Goal: Use online tool/utility: Utilize a website feature to perform a specific function

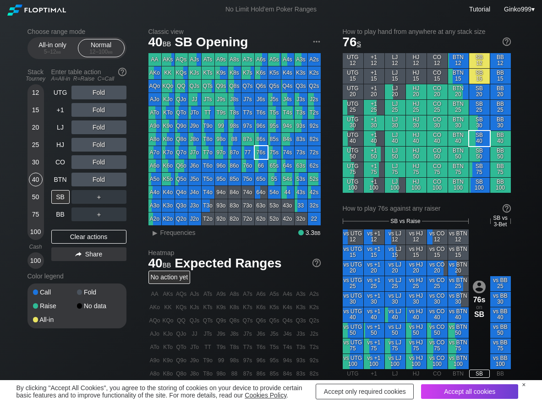
scroll to position [46, 0]
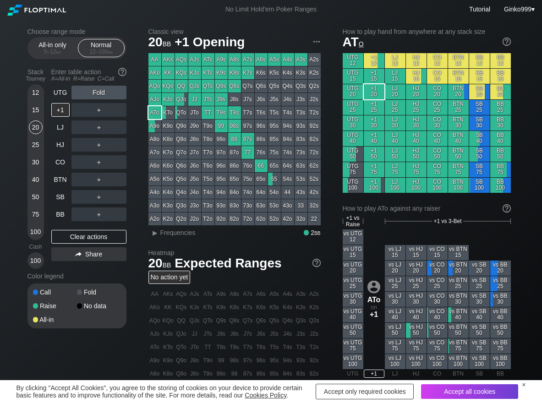
scroll to position [46, 0]
click at [175, 230] on span "Frequencies" at bounding box center [177, 232] width 35 height 7
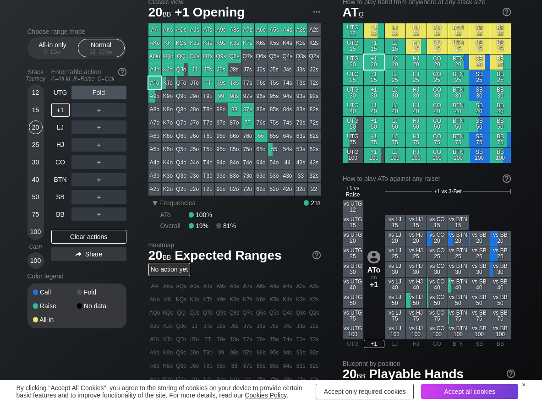
scroll to position [46, 0]
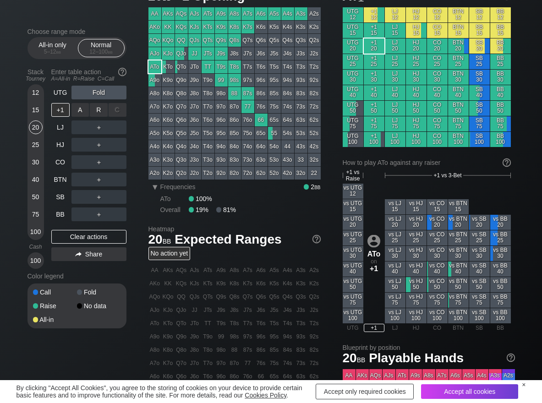
click at [98, 114] on div "R ✕" at bounding box center [99, 110] width 18 height 14
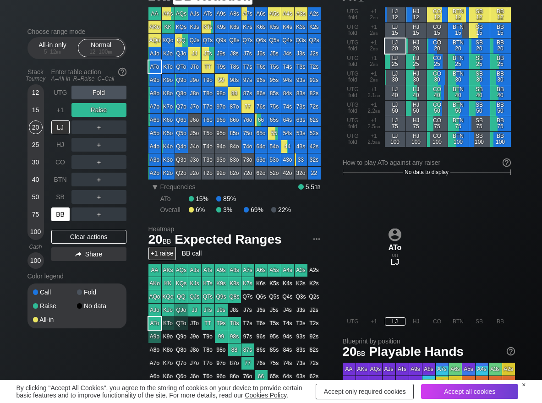
click at [64, 210] on div "BB" at bounding box center [60, 215] width 18 height 14
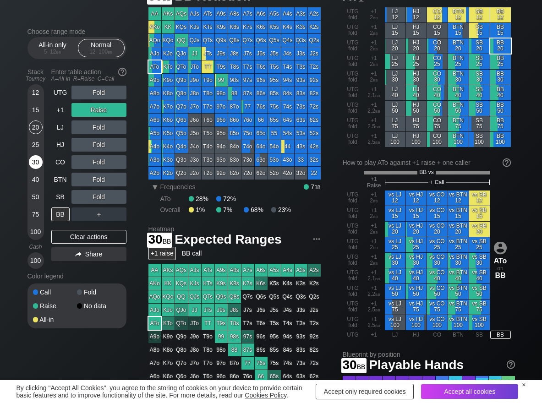
click at [33, 161] on div "30" at bounding box center [36, 162] width 14 height 14
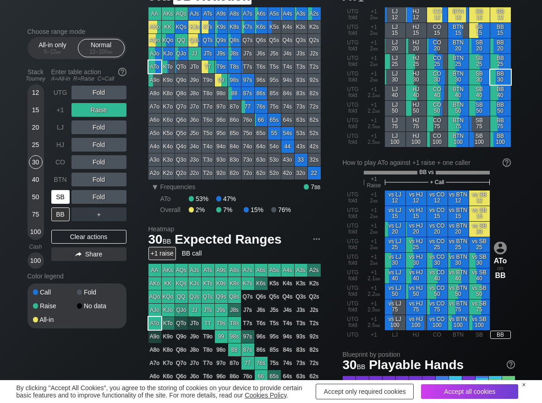
click at [61, 198] on div "SB" at bounding box center [60, 197] width 18 height 14
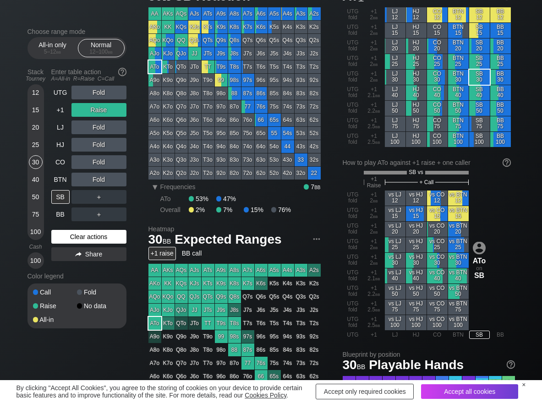
click at [66, 234] on div "Clear actions" at bounding box center [88, 237] width 75 height 14
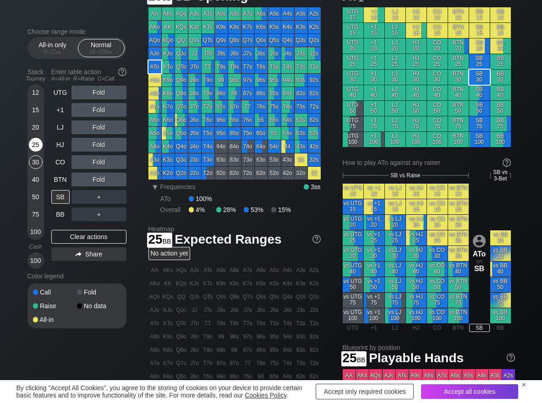
click at [38, 145] on div "25" at bounding box center [36, 145] width 14 height 14
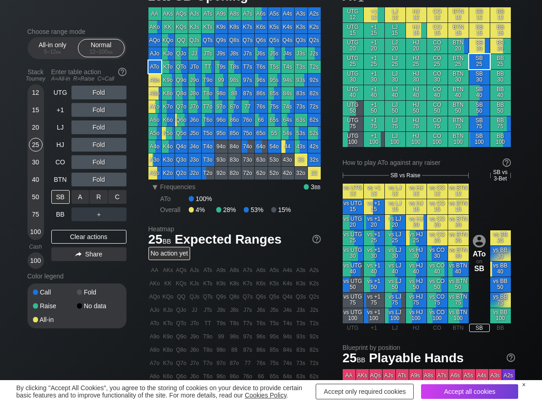
drag, startPoint x: 113, startPoint y: 190, endPoint x: 104, endPoint y: 206, distance: 18.7
click at [118, 197] on div "C ✕" at bounding box center [118, 197] width 18 height 14
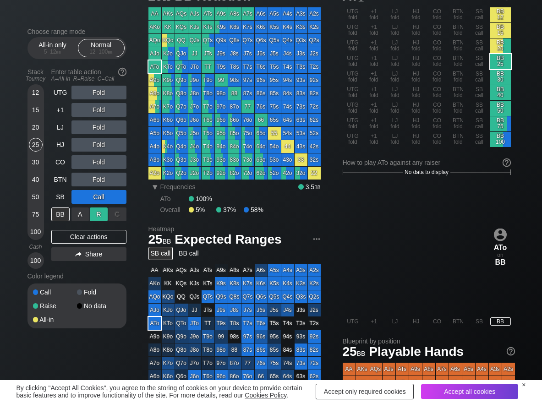
click at [102, 211] on div "R ✕" at bounding box center [99, 215] width 18 height 14
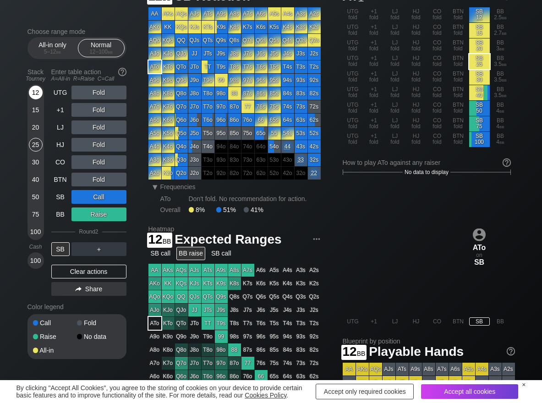
click at [31, 93] on div "12" at bounding box center [36, 93] width 14 height 14
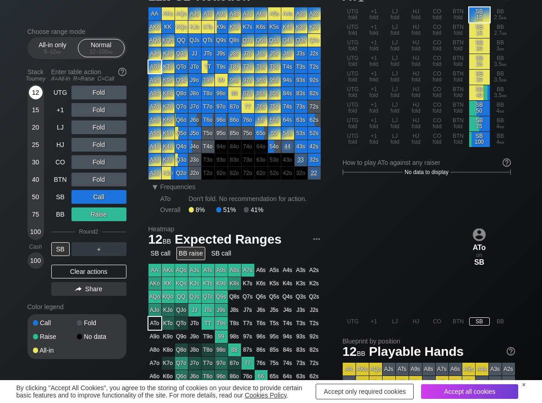
click at [32, 93] on div "12" at bounding box center [36, 93] width 14 height 14
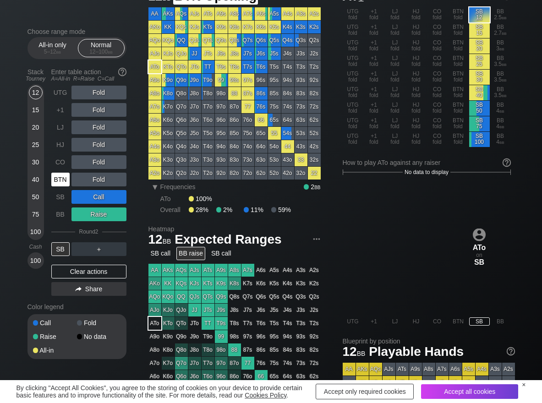
drag, startPoint x: 63, startPoint y: 178, endPoint x: 74, endPoint y: 180, distance: 11.2
click at [62, 178] on div "BTN" at bounding box center [60, 180] width 18 height 14
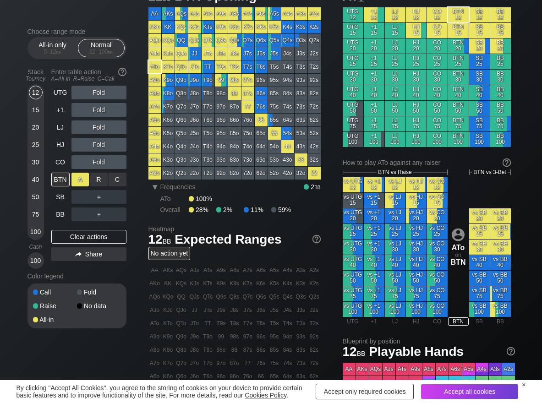
drag, startPoint x: 97, startPoint y: 180, endPoint x: 83, endPoint y: 186, distance: 15.2
click at [98, 180] on div "R ✕" at bounding box center [99, 180] width 18 height 14
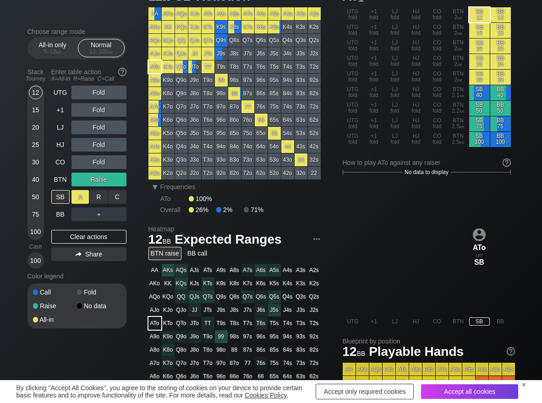
click at [79, 194] on div "A ✕" at bounding box center [81, 197] width 18 height 14
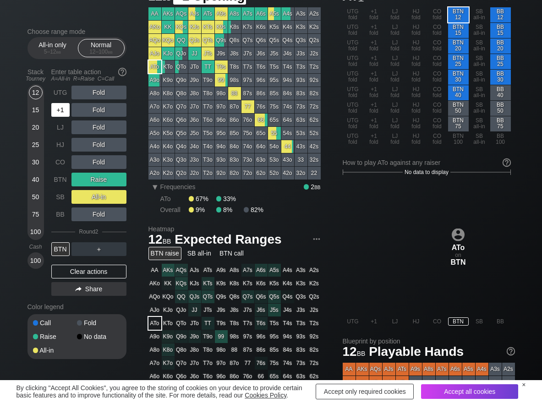
click at [69, 114] on div "+1" at bounding box center [60, 110] width 18 height 14
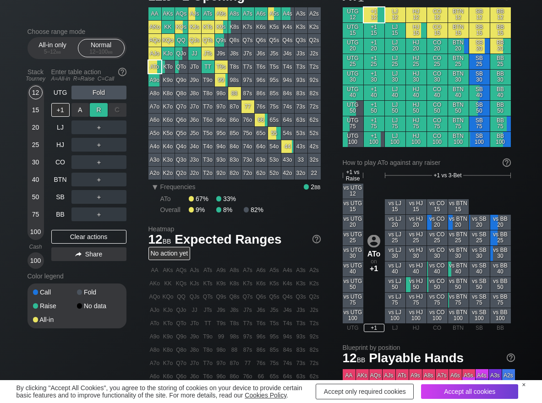
click at [96, 111] on div "R ✕" at bounding box center [99, 110] width 18 height 14
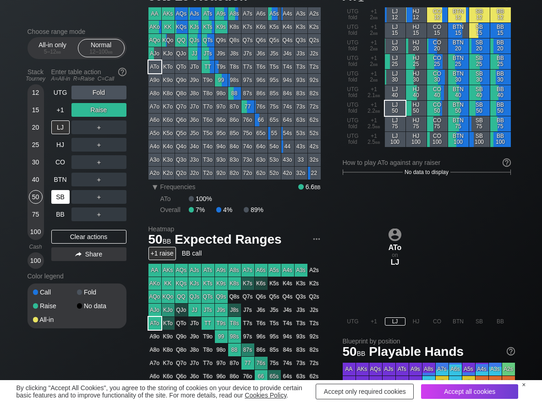
drag, startPoint x: 37, startPoint y: 194, endPoint x: 62, endPoint y: 204, distance: 26.7
click at [37, 197] on div "50" at bounding box center [36, 197] width 14 height 14
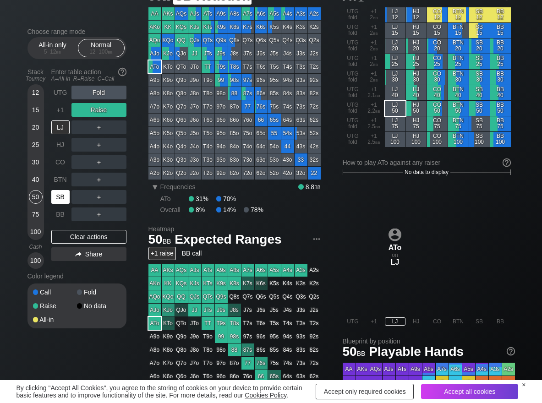
click at [65, 203] on div "SB" at bounding box center [60, 197] width 18 height 14
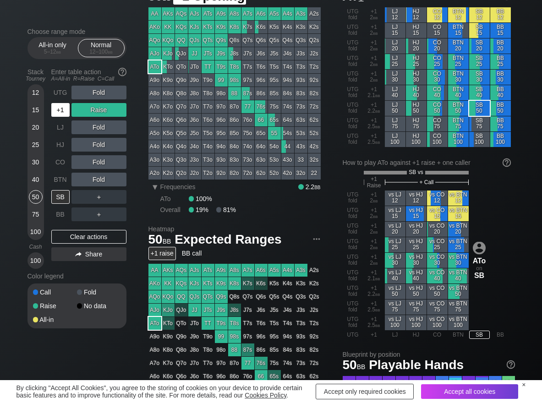
click at [61, 105] on div "+1" at bounding box center [60, 110] width 18 height 14
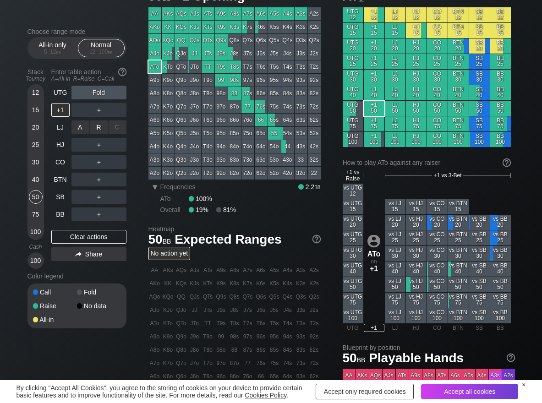
drag, startPoint x: 99, startPoint y: 124, endPoint x: 80, endPoint y: 154, distance: 35.4
click at [99, 125] on div "R ✕" at bounding box center [99, 128] width 18 height 14
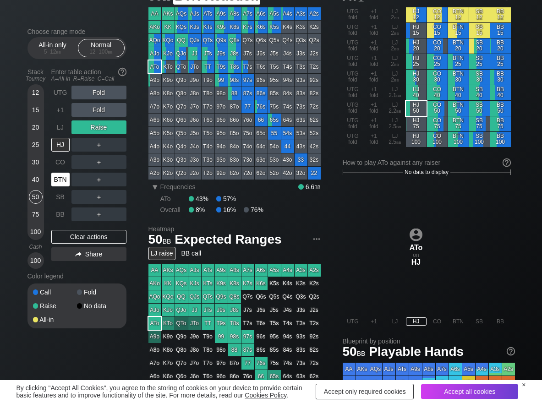
click at [62, 186] on div "BTN" at bounding box center [60, 180] width 18 height 14
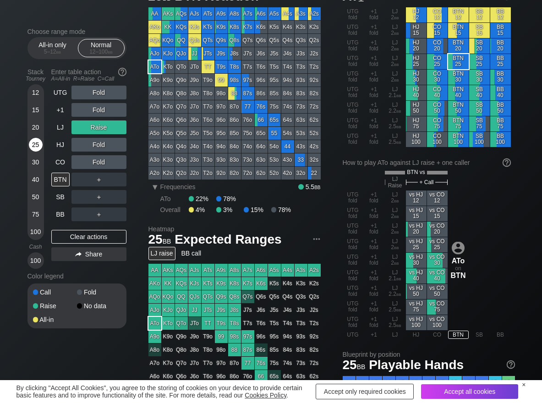
click at [42, 145] on div "25" at bounding box center [36, 145] width 14 height 14
drag, startPoint x: 59, startPoint y: 129, endPoint x: 90, endPoint y: 116, distance: 34.1
click at [62, 128] on div "LJ" at bounding box center [60, 128] width 18 height 14
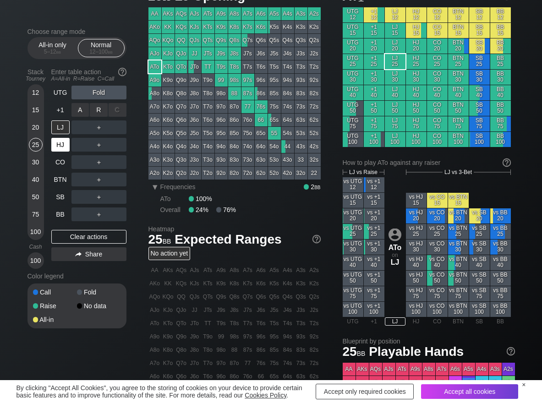
drag, startPoint x: 100, startPoint y: 109, endPoint x: 56, endPoint y: 153, distance: 62.6
click at [100, 109] on div "R ✕" at bounding box center [99, 110] width 18 height 14
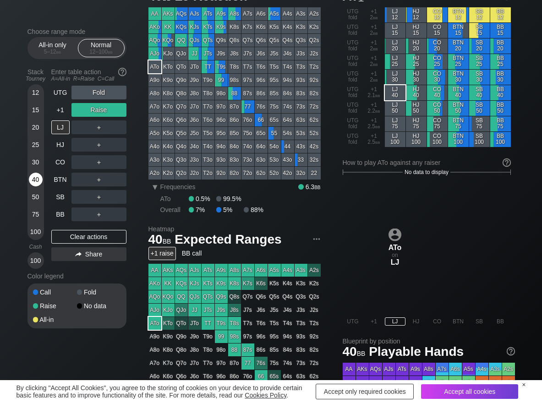
click at [36, 183] on div "40" at bounding box center [36, 180] width 14 height 14
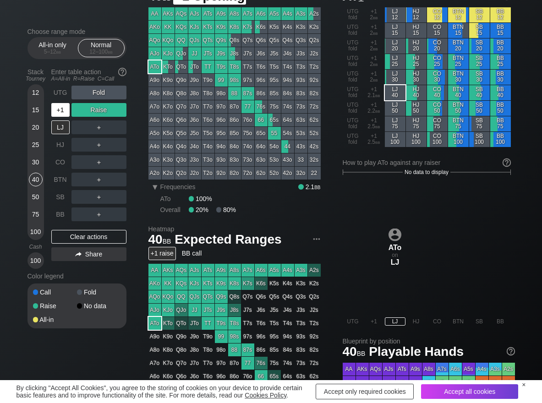
click at [51, 107] on div "+1" at bounding box center [60, 110] width 18 height 14
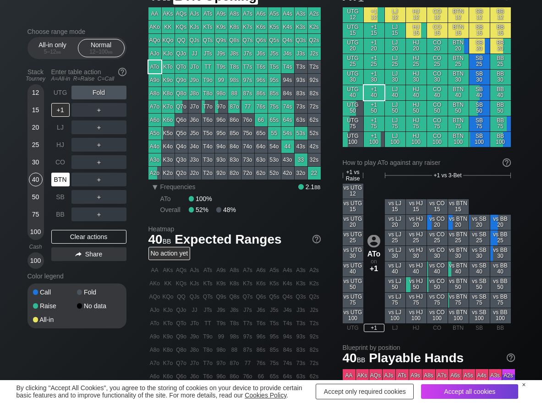
drag, startPoint x: 59, startPoint y: 164, endPoint x: 92, endPoint y: 137, distance: 43.0
click at [58, 163] on div "CO" at bounding box center [60, 162] width 18 height 14
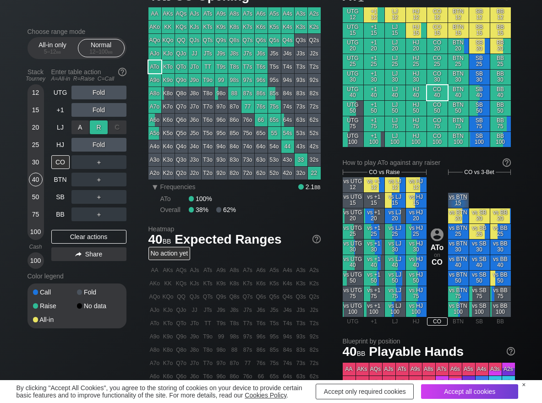
click at [104, 125] on div "R ✕" at bounding box center [99, 128] width 18 height 14
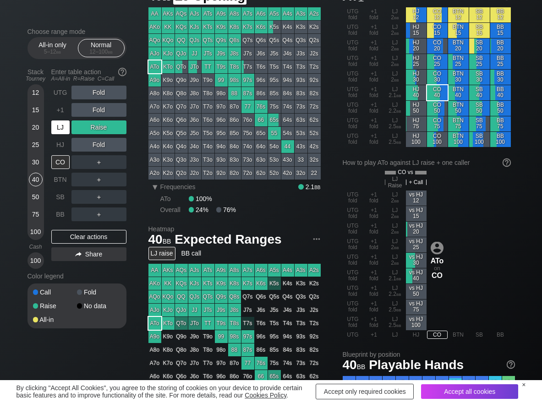
click at [66, 130] on div "LJ" at bounding box center [60, 128] width 18 height 14
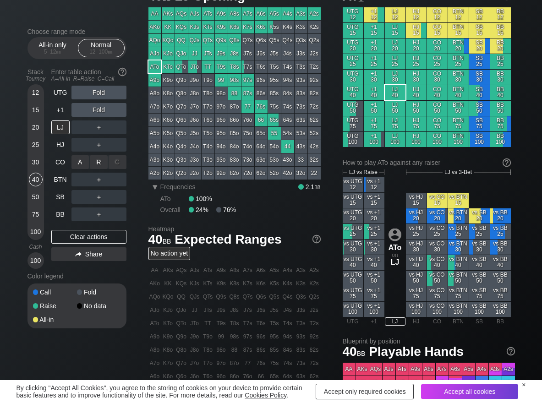
click at [96, 163] on div "R ✕" at bounding box center [99, 162] width 18 height 14
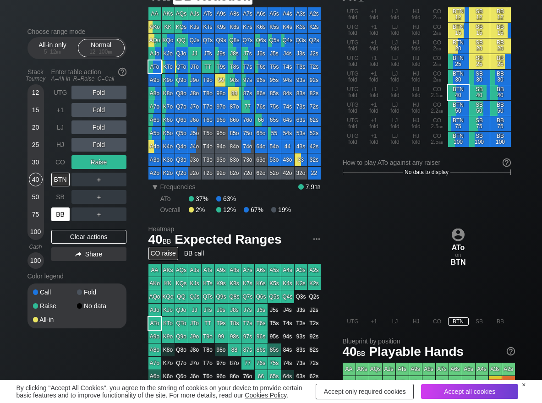
click at [63, 215] on div "BB" at bounding box center [60, 215] width 18 height 14
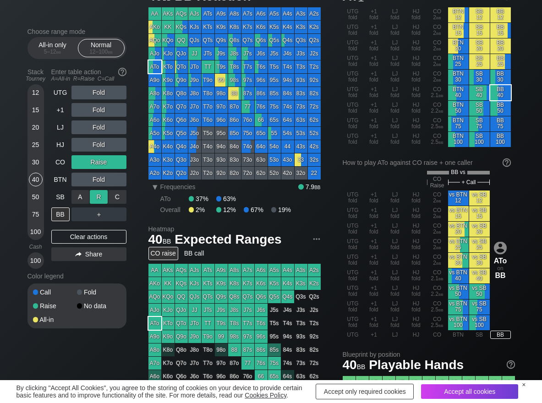
click at [104, 196] on div "R ✕" at bounding box center [99, 197] width 18 height 14
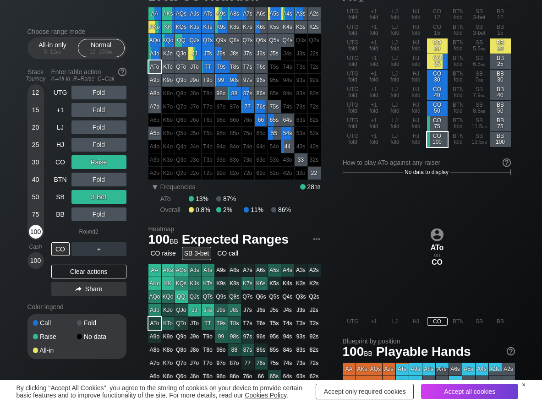
click at [33, 228] on div "100" at bounding box center [36, 232] width 14 height 14
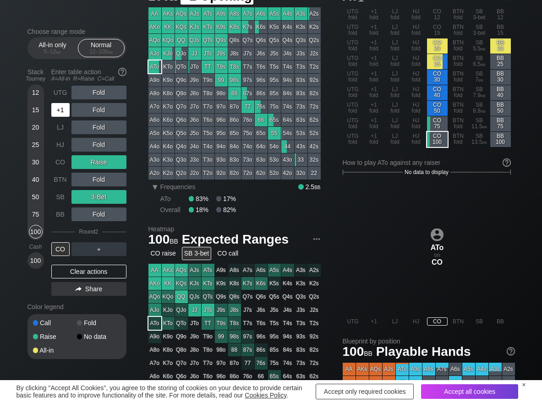
click at [62, 108] on div "+1" at bounding box center [60, 110] width 18 height 14
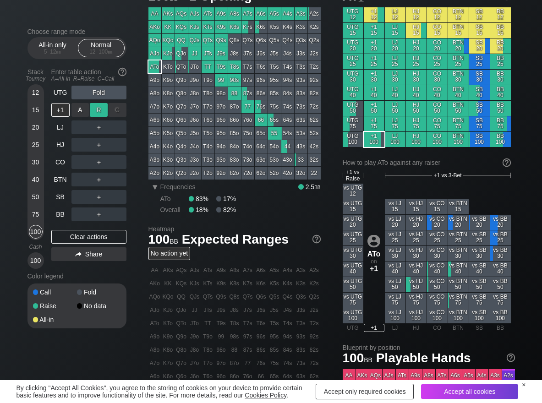
click at [95, 109] on div "R ✕" at bounding box center [99, 110] width 18 height 14
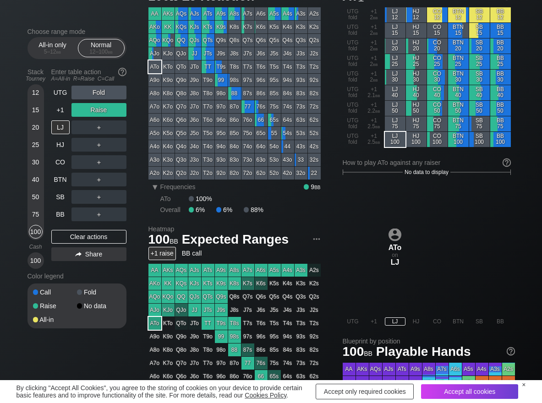
click at [131, 180] on div "Choose range mode All-in only 5 – 12 bb Normal 12 – 100 bb Stack Tourney Enter …" at bounding box center [85, 184] width 114 height 313
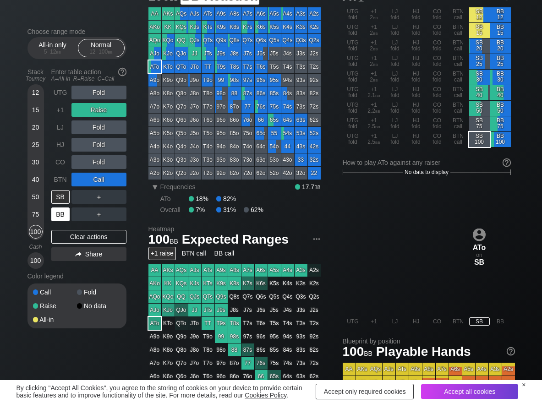
click at [64, 210] on div "BB" at bounding box center [60, 215] width 18 height 14
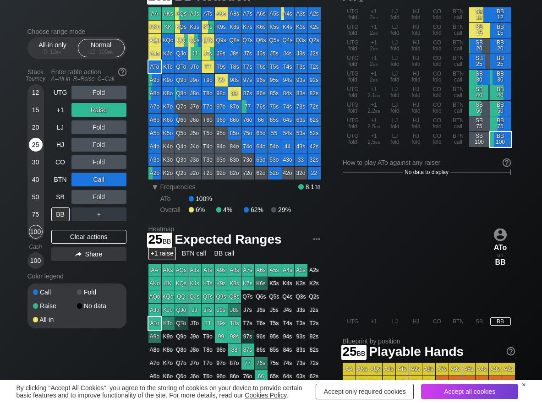
click at [35, 143] on div "25" at bounding box center [36, 145] width 14 height 14
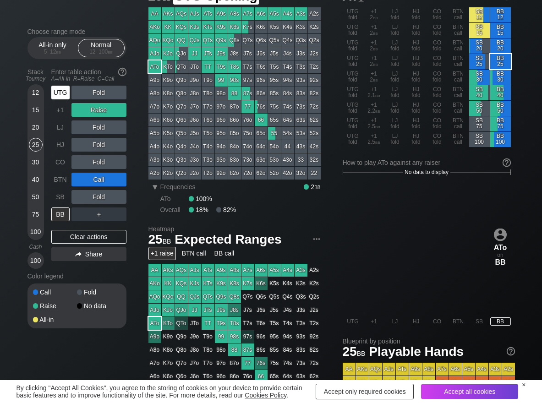
click at [60, 97] on div "UTG" at bounding box center [60, 93] width 18 height 14
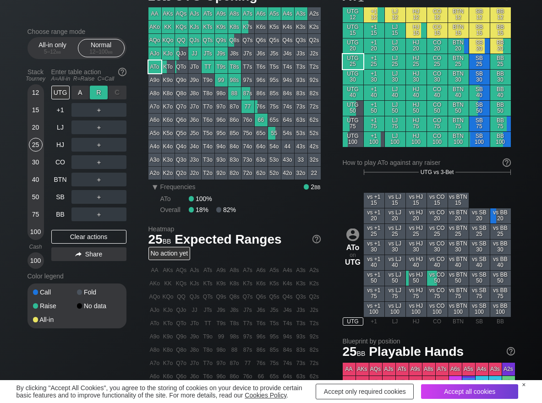
click at [103, 95] on div "R ✕" at bounding box center [99, 93] width 18 height 14
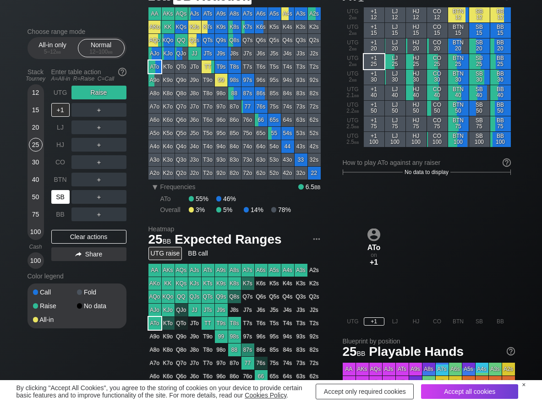
click at [57, 198] on div "SB" at bounding box center [60, 197] width 18 height 14
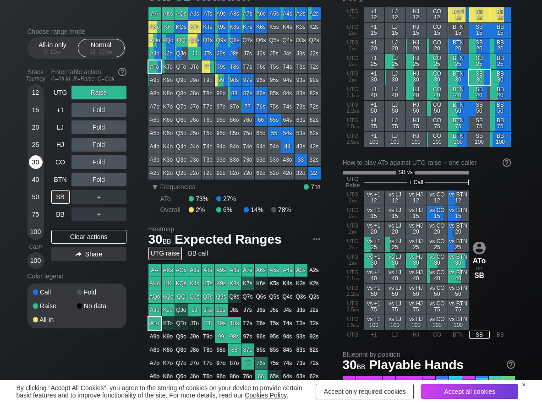
click at [36, 164] on div "30" at bounding box center [36, 162] width 14 height 14
click at [69, 231] on div "Clear actions" at bounding box center [88, 237] width 75 height 14
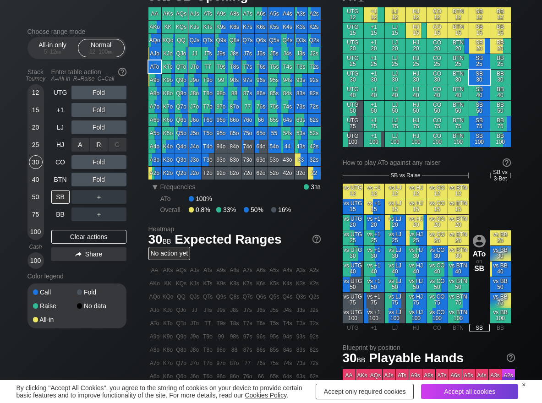
click at [99, 149] on div "R ✕" at bounding box center [99, 145] width 18 height 14
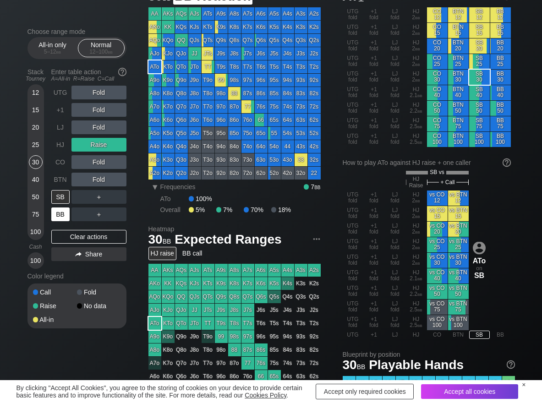
click at [59, 215] on div "BB" at bounding box center [60, 215] width 18 height 14
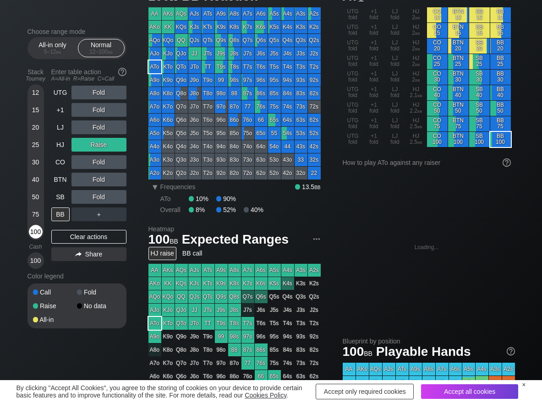
click at [38, 231] on div "100" at bounding box center [36, 232] width 14 height 14
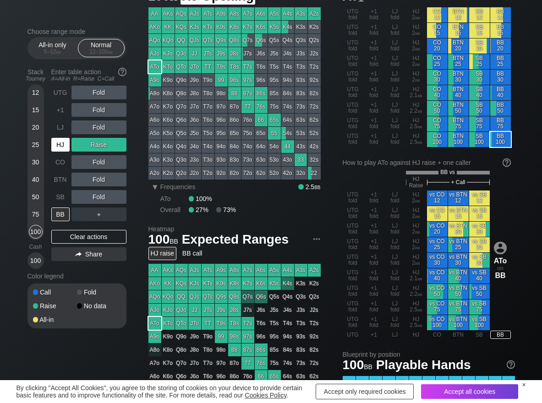
click at [53, 144] on div "HJ" at bounding box center [60, 145] width 18 height 14
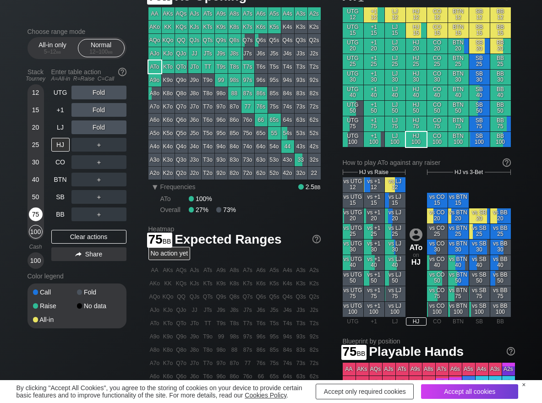
click at [37, 215] on div "75" at bounding box center [36, 215] width 14 height 14
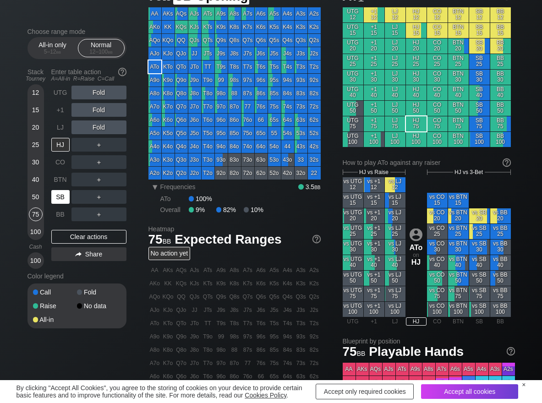
click at [61, 194] on div "SB" at bounding box center [60, 197] width 18 height 14
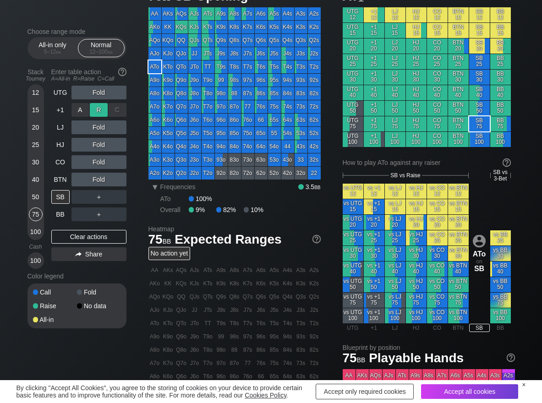
click at [98, 107] on div "R ✕" at bounding box center [99, 110] width 18 height 14
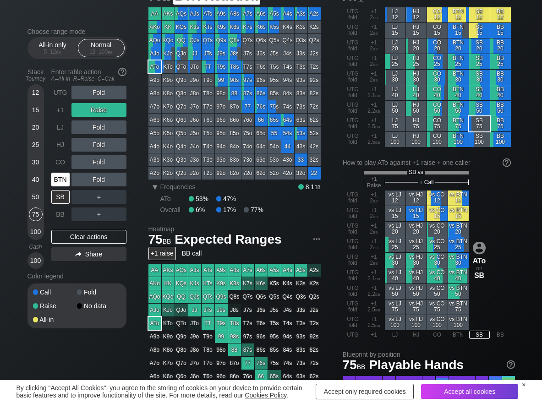
click at [55, 178] on div "BTN" at bounding box center [60, 180] width 18 height 14
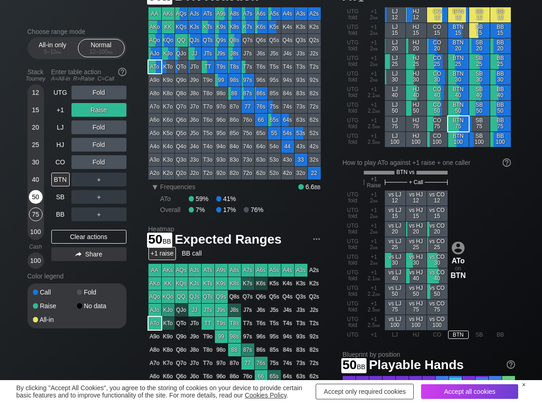
click at [33, 198] on div "50" at bounding box center [36, 197] width 14 height 14
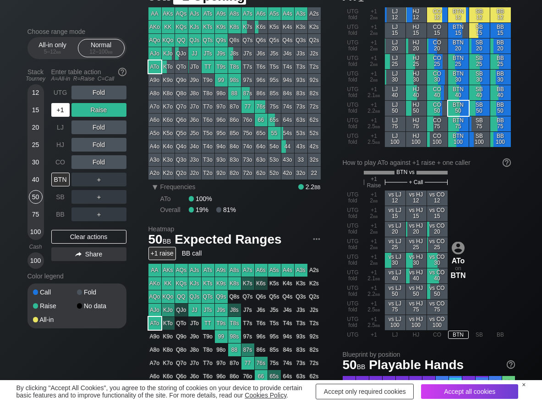
click at [57, 107] on div "+1" at bounding box center [60, 110] width 18 height 14
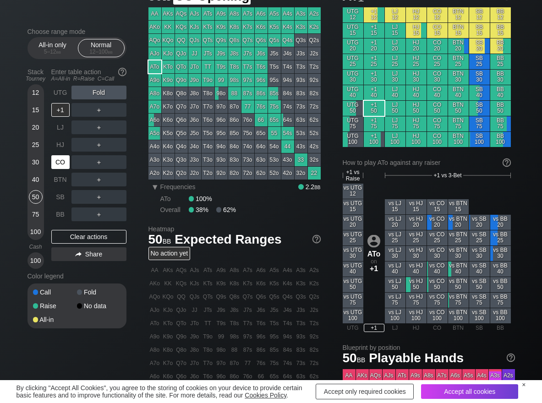
click at [64, 162] on div "CO" at bounding box center [60, 162] width 18 height 14
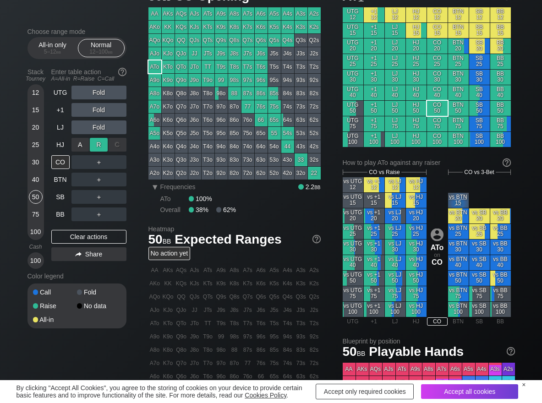
click at [98, 143] on div "R ✕" at bounding box center [99, 145] width 18 height 14
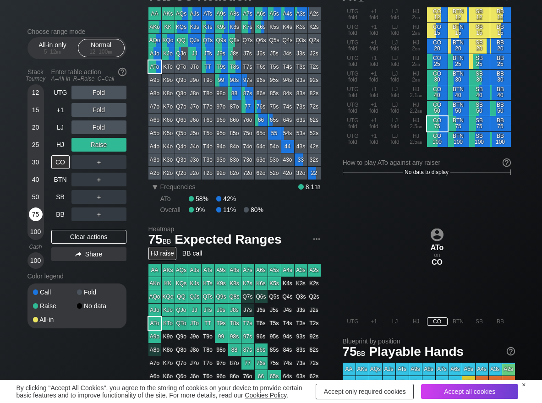
click at [35, 213] on div "75" at bounding box center [36, 215] width 14 height 14
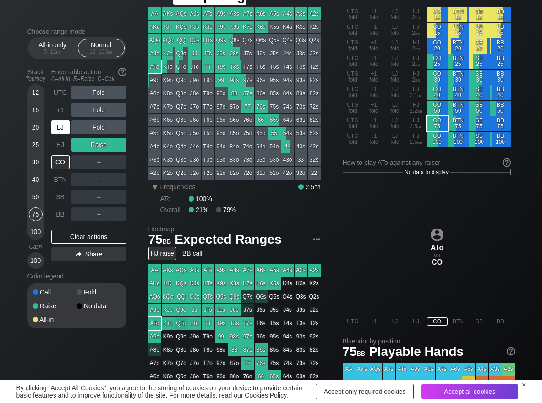
click at [58, 127] on div "LJ" at bounding box center [60, 128] width 18 height 14
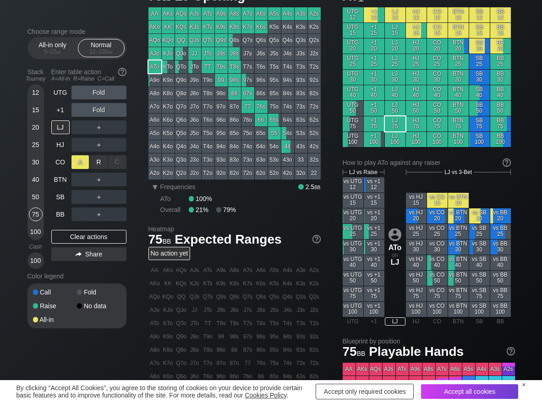
drag, startPoint x: 99, startPoint y: 158, endPoint x: 87, endPoint y: 169, distance: 15.6
click at [99, 164] on div "R ✕" at bounding box center [99, 162] width 18 height 14
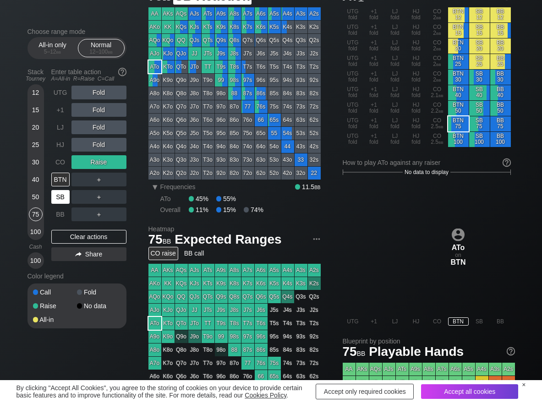
click at [57, 195] on div "SB" at bounding box center [60, 197] width 18 height 14
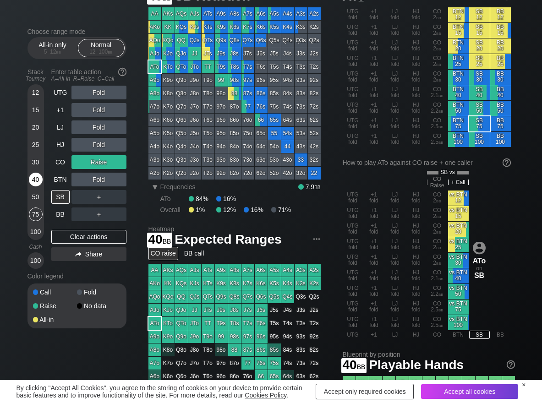
click at [37, 177] on div "40" at bounding box center [36, 180] width 14 height 14
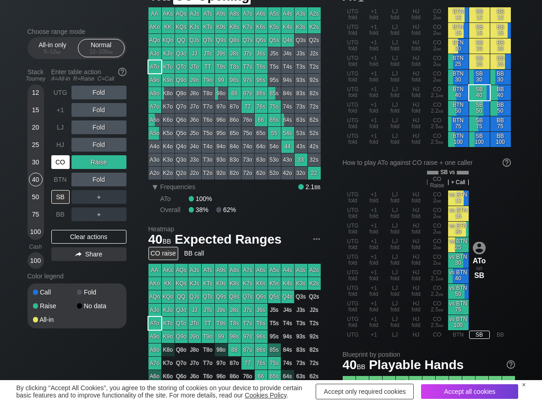
click at [61, 161] on div "CO" at bounding box center [60, 162] width 18 height 14
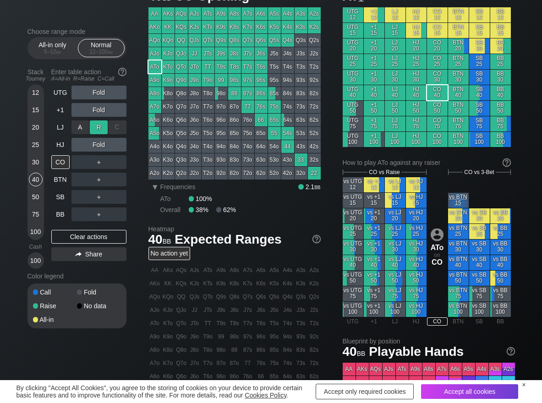
click at [106, 129] on div "R ✕" at bounding box center [99, 128] width 18 height 14
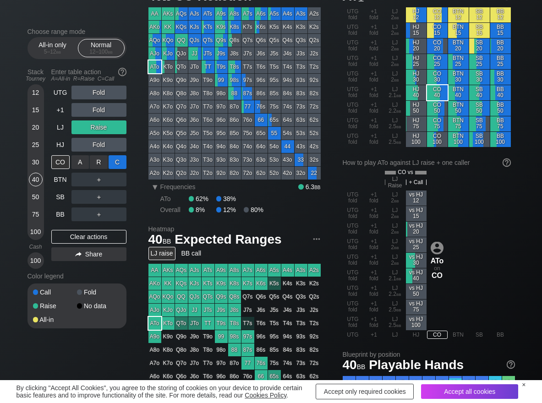
click at [118, 168] on div "C ✕" at bounding box center [118, 162] width 18 height 14
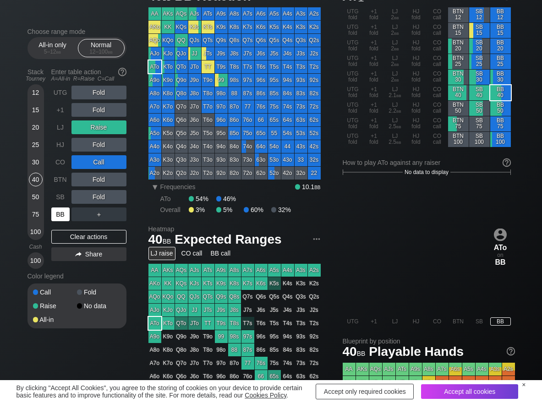
click at [66, 216] on div "BB" at bounding box center [60, 215] width 18 height 14
click at [124, 175] on div "C ✕" at bounding box center [118, 180] width 18 height 14
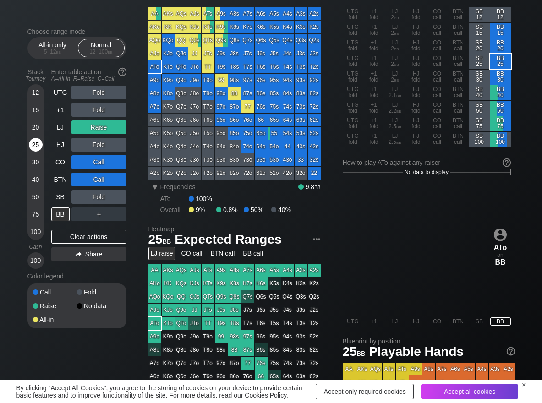
click at [39, 147] on div "25" at bounding box center [36, 145] width 14 height 14
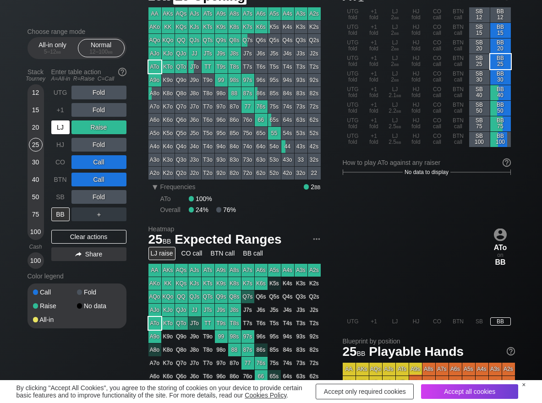
click at [65, 132] on div "LJ" at bounding box center [60, 128] width 18 height 14
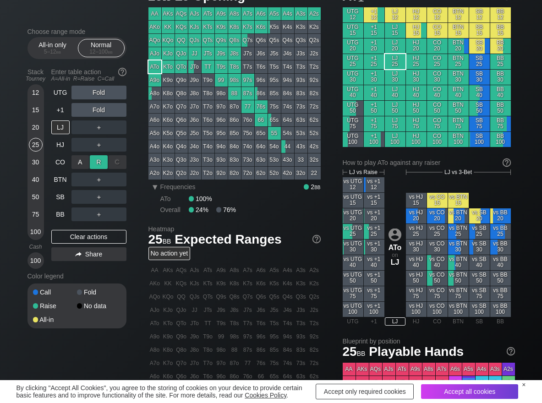
click at [99, 162] on div "R ✕" at bounding box center [99, 162] width 18 height 14
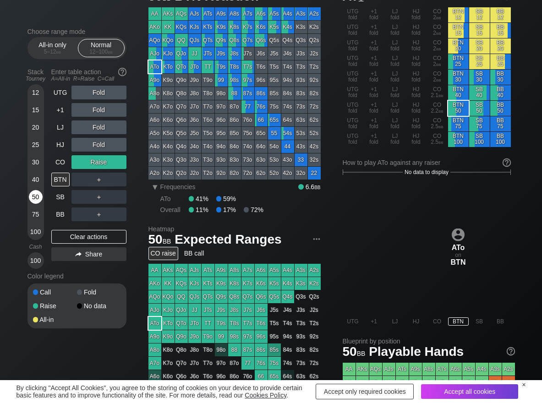
click at [33, 201] on div "50" at bounding box center [36, 197] width 14 height 14
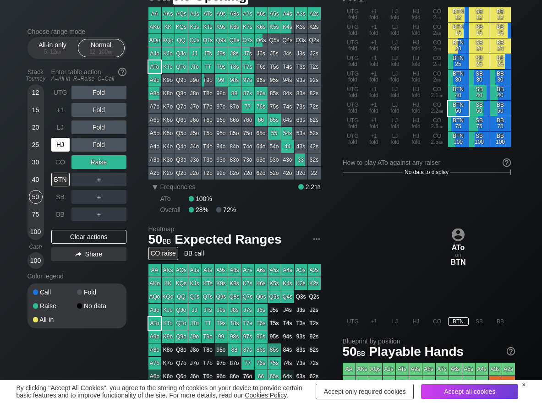
click at [63, 152] on div "HJ" at bounding box center [61, 144] width 20 height 17
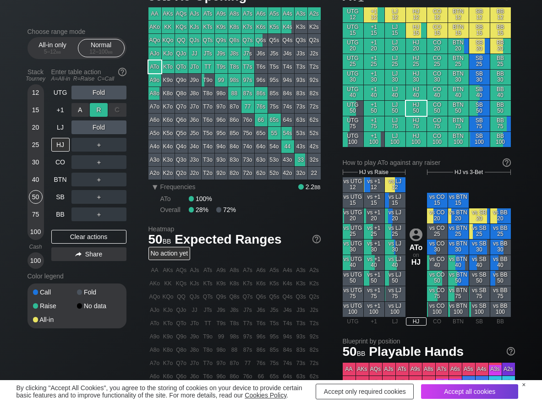
click at [99, 106] on div "R ✕" at bounding box center [99, 110] width 18 height 14
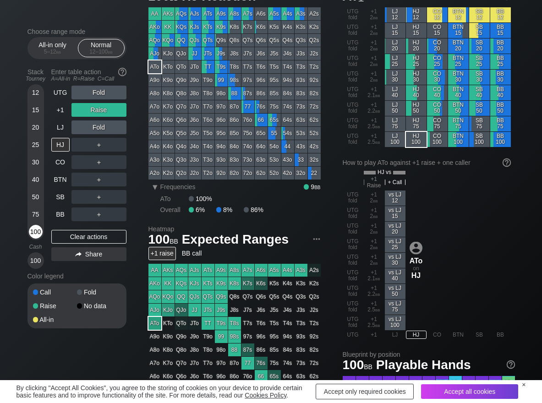
click at [29, 234] on div "100" at bounding box center [36, 232] width 14 height 14
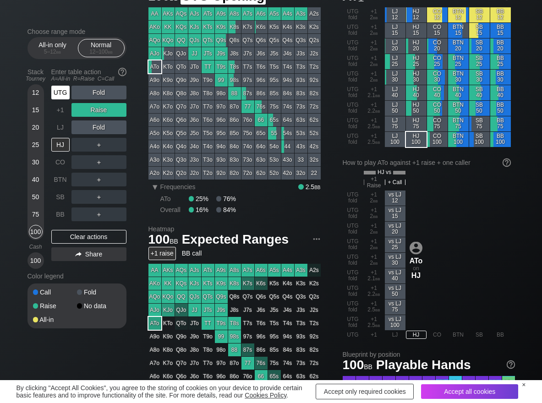
click at [55, 94] on div "UTG" at bounding box center [60, 93] width 18 height 14
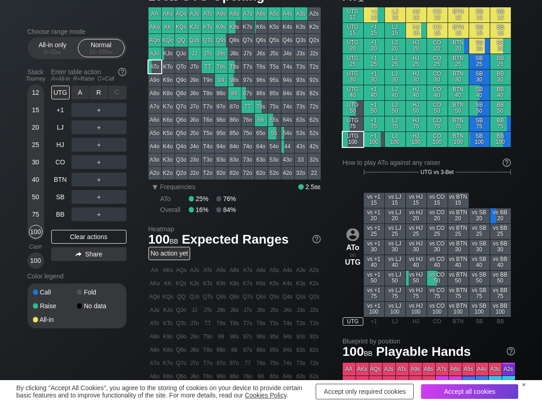
click at [108, 94] on div "A ✕ R ✕ C ✕" at bounding box center [99, 93] width 55 height 14
click at [104, 93] on div "R ✕" at bounding box center [99, 93] width 18 height 14
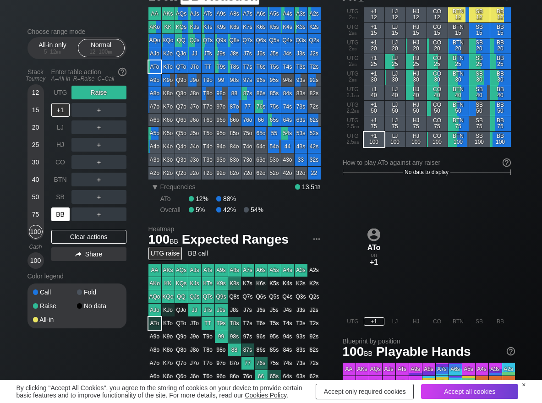
click at [68, 217] on div "BB" at bounding box center [60, 215] width 18 height 14
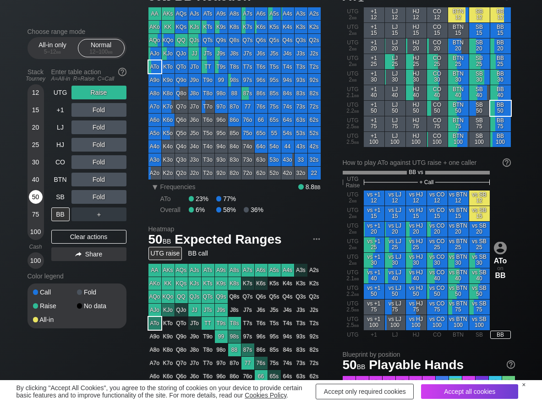
click at [29, 197] on div "50" at bounding box center [36, 197] width 14 height 14
click at [34, 198] on div "50" at bounding box center [36, 197] width 14 height 14
click at [115, 109] on div "C ✕" at bounding box center [118, 110] width 18 height 14
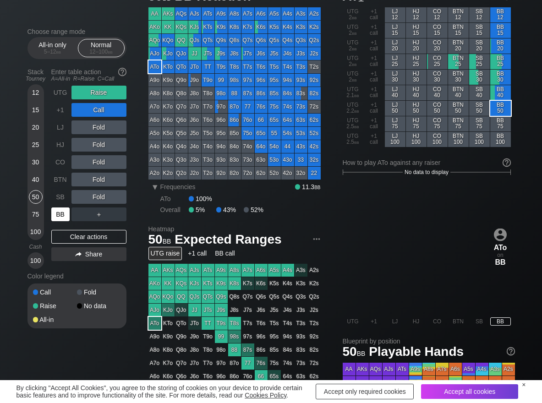
click at [63, 220] on div "BB" at bounding box center [60, 215] width 18 height 14
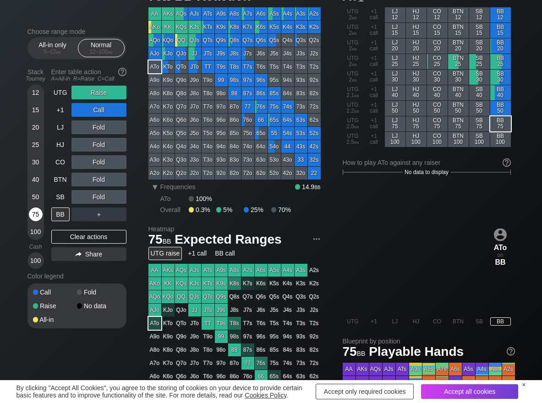
click at [36, 210] on div "75" at bounding box center [36, 215] width 14 height 14
click at [100, 163] on div "R ✕" at bounding box center [99, 162] width 18 height 14
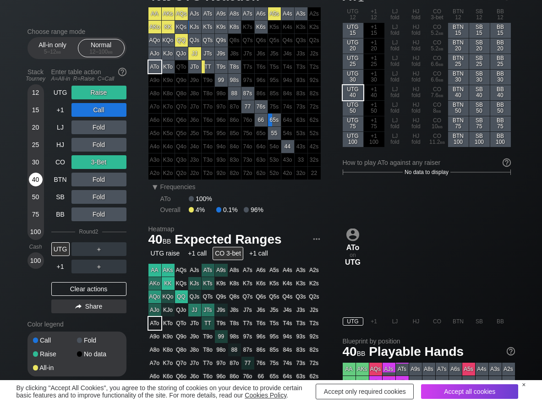
click at [41, 182] on div "40" at bounding box center [36, 180] width 14 height 14
click at [70, 287] on div "Clear actions" at bounding box center [88, 289] width 75 height 14
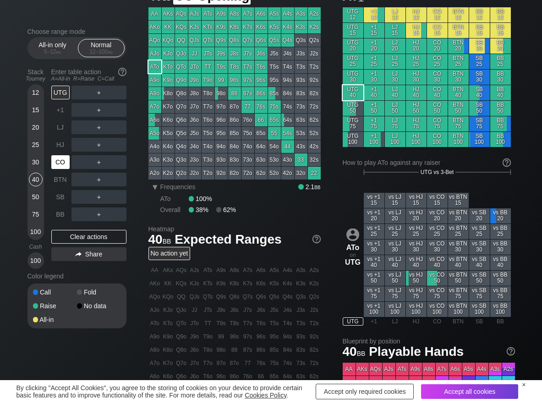
click at [54, 161] on div "CO" at bounding box center [60, 162] width 18 height 14
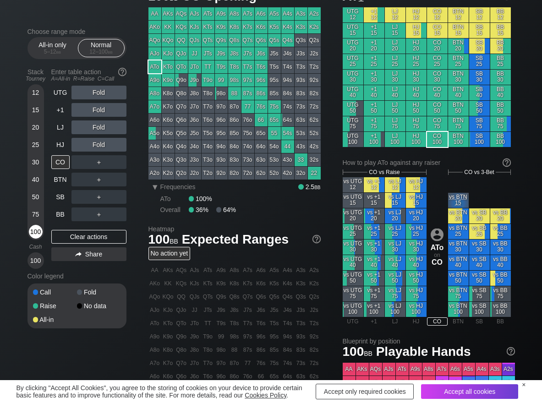
click at [33, 230] on div "100" at bounding box center [36, 232] width 14 height 14
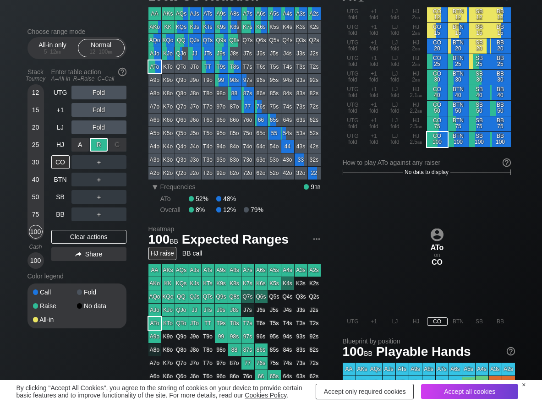
click at [105, 144] on div "R ✕" at bounding box center [99, 145] width 18 height 14
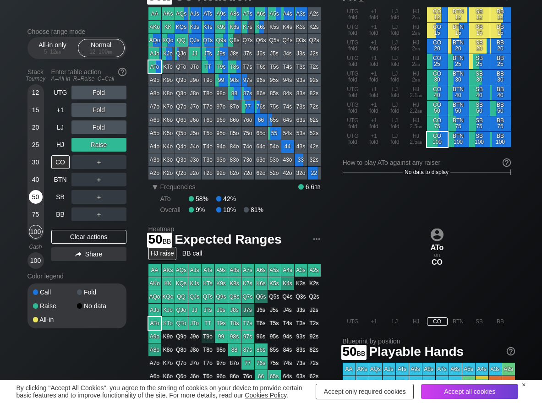
click at [32, 198] on div "50" at bounding box center [36, 197] width 14 height 14
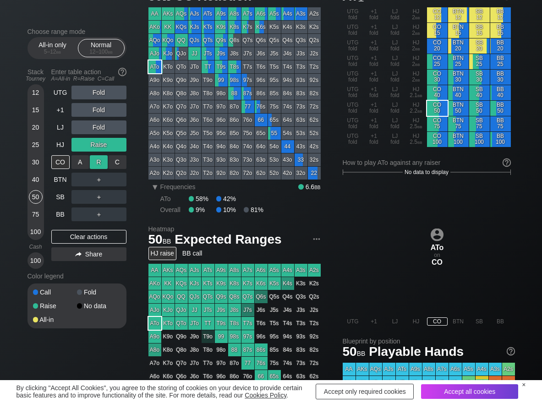
click at [98, 162] on div "R ✕" at bounding box center [99, 162] width 18 height 14
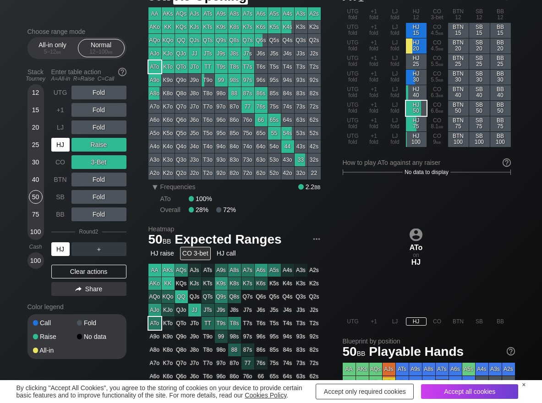
click at [60, 151] on div "HJ" at bounding box center [60, 145] width 18 height 14
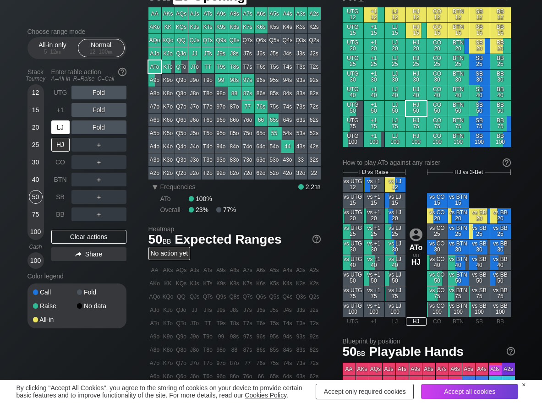
click at [64, 127] on div "LJ" at bounding box center [60, 128] width 18 height 14
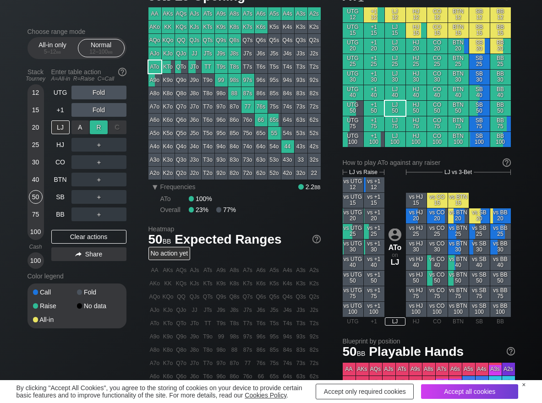
click at [93, 129] on div "R ✕" at bounding box center [99, 128] width 18 height 14
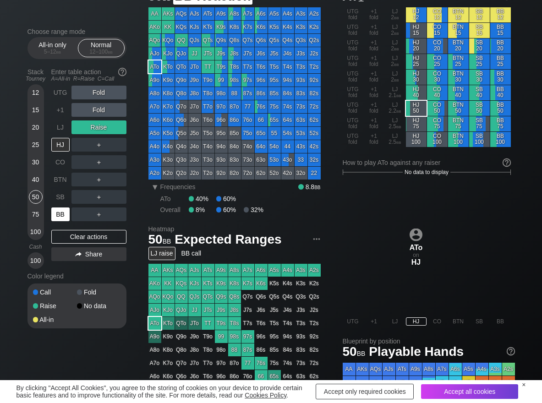
click at [62, 212] on div "BB" at bounding box center [60, 215] width 18 height 14
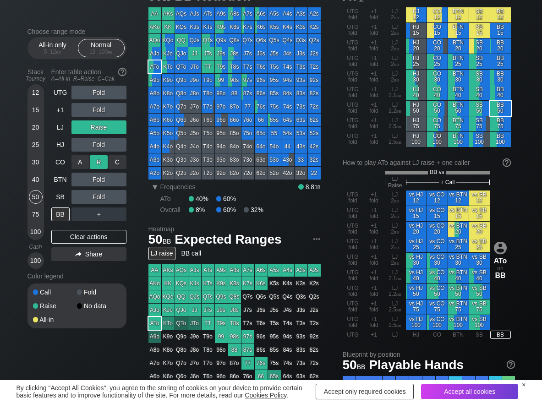
click at [93, 163] on div "R ✕" at bounding box center [99, 162] width 18 height 14
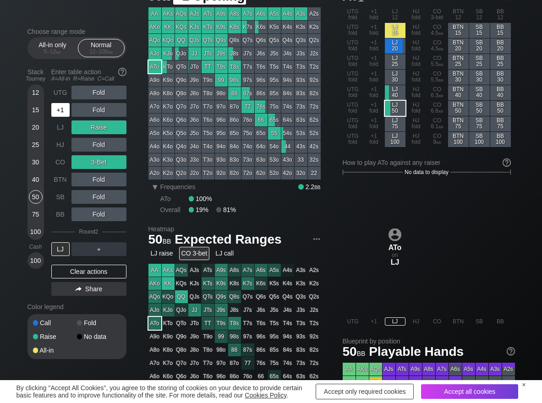
click at [61, 114] on div "+1" at bounding box center [60, 110] width 18 height 14
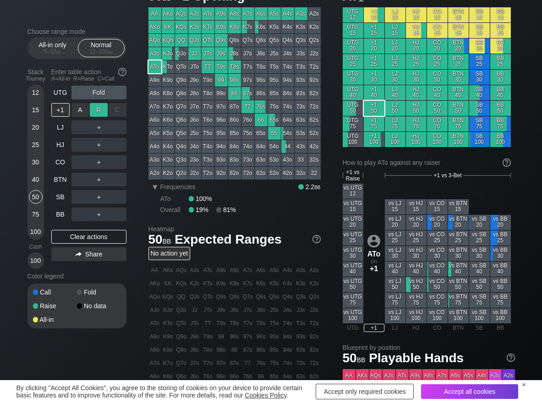
click at [101, 111] on div "R ✕" at bounding box center [99, 110] width 18 height 14
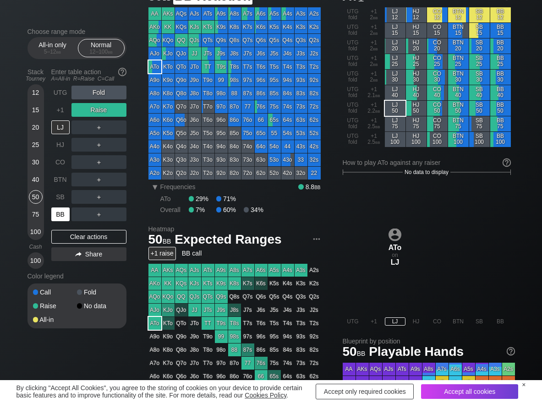
click at [59, 219] on div "BB" at bounding box center [60, 215] width 18 height 14
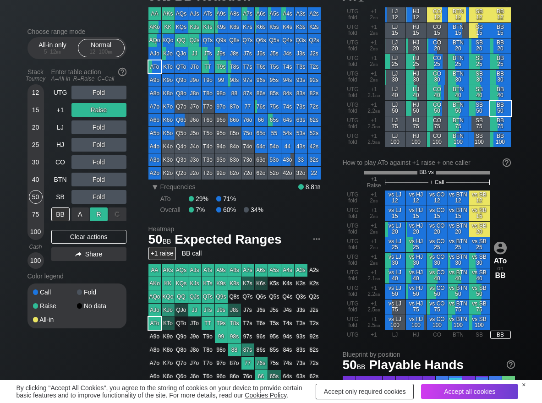
click at [96, 215] on div "R ✕" at bounding box center [99, 215] width 18 height 14
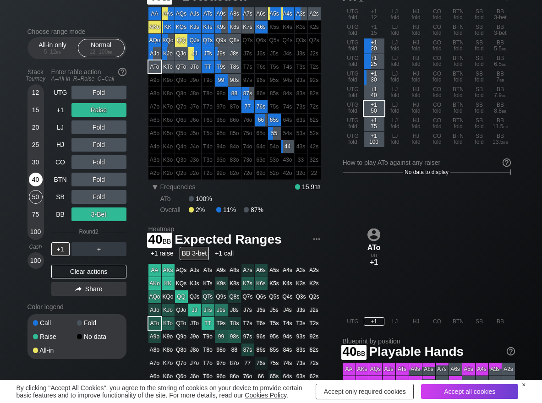
click at [36, 182] on div "40" at bounding box center [36, 180] width 14 height 14
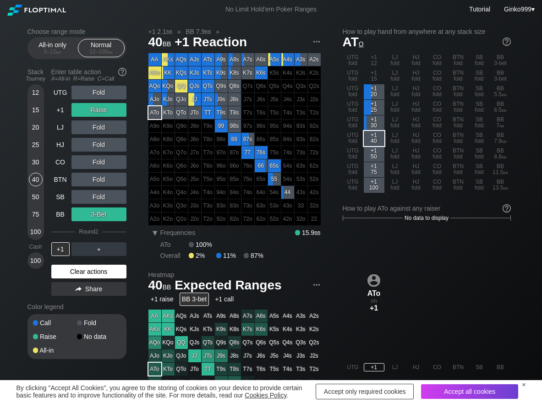
drag, startPoint x: 65, startPoint y: 277, endPoint x: 59, endPoint y: 206, distance: 70.8
click at [65, 276] on div "Clear actions" at bounding box center [88, 272] width 75 height 14
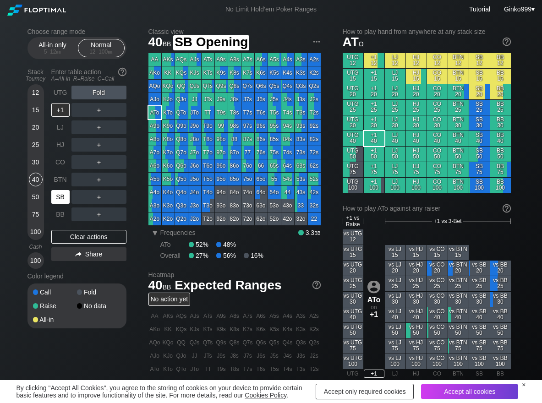
click at [59, 198] on div "SB" at bounding box center [60, 197] width 18 height 14
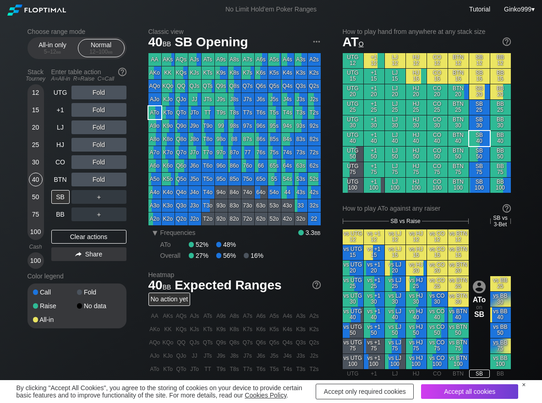
click at [28, 106] on div "12 15 20 25 30 40 50 75 100" at bounding box center [36, 162] width 17 height 156
drag, startPoint x: 46, startPoint y: 111, endPoint x: 39, endPoint y: 112, distance: 6.5
click at [41, 112] on div "Stack Tourney Enter table action A=All-in R=Raise C=Call 12 15 20 25 30 40 50 7…" at bounding box center [77, 167] width 99 height 204
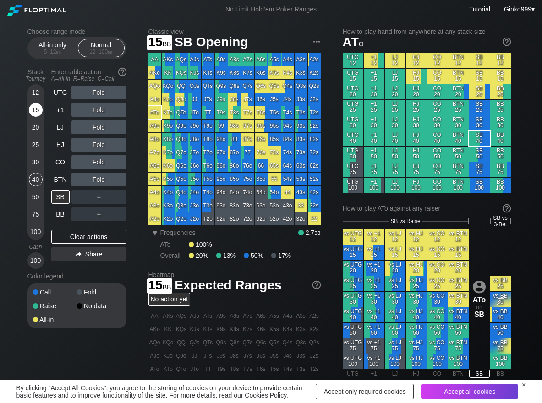
click at [39, 112] on div "15" at bounding box center [36, 110] width 14 height 14
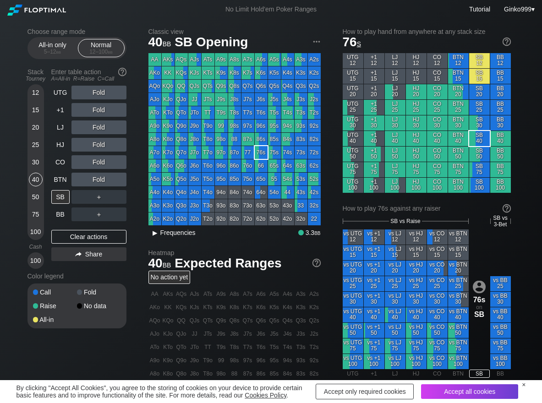
click at [187, 232] on span "Frequencies" at bounding box center [177, 232] width 35 height 7
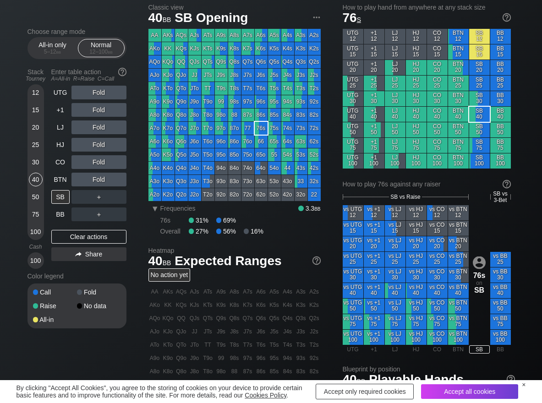
scroll to position [46, 0]
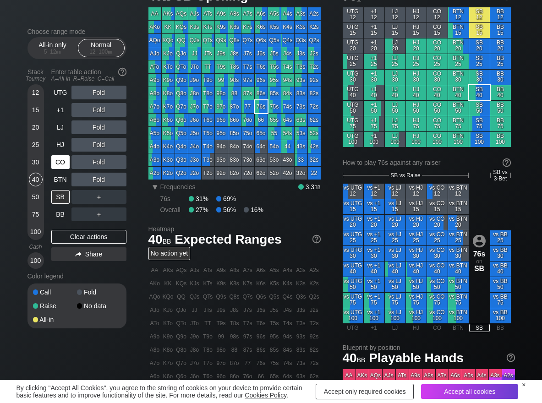
click at [60, 159] on div "CO" at bounding box center [60, 162] width 18 height 14
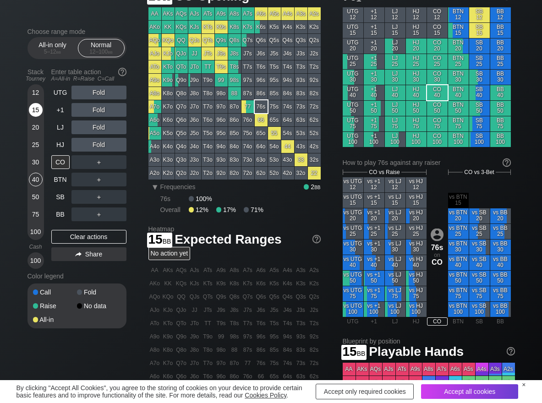
click at [39, 114] on div "15" at bounding box center [36, 110] width 14 height 14
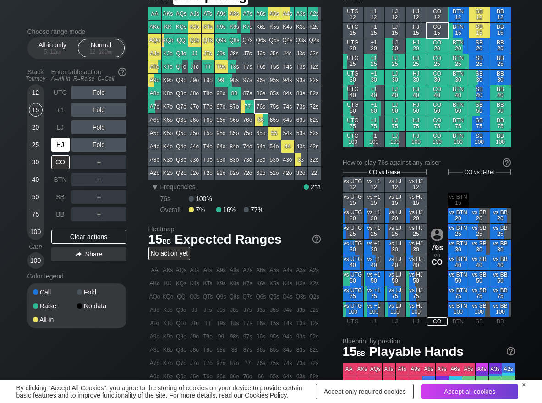
click at [63, 138] on div "HJ" at bounding box center [60, 145] width 18 height 14
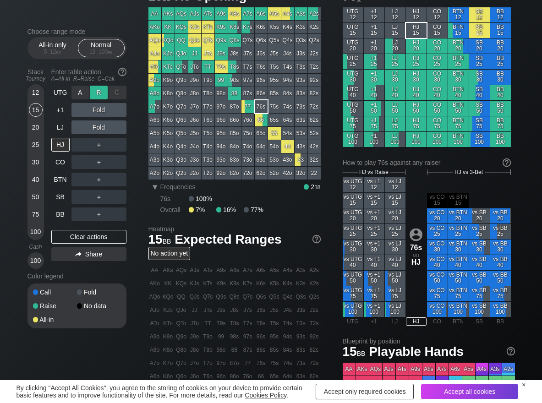
click at [99, 92] on div "R ✕" at bounding box center [99, 93] width 18 height 14
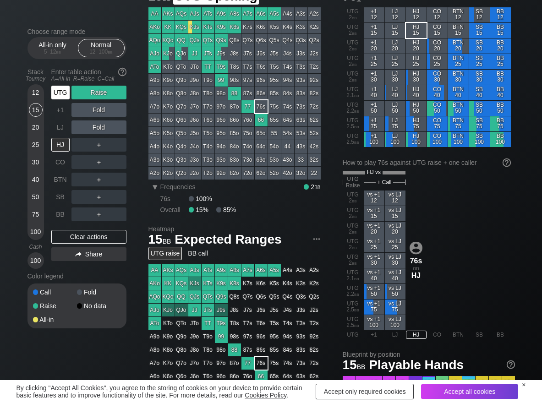
click at [58, 92] on div "UTG" at bounding box center [60, 93] width 18 height 14
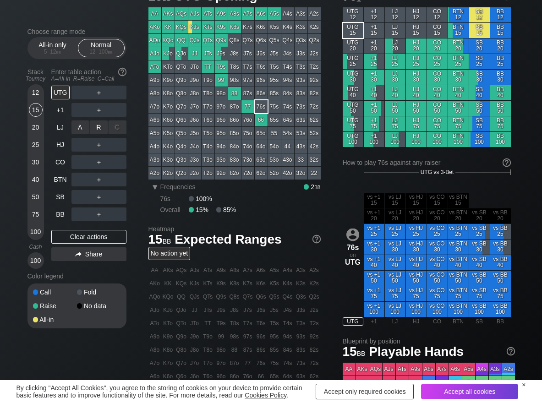
drag, startPoint x: 99, startPoint y: 125, endPoint x: 78, endPoint y: 156, distance: 37.6
click at [99, 126] on div "R ✕" at bounding box center [99, 128] width 18 height 14
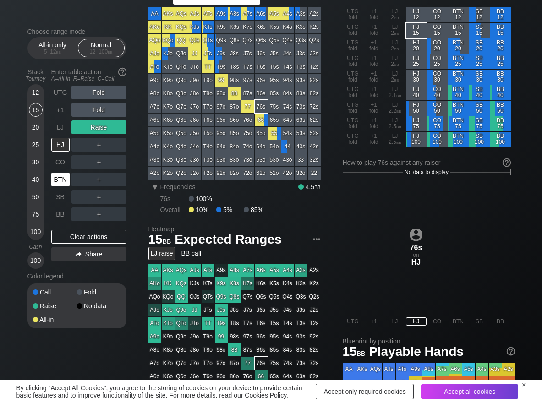
click at [65, 177] on div "BTN" at bounding box center [60, 180] width 18 height 14
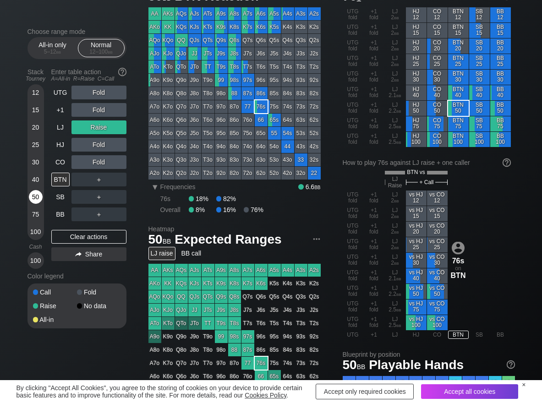
click at [36, 196] on div "50" at bounding box center [36, 197] width 14 height 14
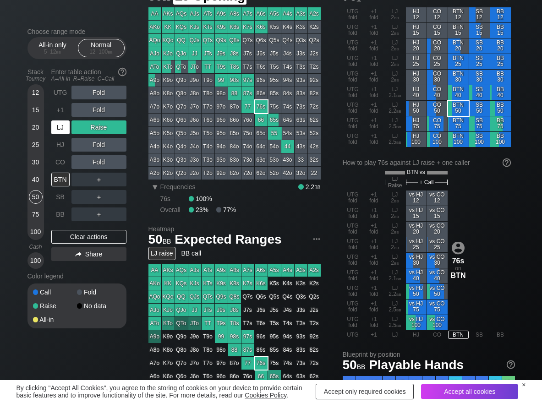
click at [59, 127] on div "LJ" at bounding box center [60, 128] width 18 height 14
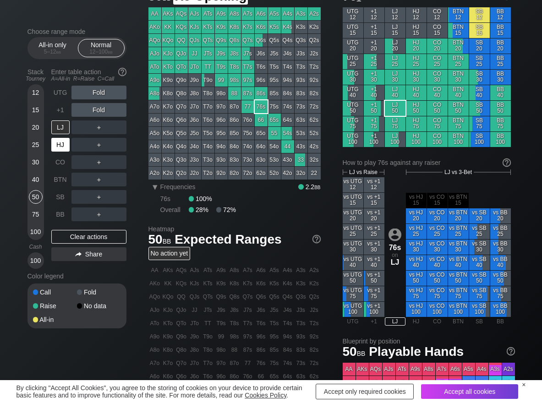
click at [63, 146] on div "HJ" at bounding box center [60, 145] width 18 height 14
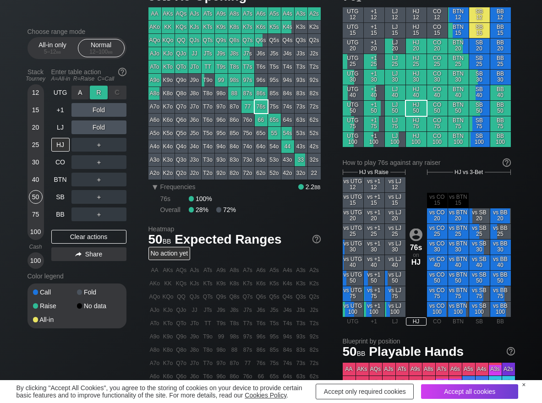
click at [99, 95] on div "R ✕" at bounding box center [99, 93] width 18 height 14
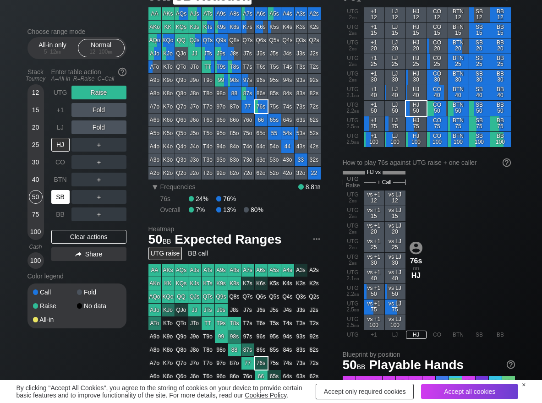
click at [52, 197] on div "SB" at bounding box center [60, 197] width 18 height 14
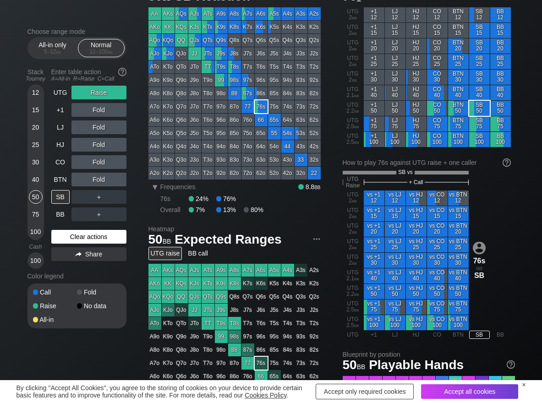
click at [64, 233] on div "Clear actions" at bounding box center [88, 237] width 75 height 14
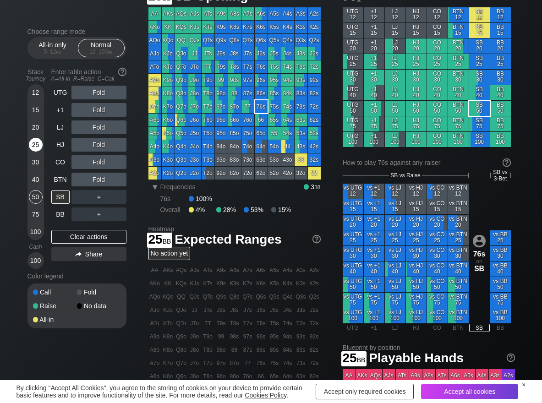
click at [33, 149] on div "25" at bounding box center [36, 145] width 14 height 14
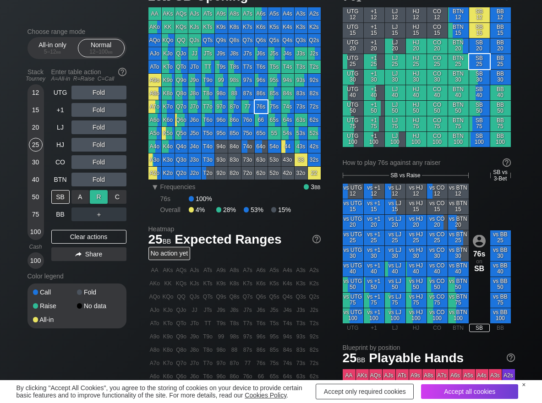
click at [96, 203] on div "R ✕" at bounding box center [99, 197] width 18 height 14
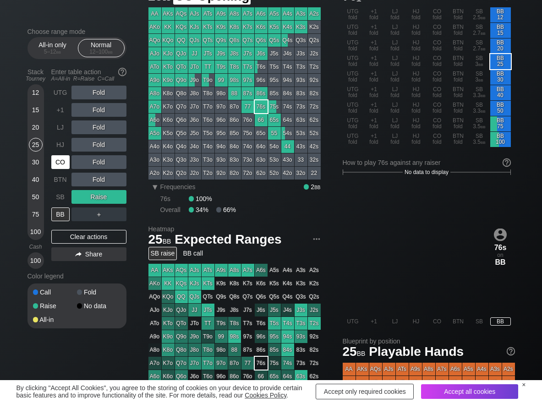
click at [63, 164] on div "CO" at bounding box center [60, 162] width 18 height 14
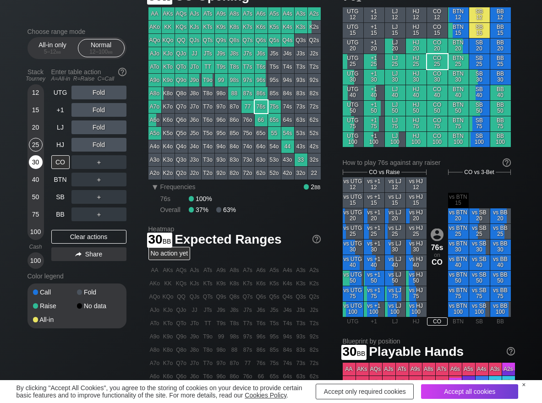
click at [39, 164] on div "30" at bounding box center [36, 162] width 14 height 14
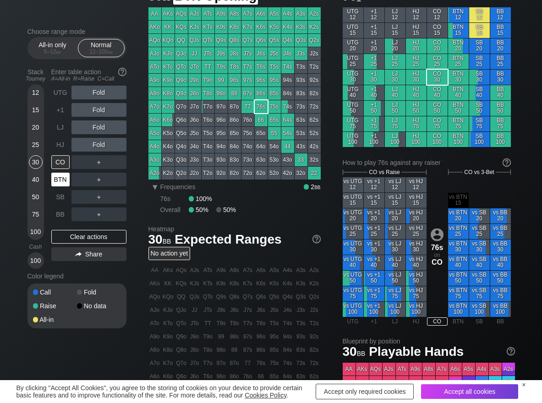
click at [64, 173] on div "BTN" at bounding box center [60, 180] width 18 height 14
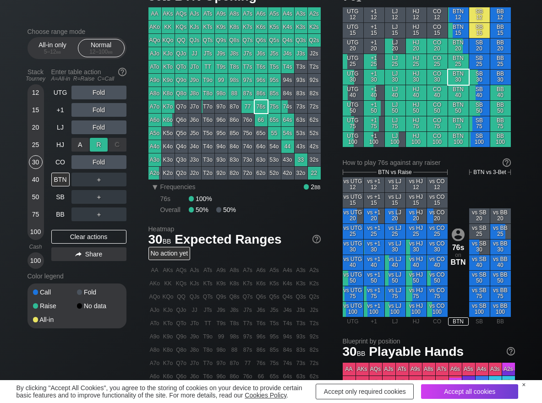
click at [101, 142] on div "R ✕" at bounding box center [99, 145] width 18 height 14
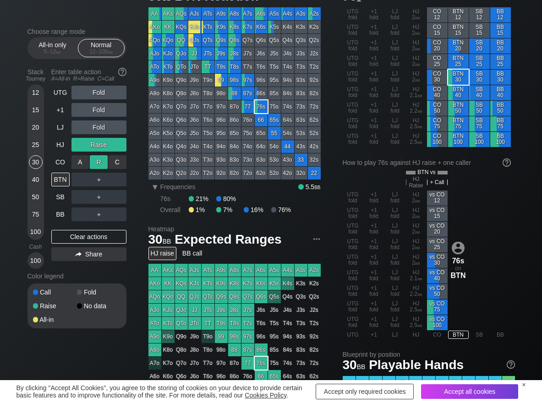
drag, startPoint x: 118, startPoint y: 160, endPoint x: 107, endPoint y: 162, distance: 11.5
click at [118, 161] on div "C ✕" at bounding box center [118, 162] width 18 height 14
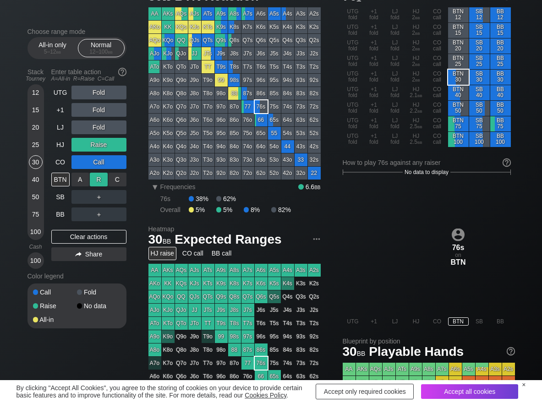
click at [97, 176] on div "R ✕" at bounding box center [99, 180] width 18 height 14
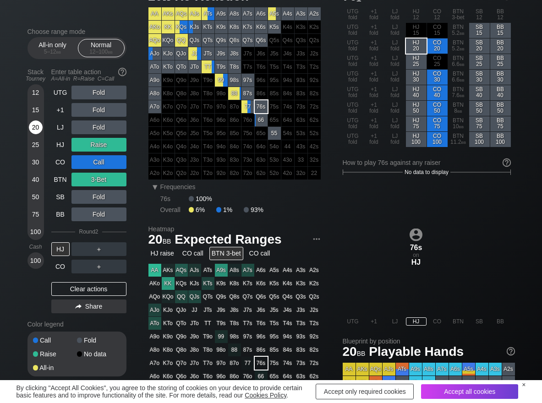
click at [34, 132] on div "20" at bounding box center [36, 128] width 14 height 14
click at [77, 273] on div "A ✕" at bounding box center [81, 267] width 18 height 14
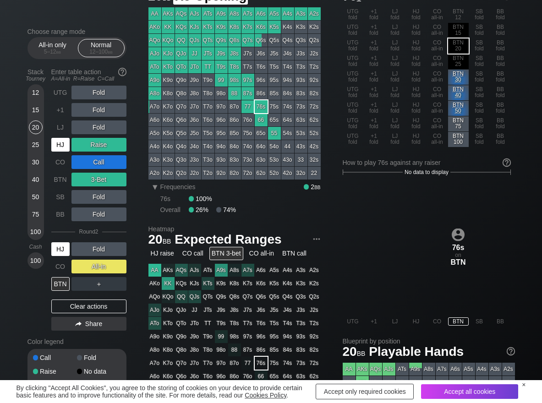
click at [63, 146] on div "HJ" at bounding box center [60, 145] width 18 height 14
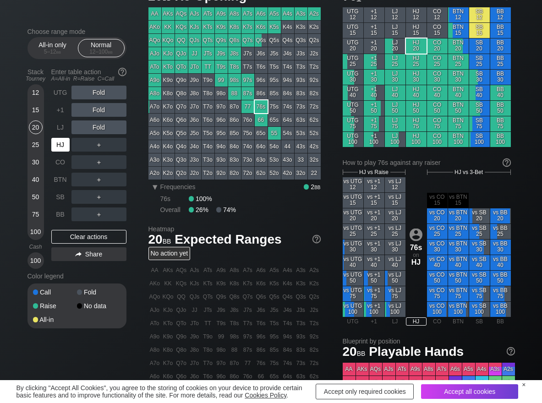
click at [60, 144] on div "HJ" at bounding box center [60, 145] width 18 height 14
click at [100, 197] on div "R ✕" at bounding box center [99, 197] width 18 height 14
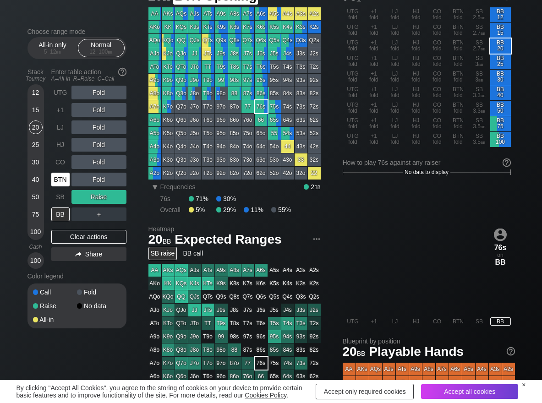
drag, startPoint x: 59, startPoint y: 182, endPoint x: 75, endPoint y: 182, distance: 16.5
click at [63, 182] on div "BTN" at bounding box center [60, 180] width 18 height 14
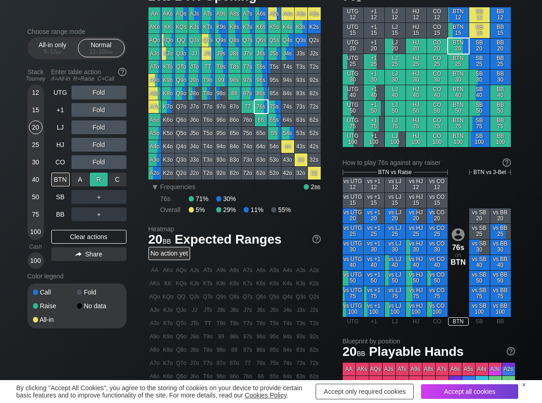
click at [97, 178] on div "R ✕" at bounding box center [99, 180] width 18 height 14
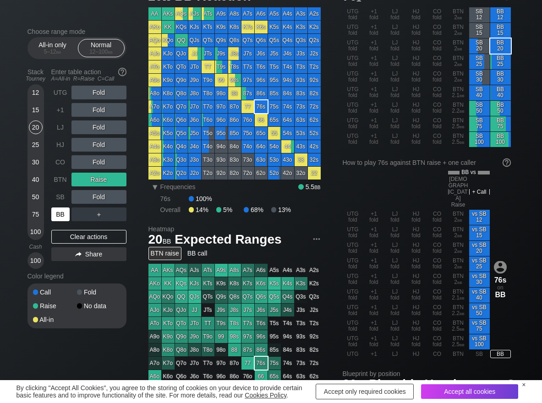
click at [66, 217] on div "BB" at bounding box center [60, 215] width 18 height 14
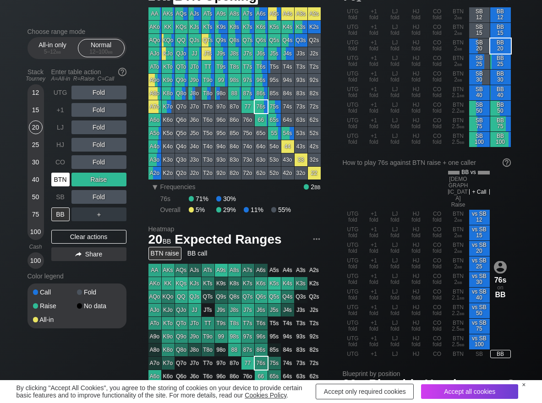
drag, startPoint x: 62, startPoint y: 188, endPoint x: 89, endPoint y: 198, distance: 28.9
click at [62, 187] on div "BTN" at bounding box center [61, 179] width 20 height 17
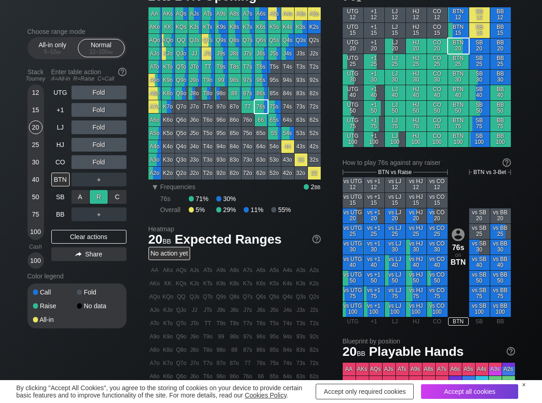
drag, startPoint x: 116, startPoint y: 203, endPoint x: 103, endPoint y: 198, distance: 14.6
click at [116, 201] on div "C ✕" at bounding box center [118, 197] width 18 height 14
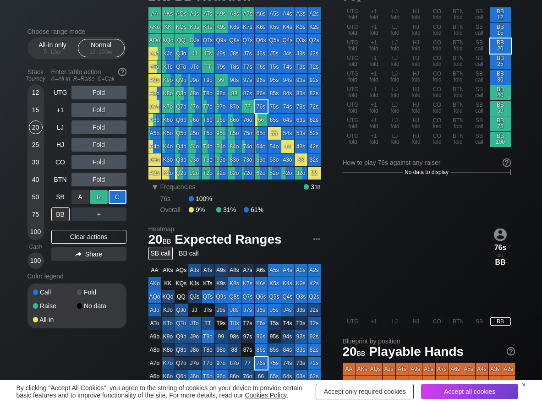
click at [99, 195] on div "R ✕" at bounding box center [99, 197] width 18 height 14
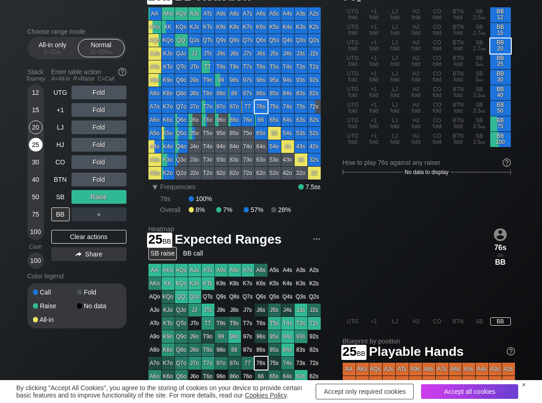
scroll to position [92, 0]
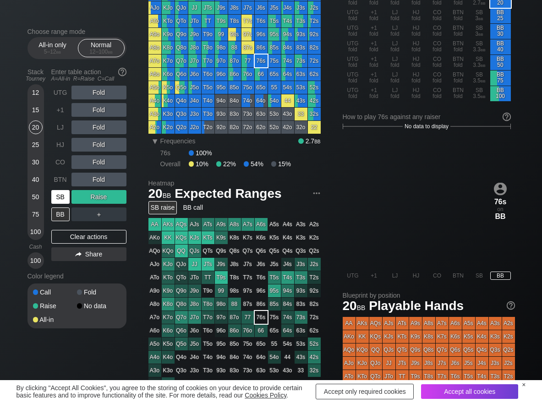
click at [61, 199] on div "SB" at bounding box center [60, 197] width 18 height 14
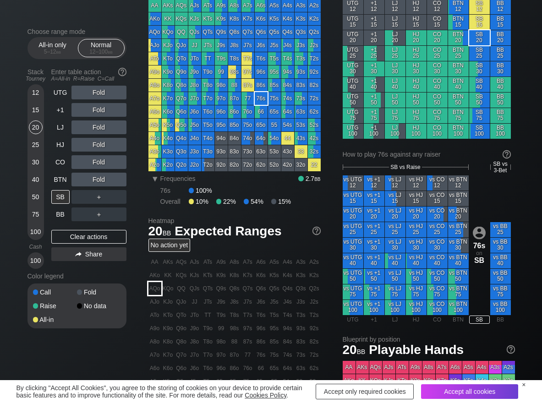
scroll to position [46, 0]
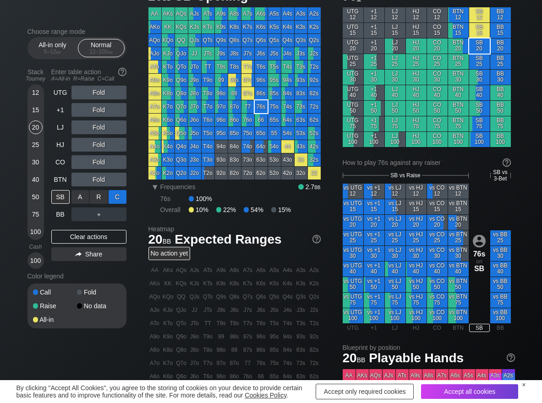
click at [125, 197] on div "C ✕" at bounding box center [118, 197] width 18 height 14
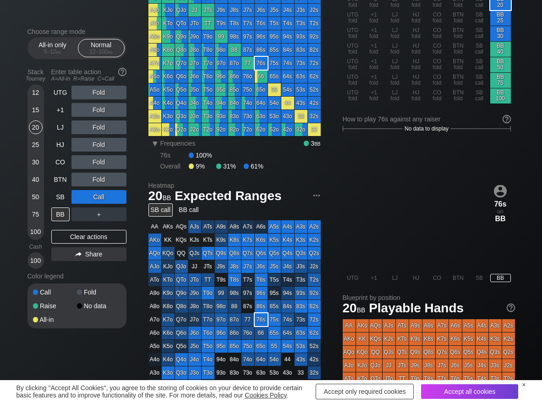
scroll to position [92, 0]
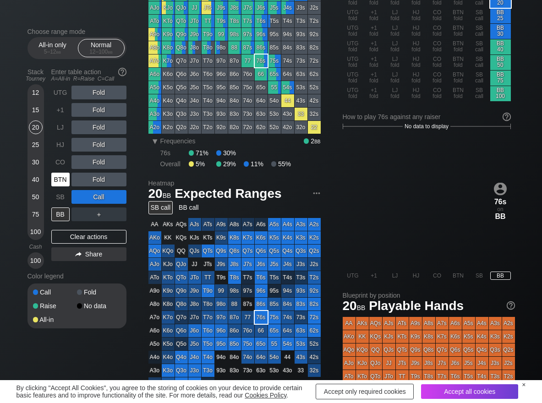
click at [59, 182] on div "BTN" at bounding box center [60, 180] width 18 height 14
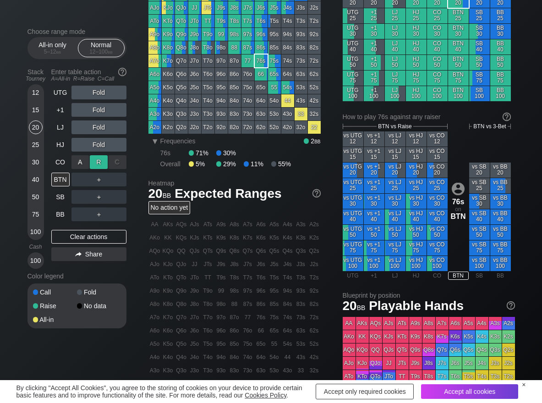
click at [92, 164] on div "R ✕" at bounding box center [99, 162] width 18 height 14
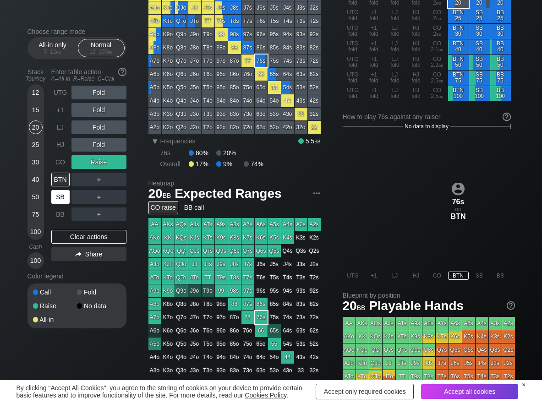
click at [60, 204] on div "SB" at bounding box center [61, 196] width 20 height 17
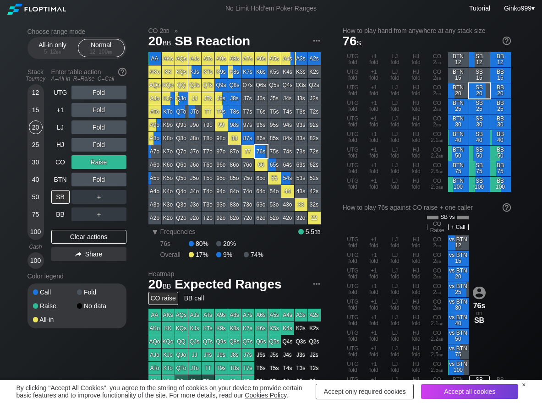
scroll to position [46, 0]
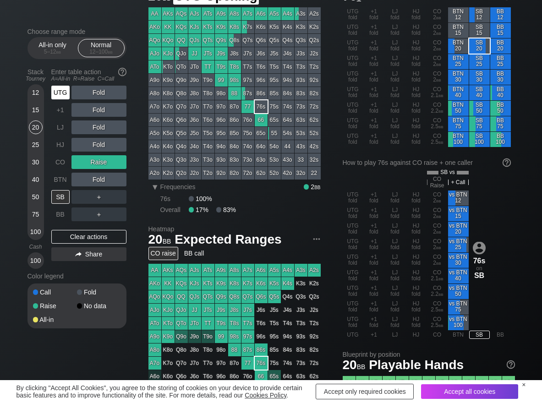
click at [67, 89] on div "UTG" at bounding box center [60, 93] width 18 height 14
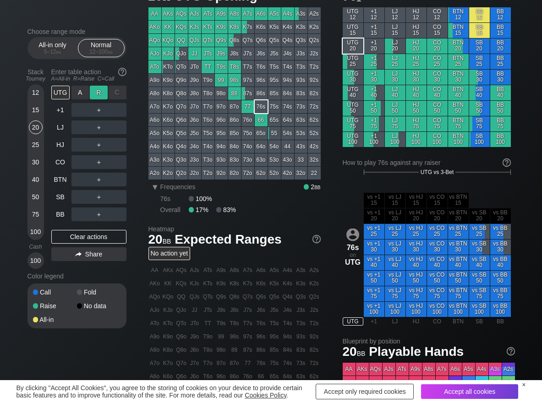
click at [104, 92] on div "R ✕" at bounding box center [99, 93] width 18 height 14
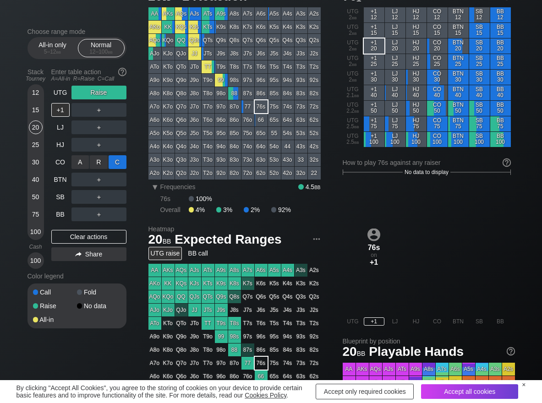
click at [118, 168] on div "C ✕" at bounding box center [118, 162] width 18 height 14
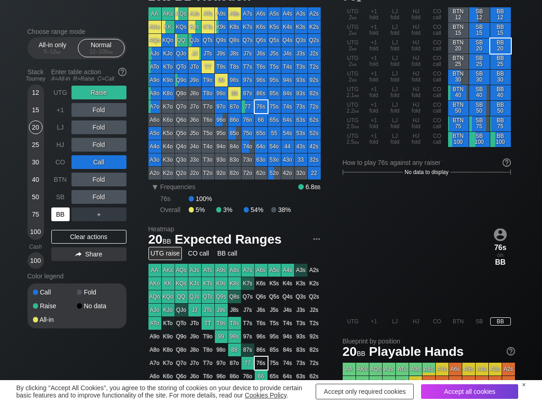
click at [57, 213] on div "BB" at bounding box center [60, 215] width 18 height 14
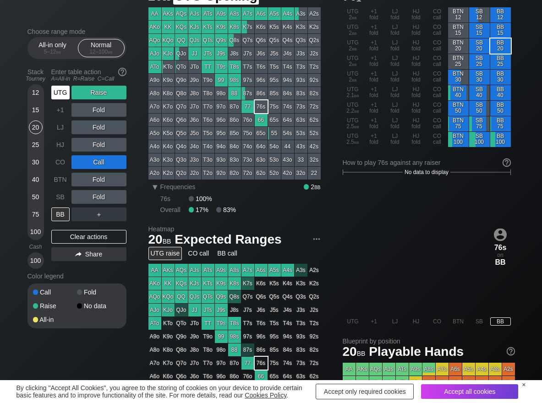
click at [58, 89] on div "UTG" at bounding box center [60, 93] width 18 height 14
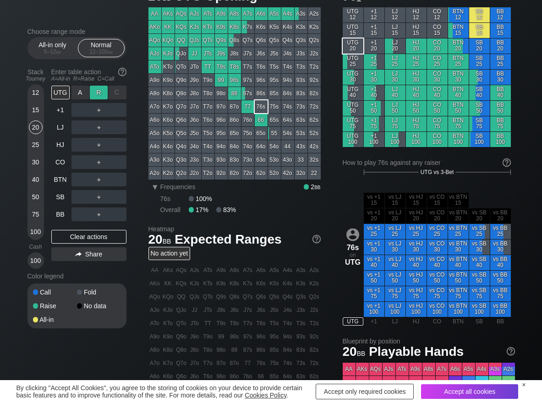
click at [97, 94] on div "R ✕" at bounding box center [99, 93] width 18 height 14
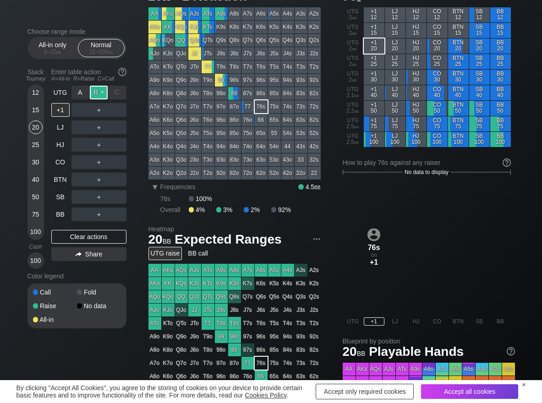
click at [97, 94] on div "R ✕" at bounding box center [99, 93] width 18 height 14
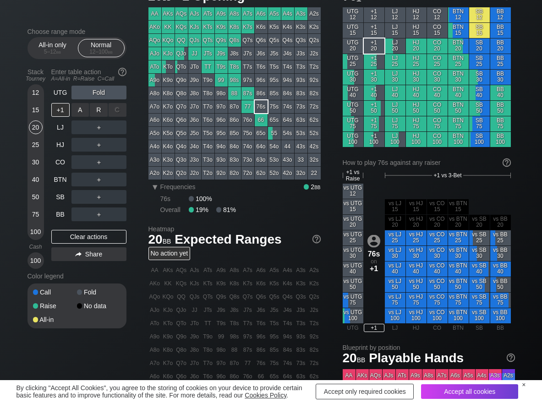
click at [97, 107] on div "R ✕" at bounding box center [99, 110] width 18 height 14
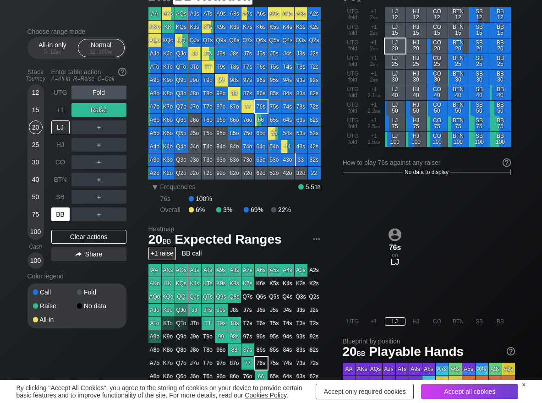
click at [61, 219] on div "BB" at bounding box center [60, 215] width 18 height 14
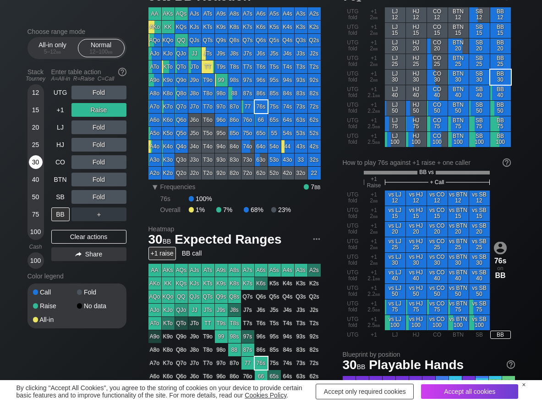
click at [31, 160] on div "30" at bounding box center [36, 162] width 14 height 14
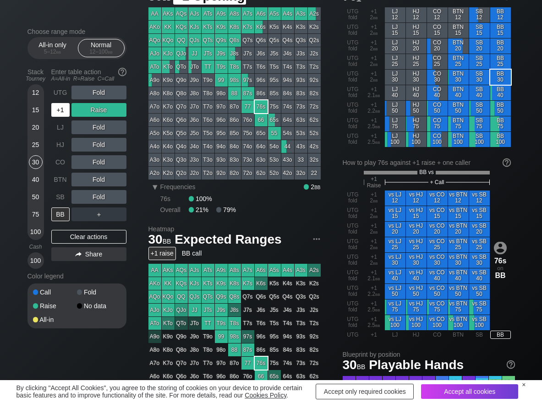
click at [60, 112] on div "+1" at bounding box center [60, 110] width 18 height 14
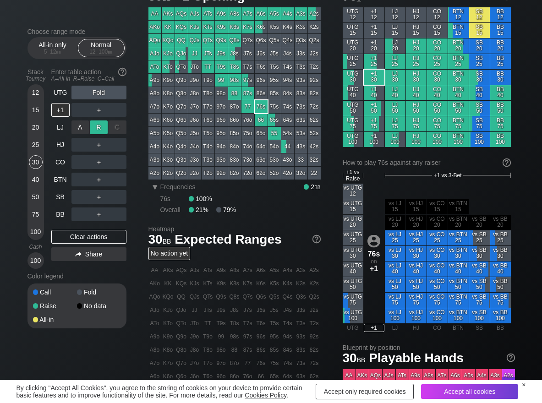
click at [96, 129] on div "R ✕" at bounding box center [99, 128] width 18 height 14
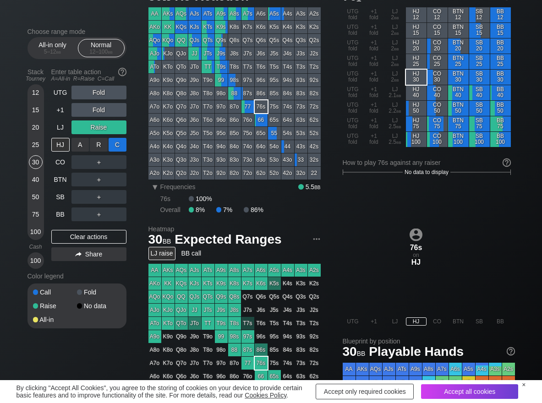
click at [124, 146] on div "C ✕" at bounding box center [118, 145] width 18 height 14
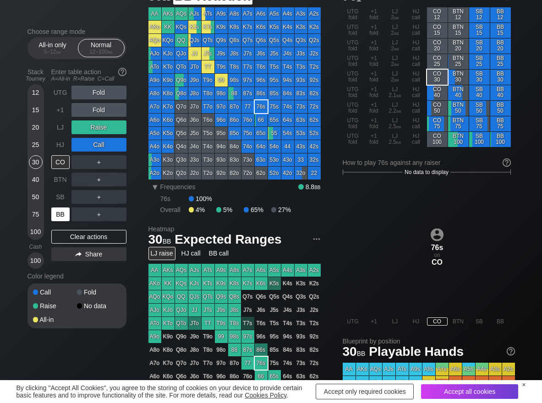
click at [66, 214] on div "BB" at bounding box center [60, 215] width 18 height 14
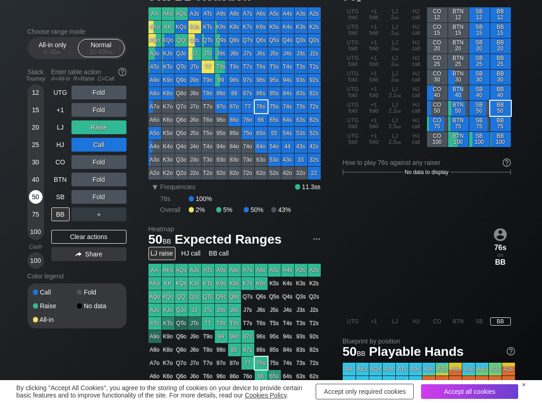
click at [36, 197] on div "50" at bounding box center [36, 197] width 14 height 14
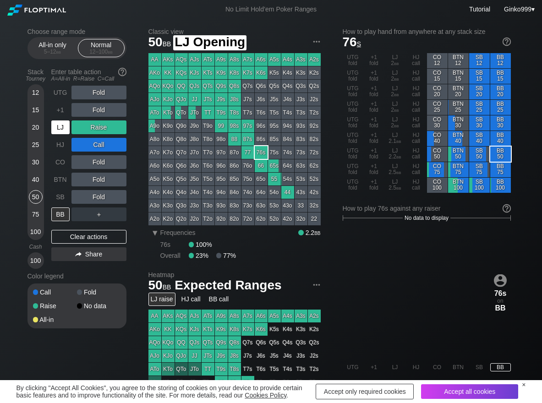
click at [64, 129] on div "LJ" at bounding box center [60, 128] width 18 height 14
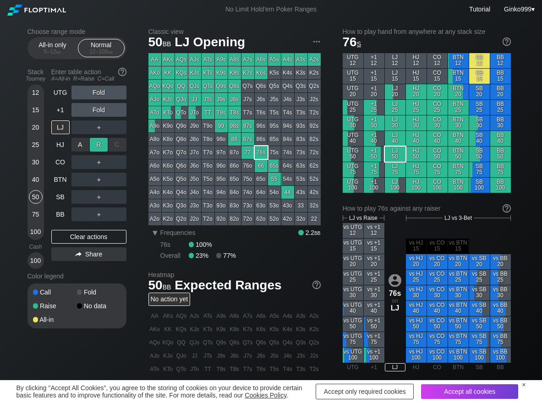
click at [98, 143] on div "R ✕" at bounding box center [99, 145] width 18 height 14
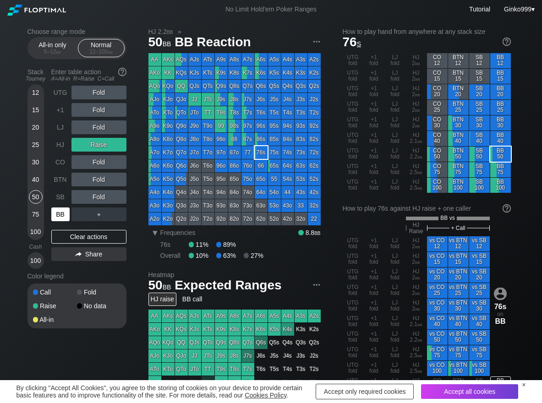
click at [59, 214] on div "BB" at bounding box center [60, 215] width 18 height 14
click at [92, 200] on div "R ✕" at bounding box center [99, 197] width 18 height 14
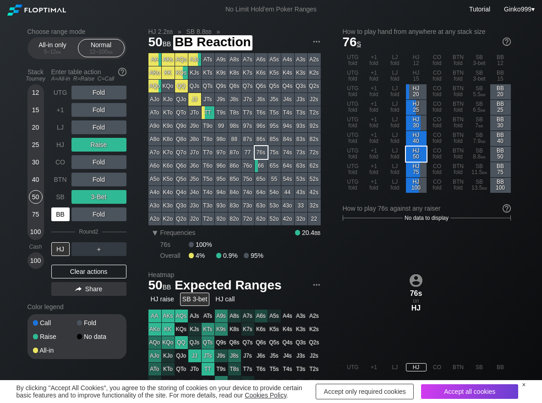
click at [64, 215] on div "BB" at bounding box center [60, 215] width 18 height 14
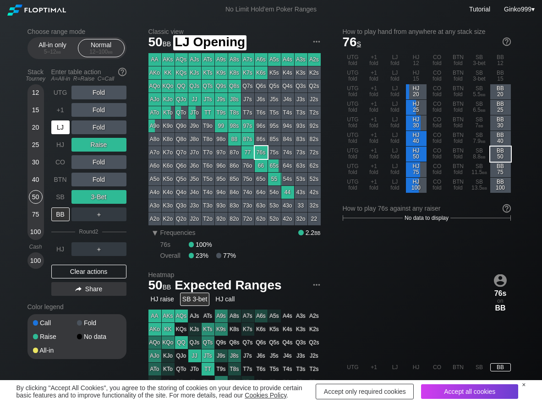
click at [66, 132] on div "LJ" at bounding box center [60, 128] width 18 height 14
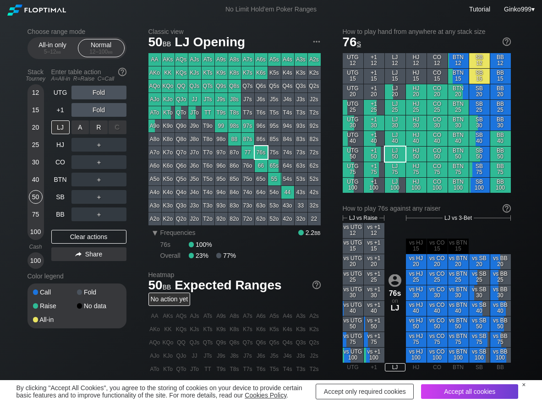
drag, startPoint x: 104, startPoint y: 125, endPoint x: 92, endPoint y: 140, distance: 19.3
click at [102, 128] on div "R ✕" at bounding box center [99, 128] width 18 height 14
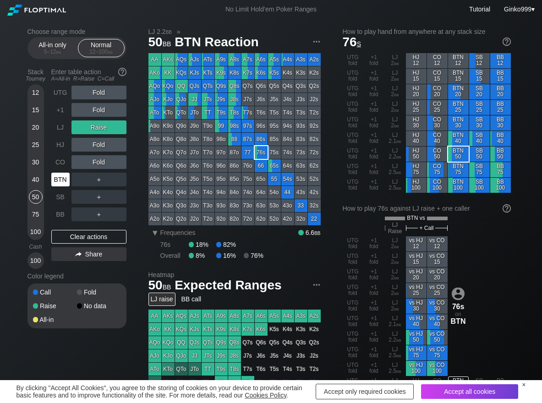
click at [61, 183] on div "BTN" at bounding box center [60, 180] width 18 height 14
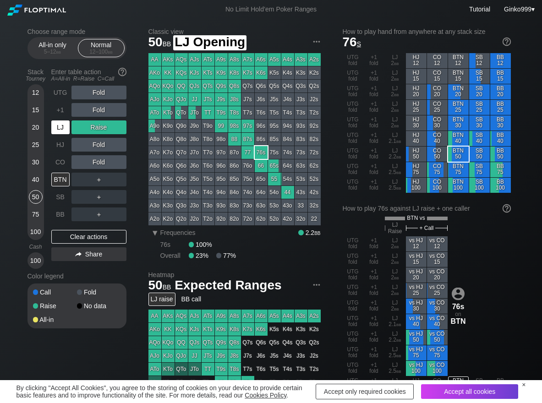
click at [69, 132] on div "LJ" at bounding box center [60, 128] width 18 height 14
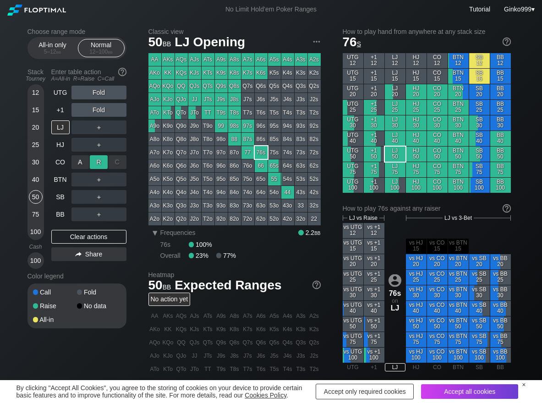
click at [102, 164] on div "R ✕" at bounding box center [99, 162] width 18 height 14
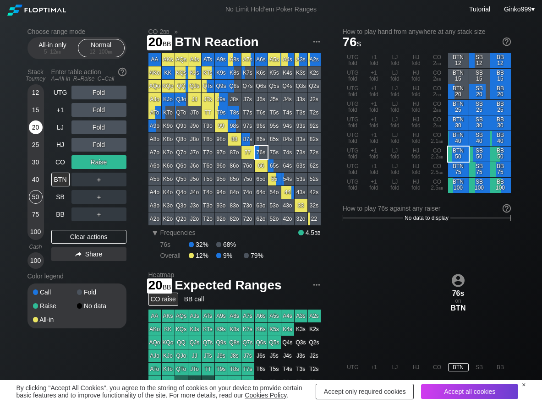
click at [35, 132] on div "20" at bounding box center [36, 128] width 14 height 14
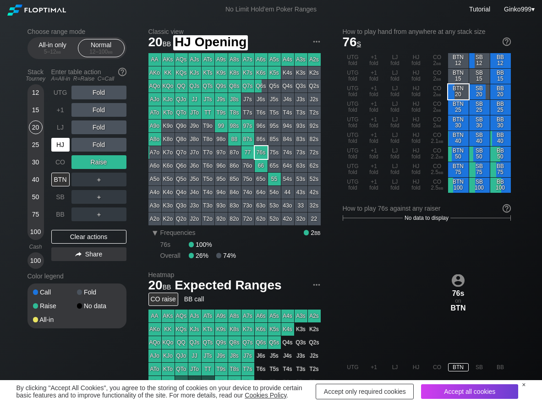
click at [67, 143] on div "HJ" at bounding box center [60, 145] width 18 height 14
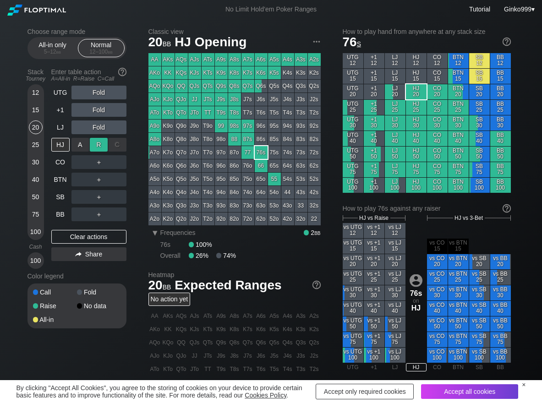
click at [94, 143] on div "R ✕" at bounding box center [99, 145] width 18 height 14
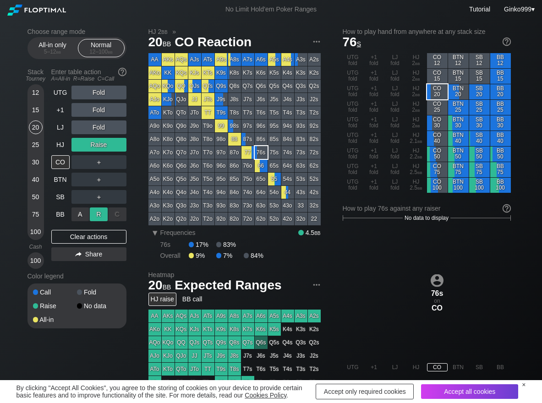
click at [99, 215] on div "R ✕" at bounding box center [99, 215] width 18 height 14
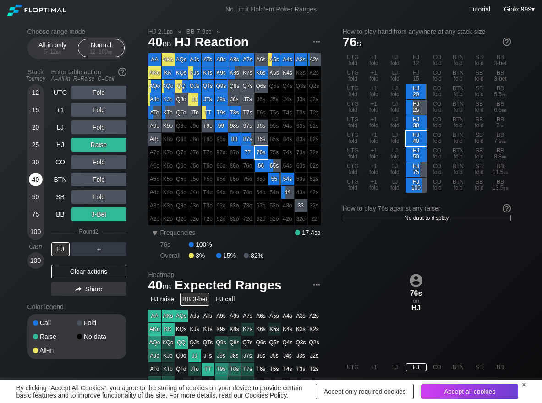
drag, startPoint x: 37, startPoint y: 181, endPoint x: 2, endPoint y: 189, distance: 36.2
click at [35, 182] on div "40" at bounding box center [36, 180] width 14 height 14
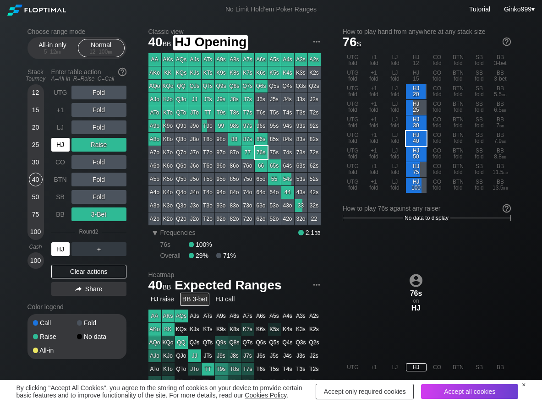
click at [64, 140] on div "HJ" at bounding box center [60, 145] width 18 height 14
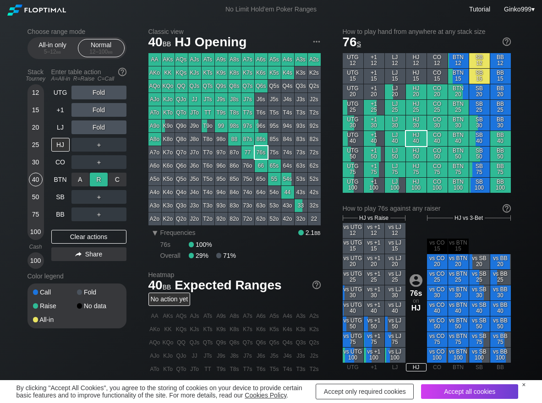
click at [103, 176] on div "R ✕" at bounding box center [99, 180] width 18 height 14
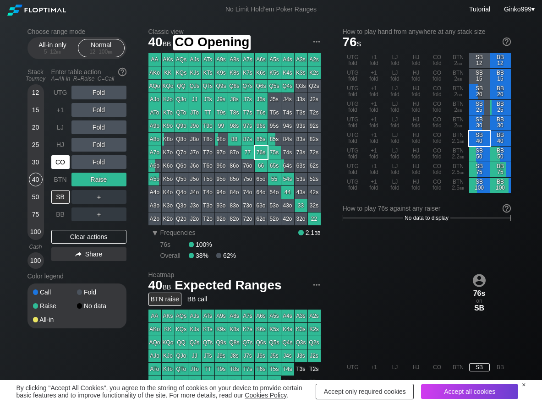
click at [63, 159] on div "CO" at bounding box center [60, 162] width 18 height 14
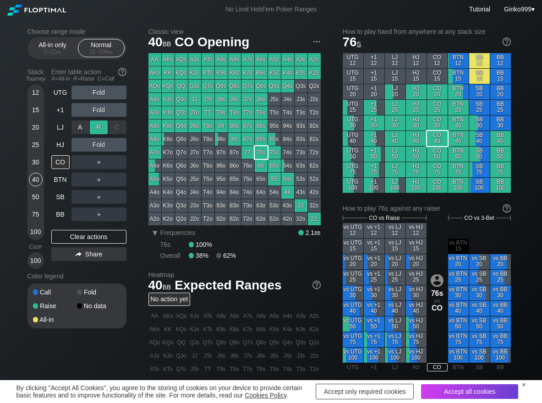
click at [94, 123] on div "R ✕" at bounding box center [99, 128] width 18 height 14
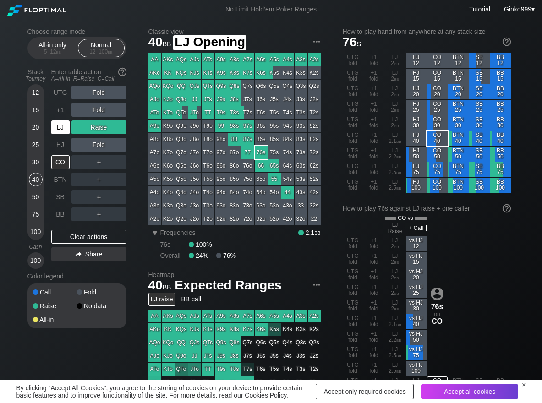
click at [61, 135] on div "LJ" at bounding box center [61, 127] width 20 height 17
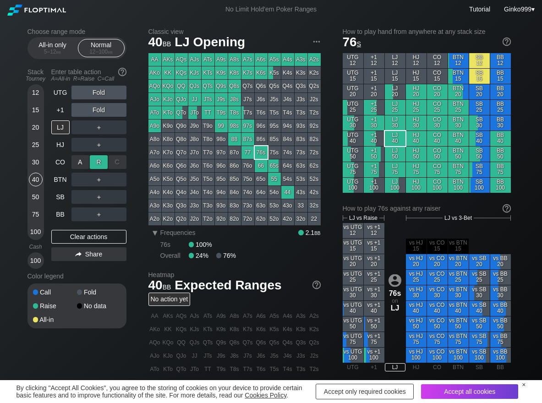
click at [91, 159] on div "R ✕" at bounding box center [99, 162] width 18 height 14
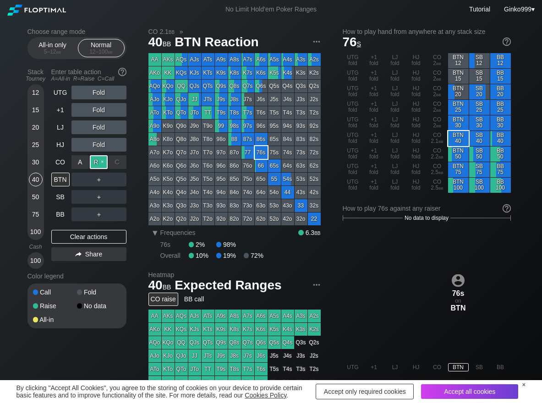
click at [98, 165] on div "R ✕" at bounding box center [99, 162] width 18 height 14
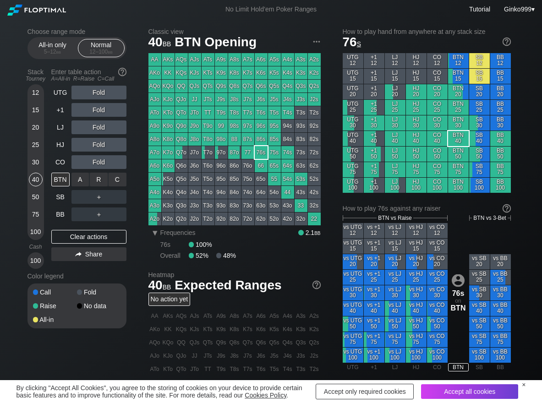
drag, startPoint x: 101, startPoint y: 178, endPoint x: 115, endPoint y: 187, distance: 16.3
click at [103, 181] on div "R ✕" at bounding box center [99, 180] width 18 height 14
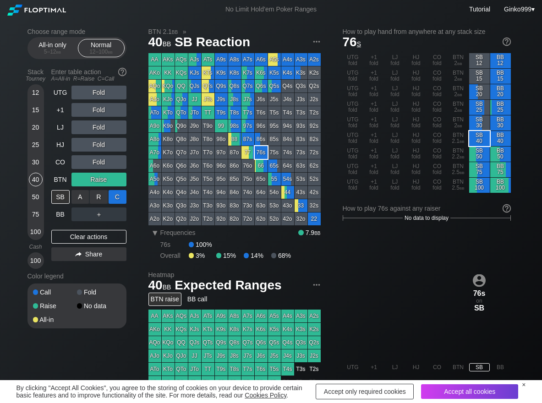
click at [124, 196] on div "C ✕" at bounding box center [118, 197] width 18 height 14
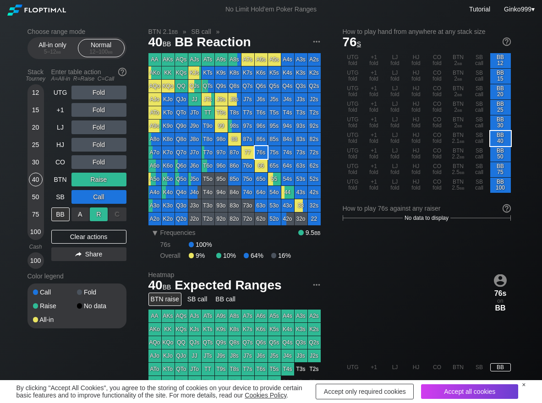
click at [91, 217] on div "R ✕" at bounding box center [99, 215] width 18 height 14
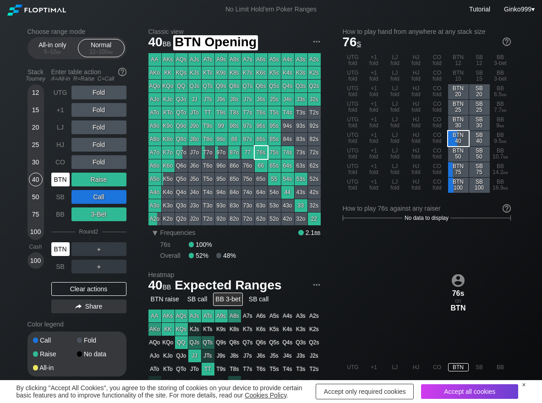
click at [62, 178] on div "BTN" at bounding box center [60, 180] width 18 height 14
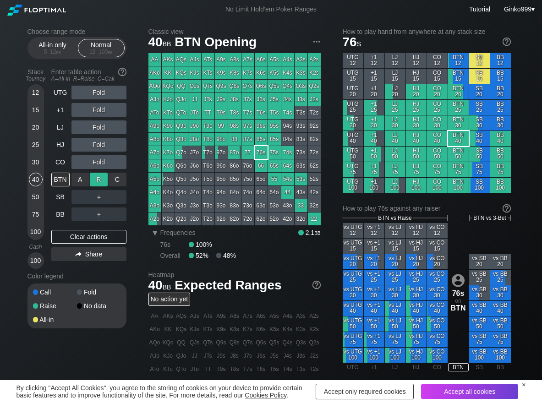
click at [93, 180] on div "R ✕" at bounding box center [99, 180] width 18 height 14
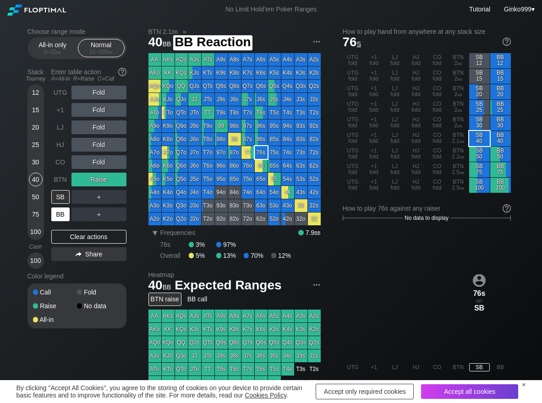
drag, startPoint x: 66, startPoint y: 214, endPoint x: 45, endPoint y: 224, distance: 23.0
click at [62, 217] on div "BB" at bounding box center [60, 215] width 18 height 14
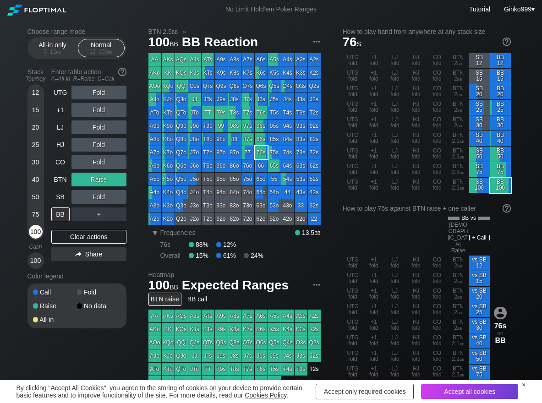
click at [39, 231] on div "100" at bounding box center [36, 232] width 14 height 14
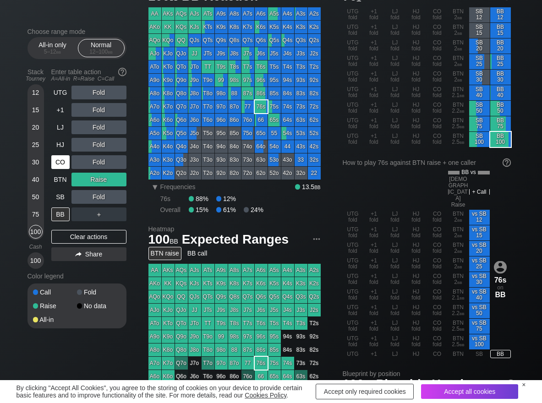
click at [61, 182] on div "BTN" at bounding box center [60, 180] width 18 height 14
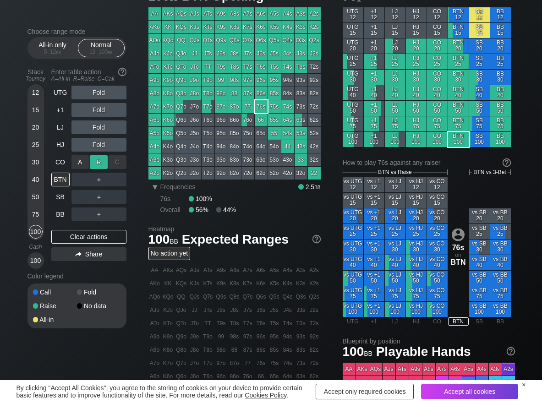
click at [99, 160] on div "R ✕" at bounding box center [99, 162] width 18 height 14
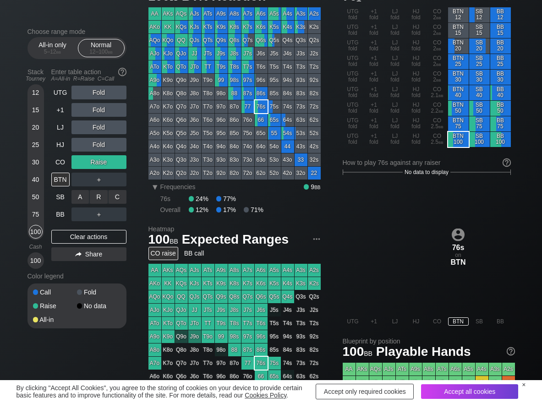
click at [96, 193] on div "R ✕" at bounding box center [99, 197] width 18 height 14
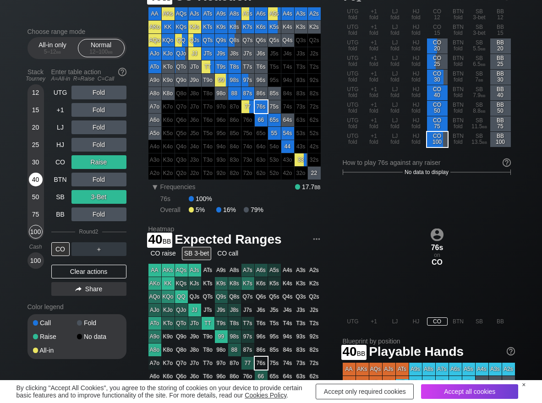
click at [35, 179] on div "40" at bounding box center [36, 180] width 14 height 14
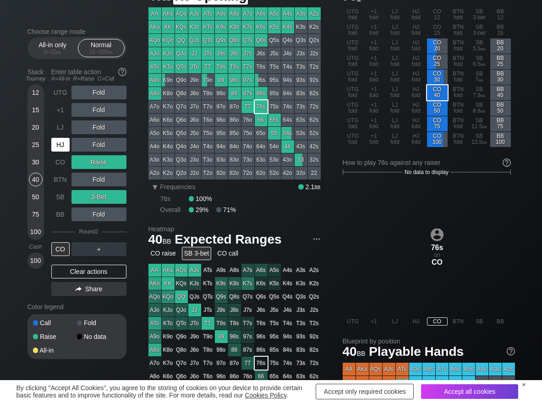
drag, startPoint x: 64, startPoint y: 147, endPoint x: 92, endPoint y: 147, distance: 28.0
click at [65, 147] on div "HJ" at bounding box center [60, 145] width 18 height 14
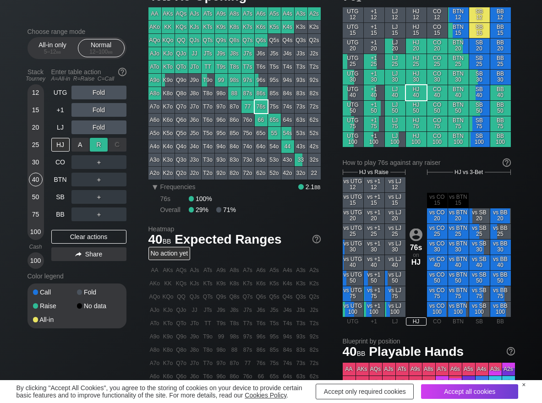
click at [96, 146] on div "R ✕" at bounding box center [99, 145] width 18 height 14
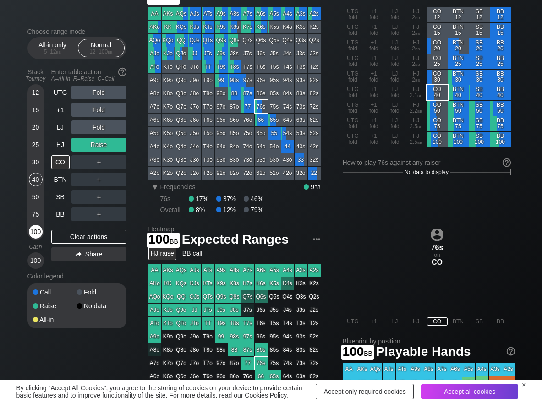
click at [36, 234] on div "100" at bounding box center [36, 232] width 14 height 14
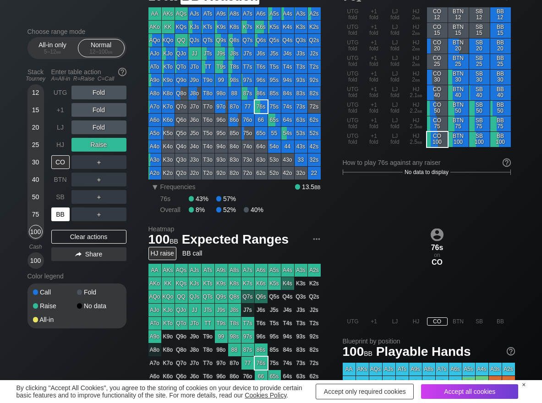
click at [56, 215] on div "BB" at bounding box center [60, 215] width 18 height 14
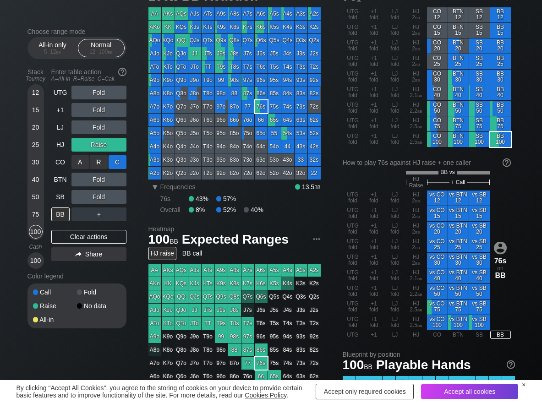
click at [121, 160] on div "C ✕" at bounding box center [118, 162] width 18 height 14
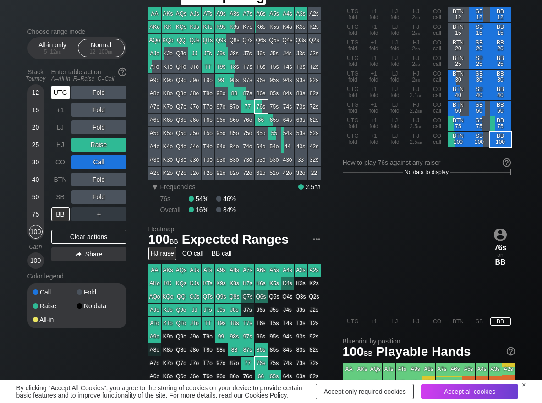
click at [54, 94] on div "UTG" at bounding box center [60, 93] width 18 height 14
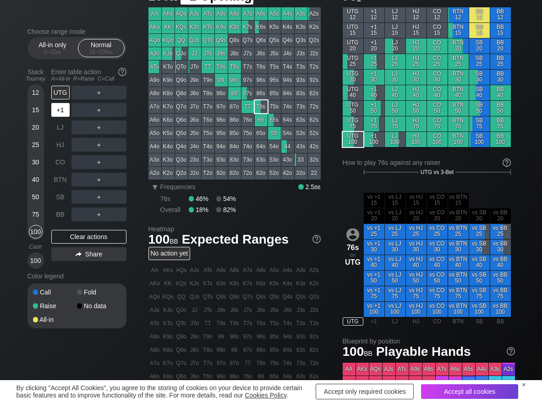
click at [56, 107] on div "+1" at bounding box center [60, 110] width 18 height 14
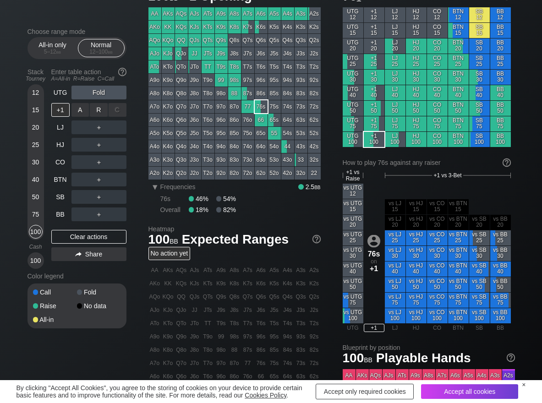
drag, startPoint x: 98, startPoint y: 112, endPoint x: 49, endPoint y: 99, distance: 51.4
click at [85, 110] on div "A ✕ R ✕ C ✕" at bounding box center [99, 110] width 55 height 14
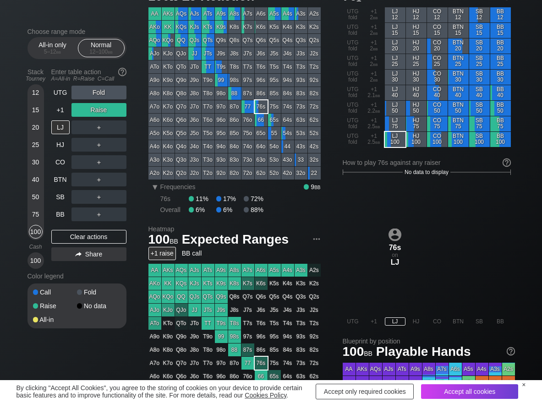
click at [24, 85] on div "Stack Tourney" at bounding box center [36, 75] width 24 height 21
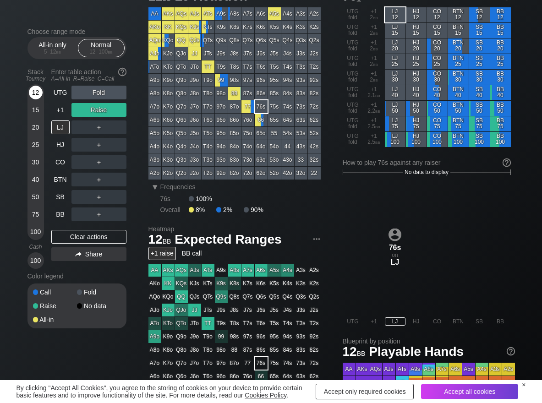
click at [31, 90] on div "12" at bounding box center [36, 93] width 14 height 14
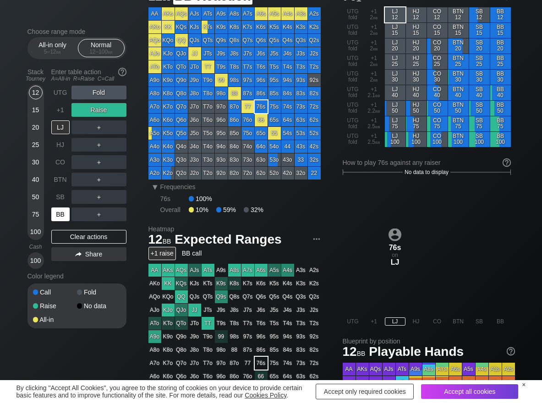
click at [65, 217] on div "BB" at bounding box center [60, 215] width 18 height 14
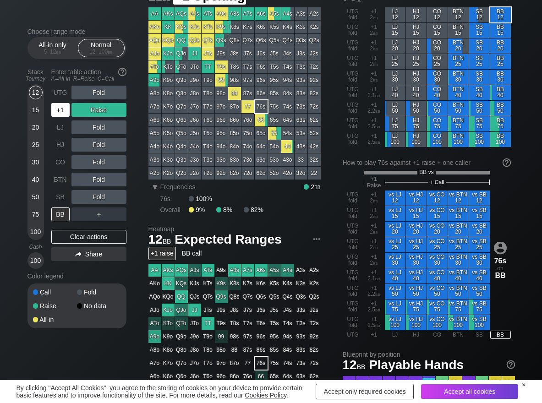
click at [61, 112] on div "+1" at bounding box center [60, 110] width 18 height 14
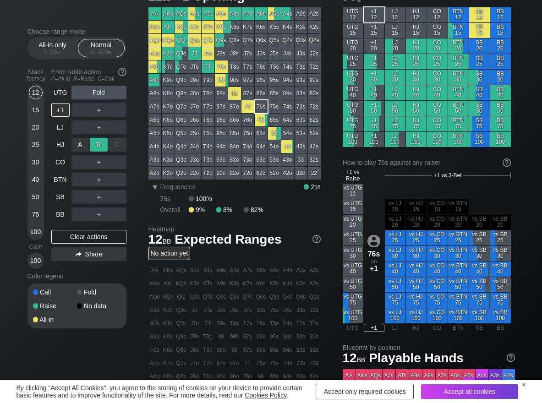
click at [100, 144] on div "R ✕" at bounding box center [99, 145] width 18 height 14
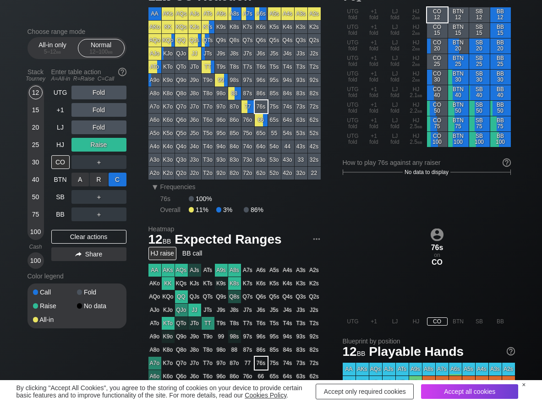
click at [116, 178] on div "C ✕" at bounding box center [118, 180] width 18 height 14
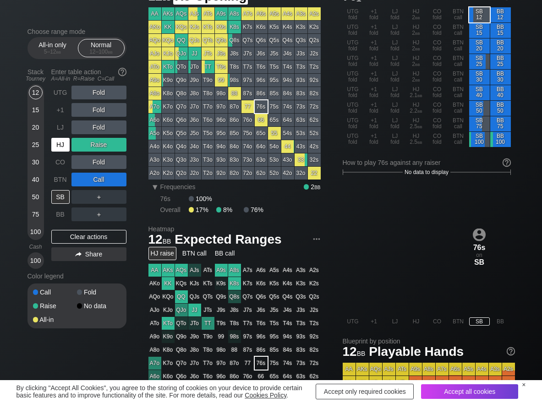
click at [59, 144] on div "HJ" at bounding box center [60, 145] width 18 height 14
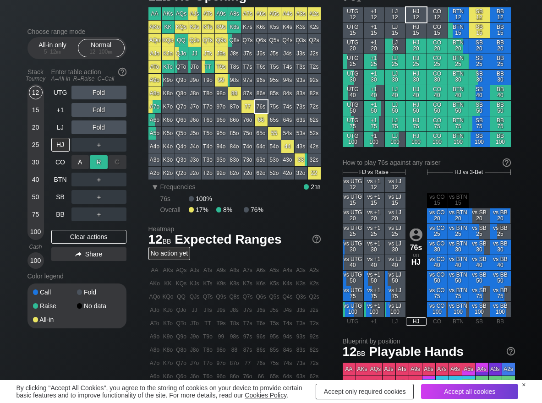
click at [100, 167] on div "R ✕" at bounding box center [99, 162] width 18 height 14
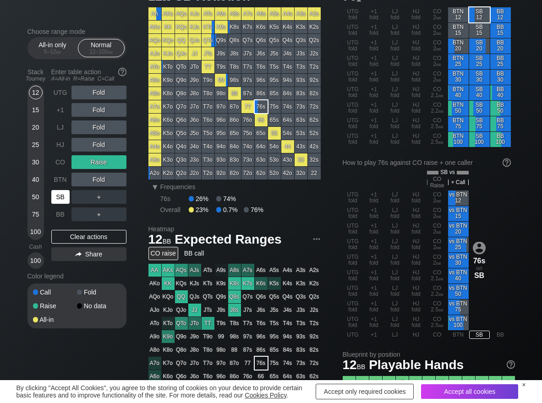
click at [66, 197] on div "SB" at bounding box center [60, 197] width 18 height 14
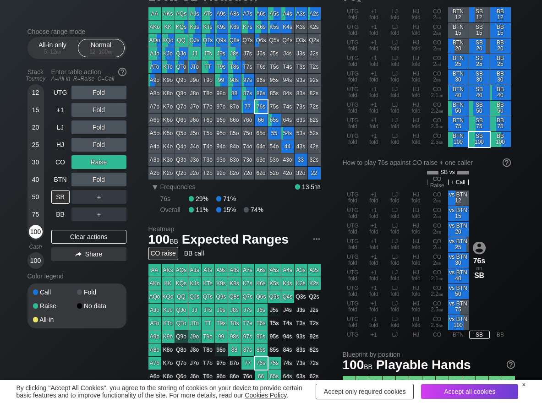
click at [34, 234] on div "100" at bounding box center [36, 232] width 14 height 14
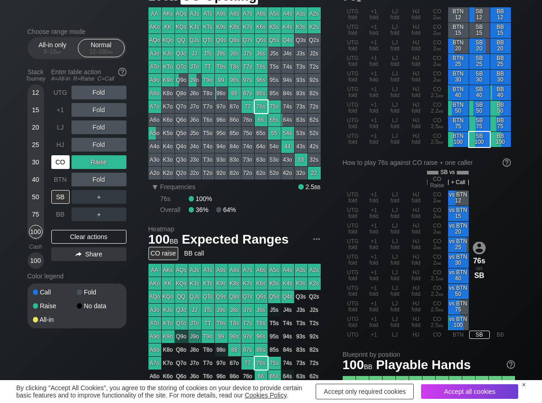
click at [69, 161] on div "CO" at bounding box center [60, 162] width 18 height 14
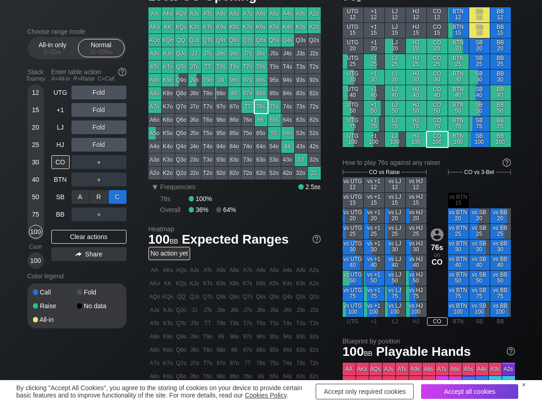
click at [125, 198] on div "C ✕" at bounding box center [118, 197] width 18 height 14
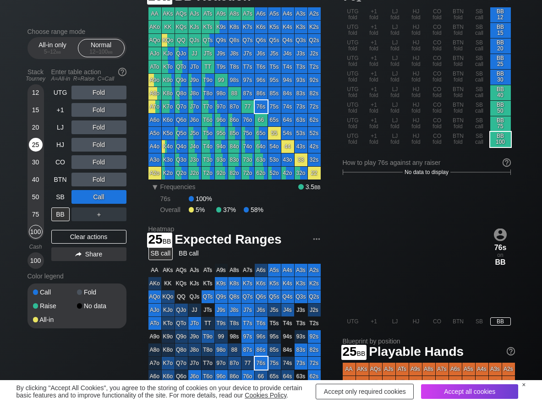
click at [34, 142] on div "25" at bounding box center [36, 145] width 14 height 14
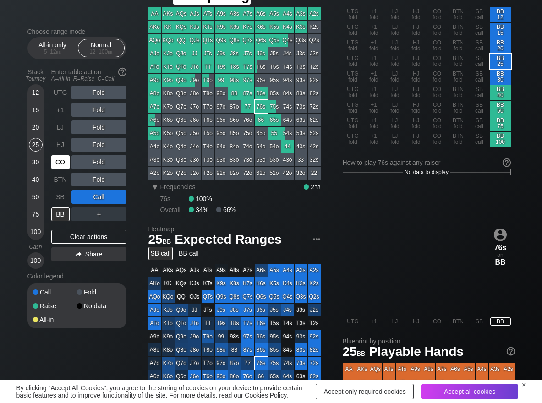
click at [65, 167] on div "CO" at bounding box center [60, 162] width 18 height 14
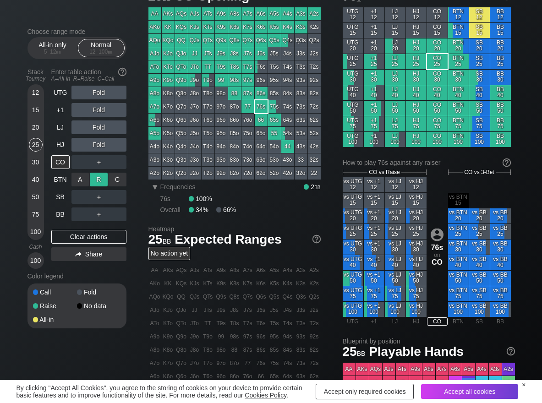
click at [99, 180] on div "R ✕" at bounding box center [99, 180] width 18 height 14
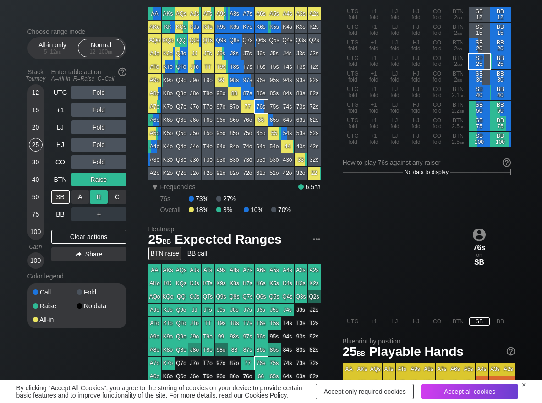
click at [95, 194] on div "R ✕" at bounding box center [99, 197] width 18 height 14
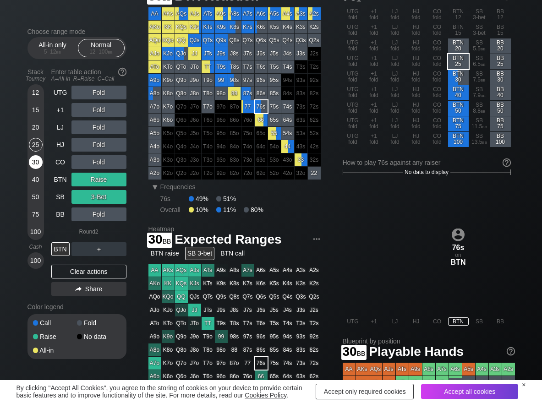
click at [37, 164] on div "30" at bounding box center [36, 162] width 14 height 14
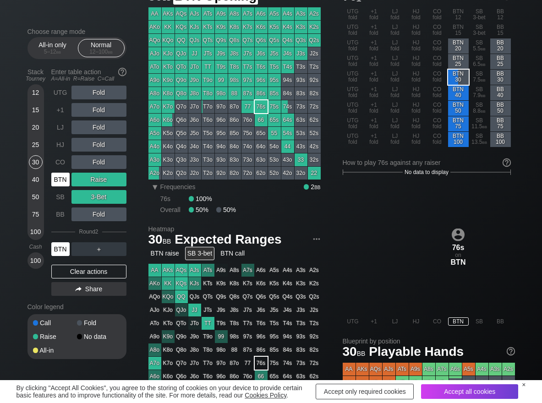
click at [63, 176] on div "BTN" at bounding box center [60, 180] width 18 height 14
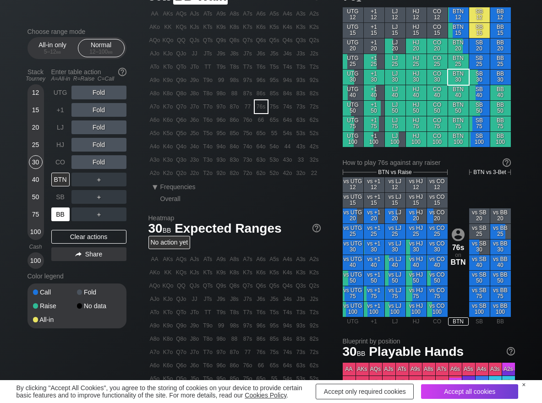
click at [56, 212] on div "BB" at bounding box center [60, 215] width 18 height 14
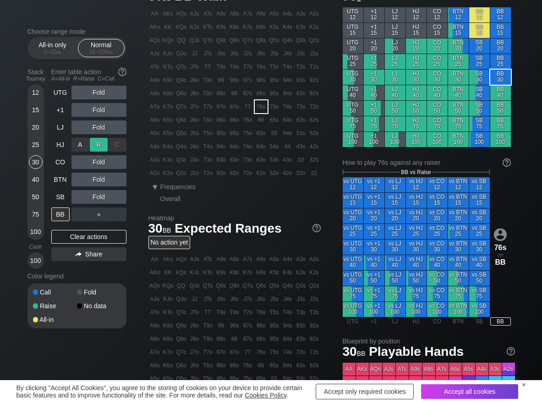
click at [98, 143] on div "R ✕" at bounding box center [99, 145] width 18 height 14
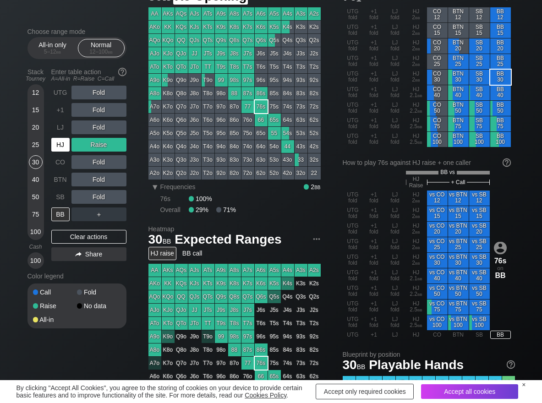
click at [59, 148] on div "HJ" at bounding box center [60, 145] width 18 height 14
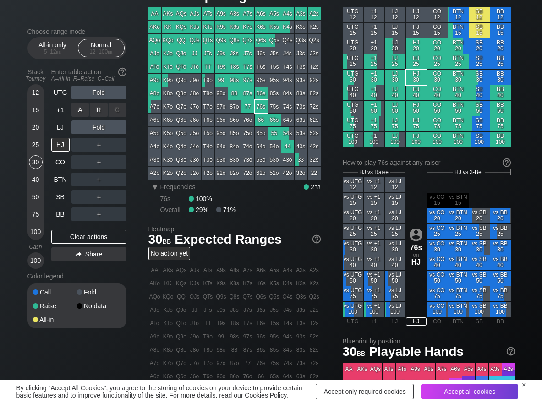
click at [98, 111] on div "R ✕" at bounding box center [99, 110] width 18 height 14
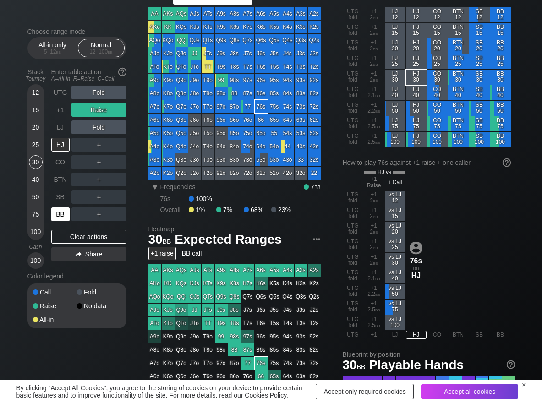
click at [63, 215] on div "BB" at bounding box center [60, 215] width 18 height 14
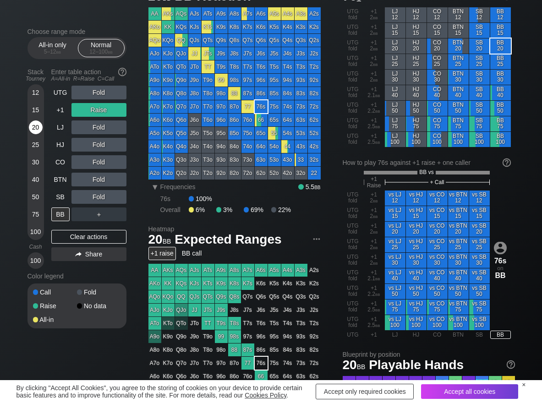
click at [35, 125] on div "20" at bounding box center [36, 128] width 14 height 14
click at [43, 111] on div "12 15 20 25 30 40 50 75 100" at bounding box center [36, 162] width 17 height 156
click at [43, 112] on div "12 15 20 25 30 40 50 75 100" at bounding box center [36, 162] width 17 height 156
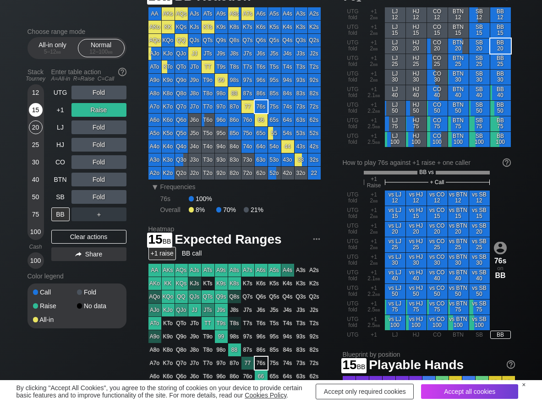
click at [36, 113] on div "15" at bounding box center [36, 110] width 14 height 14
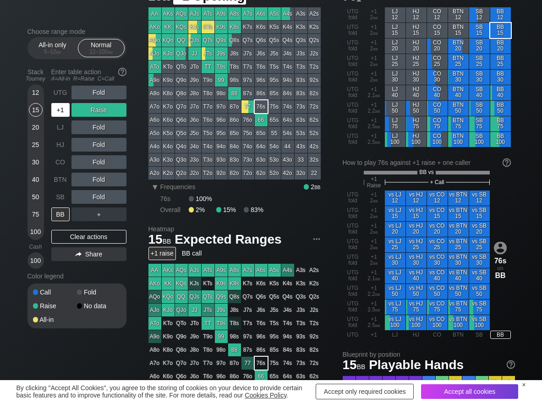
click at [61, 111] on div "+1" at bounding box center [60, 110] width 18 height 14
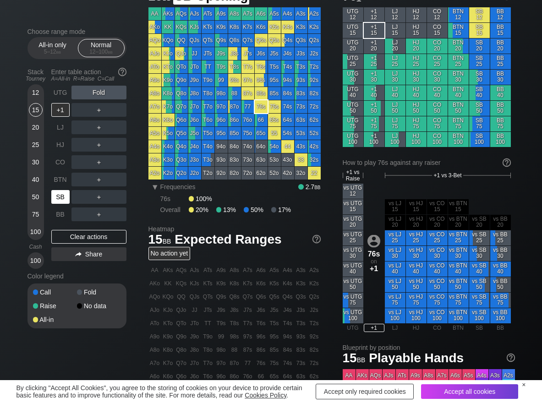
click at [55, 192] on div "SB" at bounding box center [60, 197] width 18 height 14
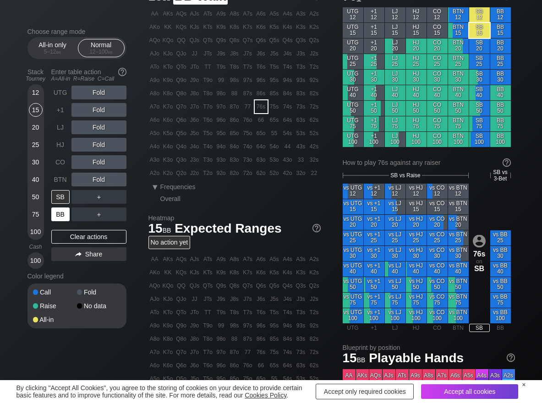
click at [56, 220] on div "BB" at bounding box center [60, 215] width 18 height 14
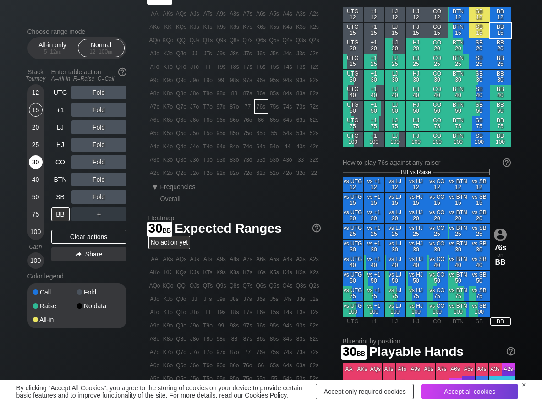
click at [36, 166] on div "30" at bounding box center [36, 162] width 14 height 14
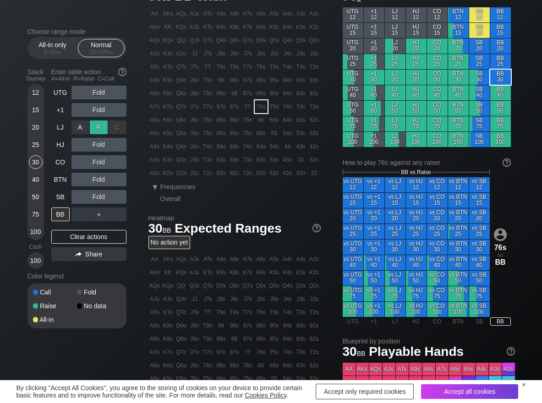
click at [90, 127] on div "R ✕" at bounding box center [99, 128] width 18 height 14
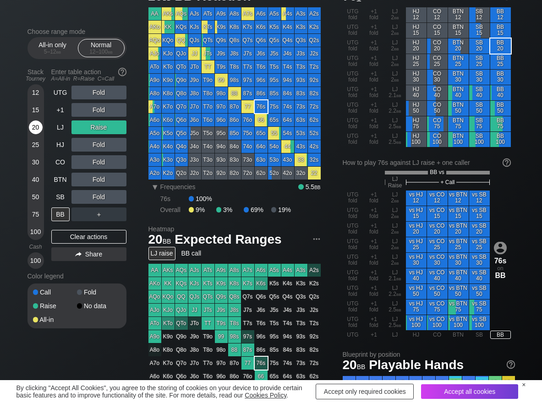
click at [33, 129] on div "20" at bounding box center [36, 128] width 14 height 14
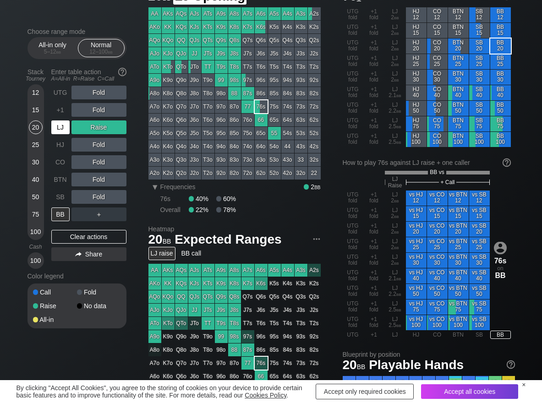
click at [56, 130] on div "LJ" at bounding box center [60, 128] width 18 height 14
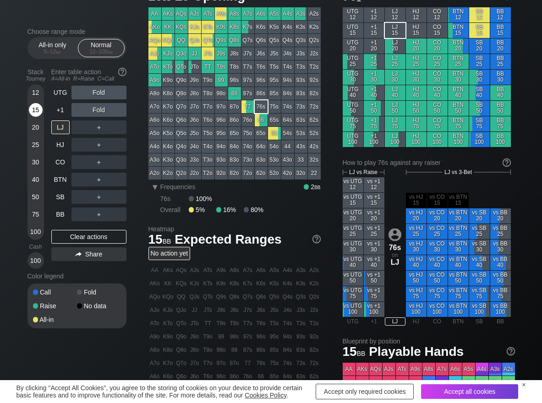
click at [30, 107] on div "15" at bounding box center [36, 110] width 14 height 14
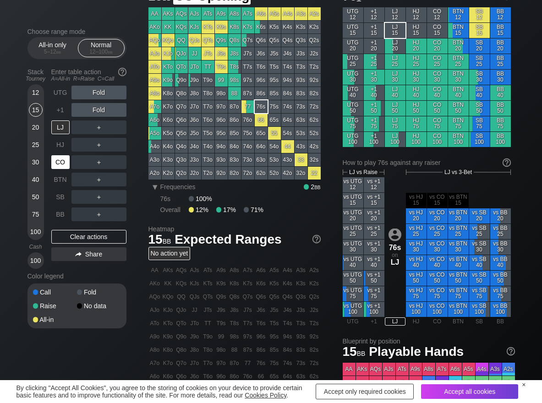
click at [63, 165] on div "CO" at bounding box center [60, 162] width 18 height 14
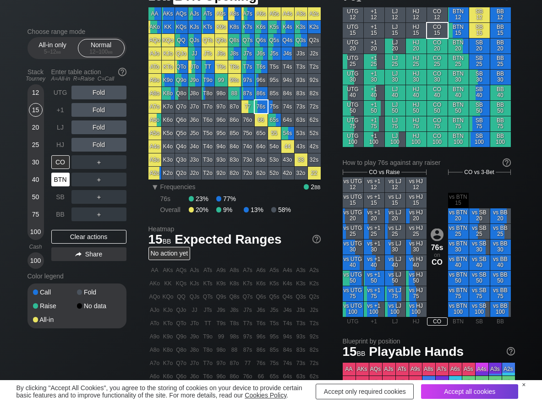
click at [62, 180] on div "BTN" at bounding box center [60, 180] width 18 height 14
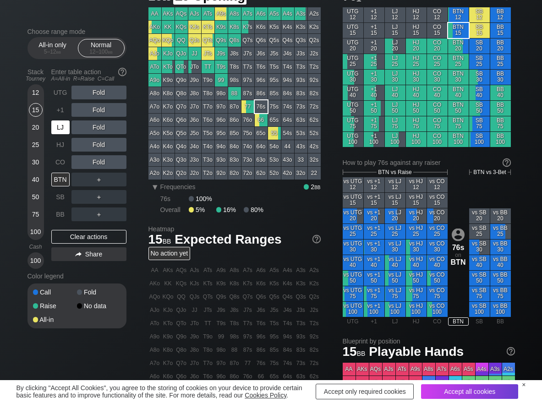
click at [63, 131] on div "LJ" at bounding box center [60, 128] width 18 height 14
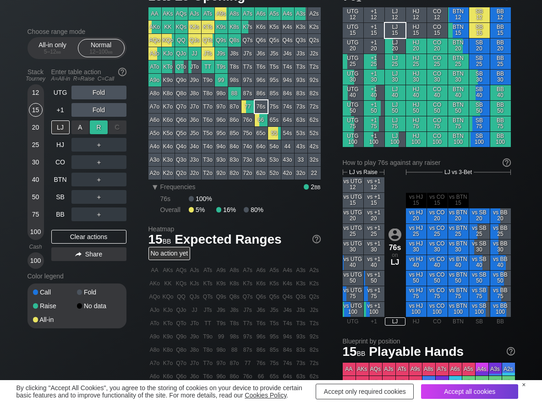
click at [98, 131] on div "R ✕" at bounding box center [99, 128] width 18 height 14
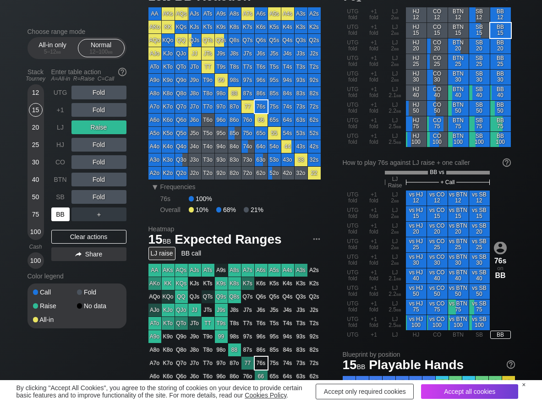
click at [66, 213] on div "BB" at bounding box center [60, 215] width 18 height 14
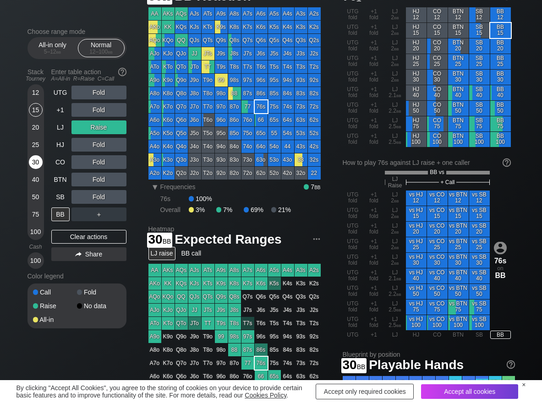
click at [33, 158] on div "30" at bounding box center [36, 162] width 14 height 14
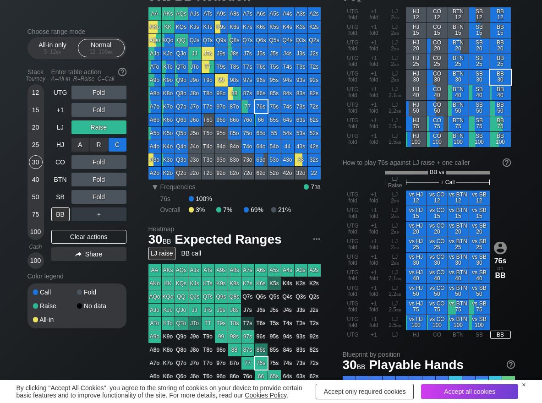
click at [117, 141] on div "C ✕" at bounding box center [118, 145] width 18 height 14
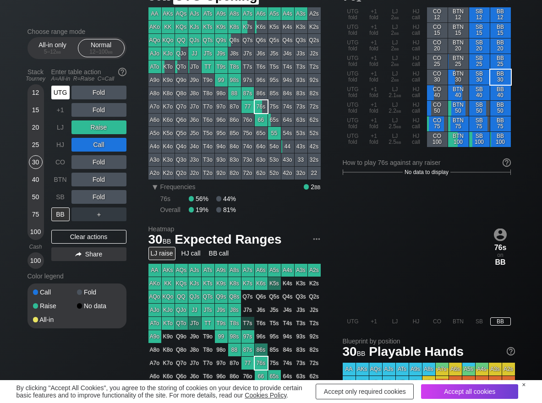
click at [61, 99] on div "UTG" at bounding box center [60, 93] width 18 height 14
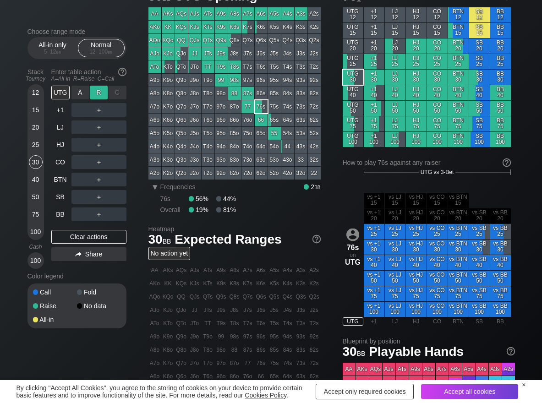
click at [103, 93] on div "R ✕" at bounding box center [99, 93] width 18 height 14
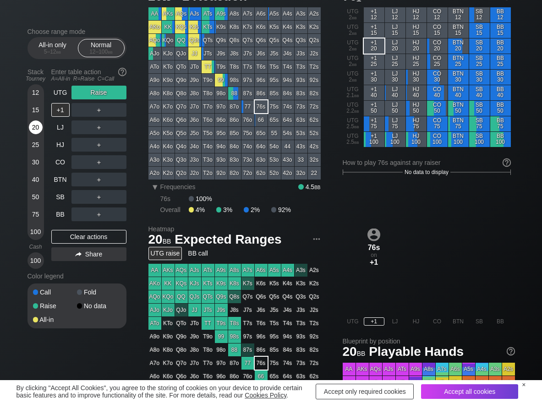
click at [35, 128] on div "20" at bounding box center [36, 128] width 14 height 14
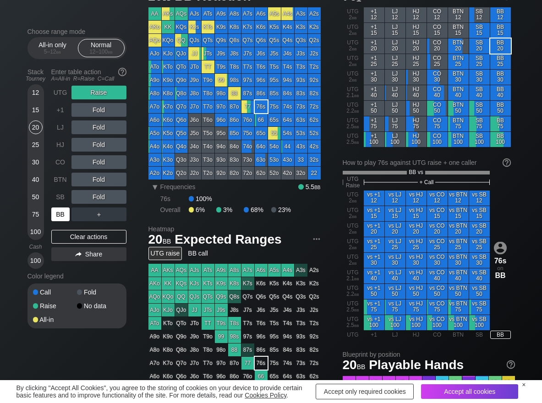
click at [56, 210] on div "BB" at bounding box center [60, 215] width 18 height 14
click at [104, 237] on div "Clear actions" at bounding box center [88, 237] width 75 height 14
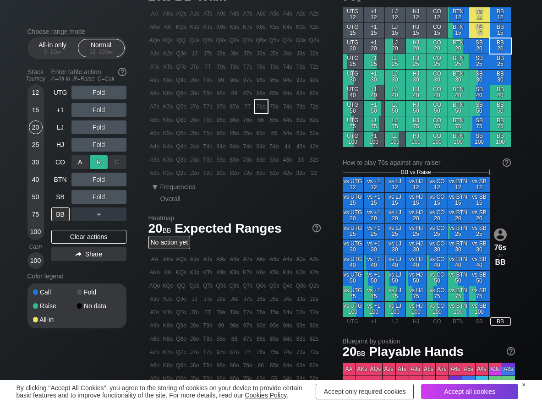
click at [98, 160] on div "R ✕" at bounding box center [99, 162] width 18 height 14
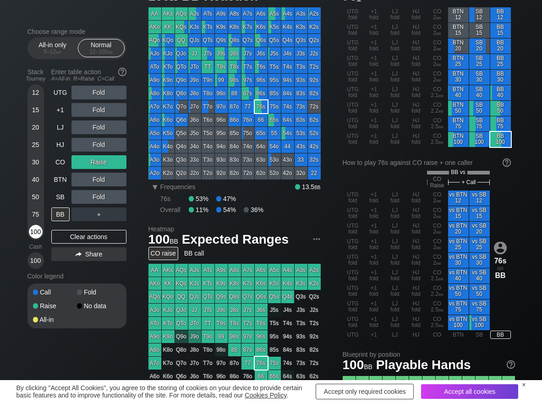
click at [34, 230] on div "100" at bounding box center [36, 232] width 14 height 14
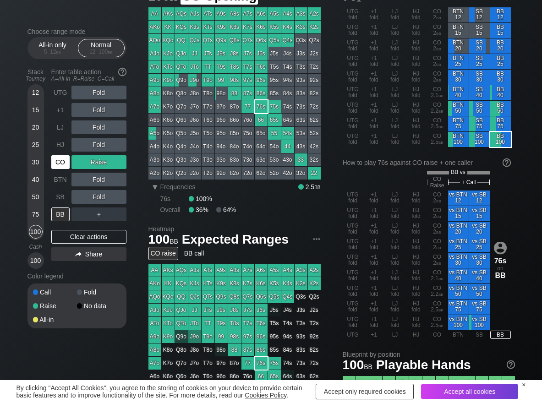
click at [60, 163] on div "CO" at bounding box center [60, 162] width 18 height 14
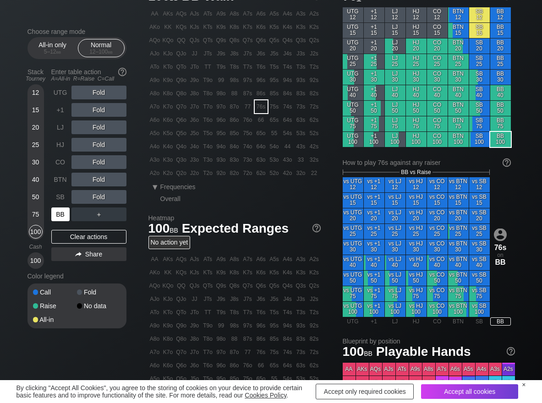
click at [67, 214] on div "BB" at bounding box center [60, 215] width 18 height 14
click at [85, 88] on div "A ✕" at bounding box center [81, 93] width 18 height 14
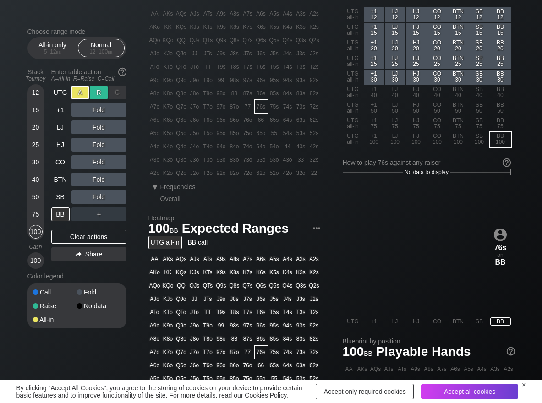
click at [99, 93] on div "R ✕" at bounding box center [99, 93] width 18 height 14
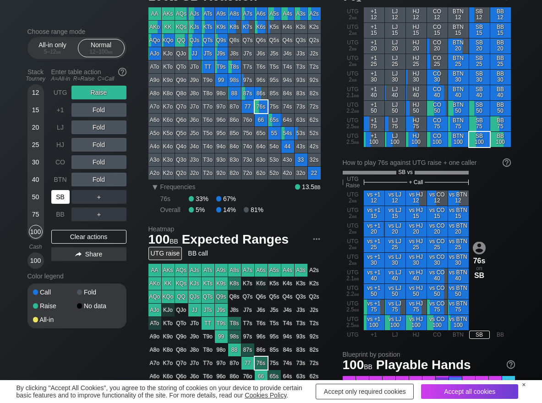
click at [58, 198] on div "SB" at bounding box center [60, 197] width 18 height 14
click at [99, 198] on div "R ✕" at bounding box center [99, 197] width 18 height 14
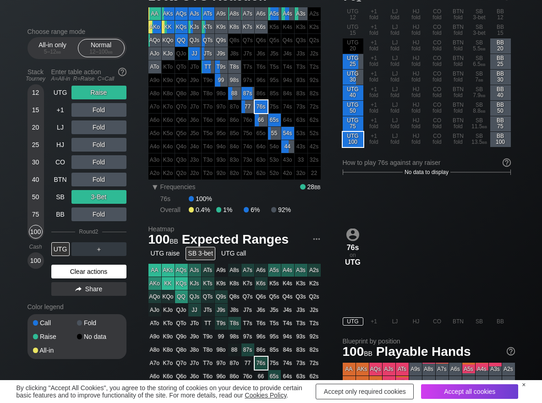
click at [66, 273] on div "Clear actions" at bounding box center [88, 272] width 75 height 14
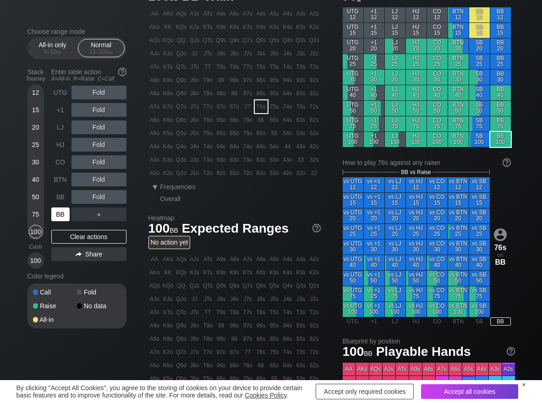
click at [63, 215] on div "BB" at bounding box center [60, 215] width 18 height 14
click at [96, 89] on div "R ✕" at bounding box center [99, 93] width 18 height 14
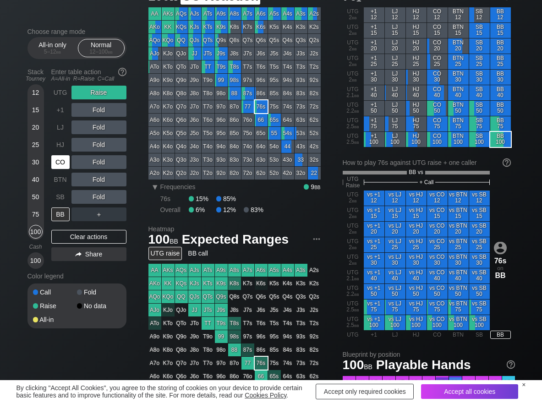
click at [62, 164] on div "CO" at bounding box center [60, 162] width 18 height 14
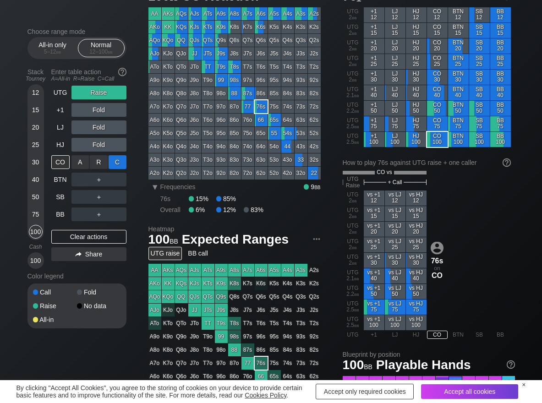
click at [120, 166] on div "C ✕" at bounding box center [118, 162] width 18 height 14
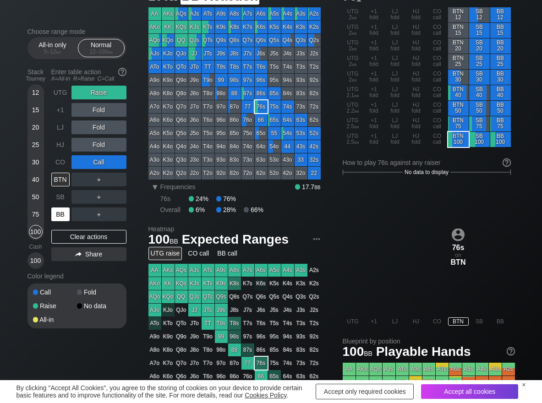
click at [64, 210] on div "BB" at bounding box center [60, 215] width 18 height 14
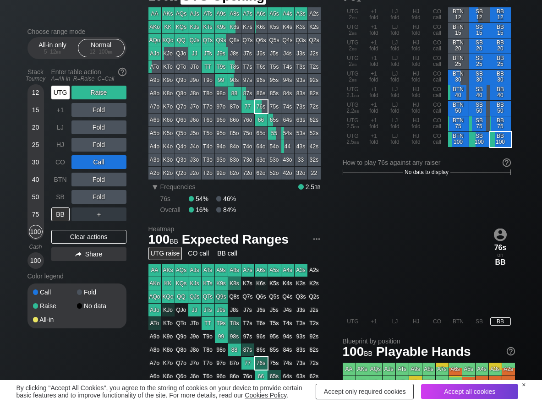
click at [66, 91] on div "UTG" at bounding box center [60, 93] width 18 height 14
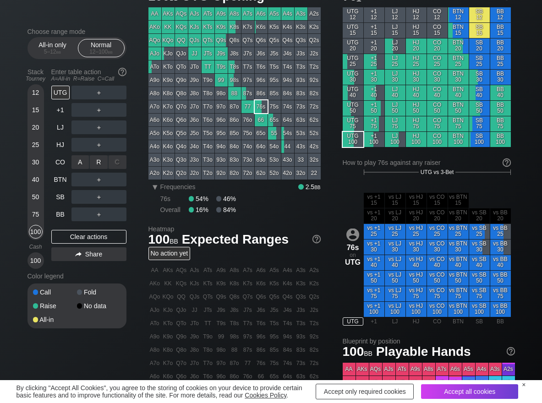
drag, startPoint x: 103, startPoint y: 160, endPoint x: 92, endPoint y: 172, distance: 16.9
click at [102, 161] on div "R ✕" at bounding box center [99, 162] width 18 height 14
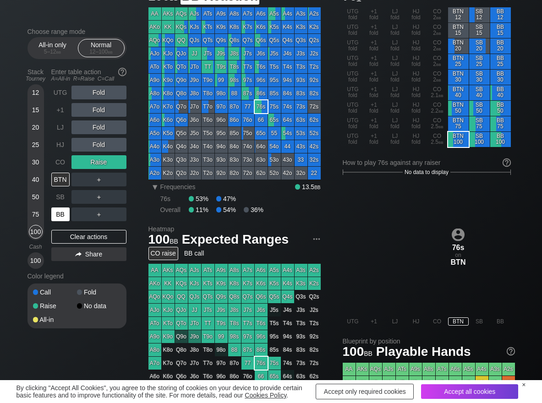
click at [63, 214] on div "BB" at bounding box center [60, 215] width 18 height 14
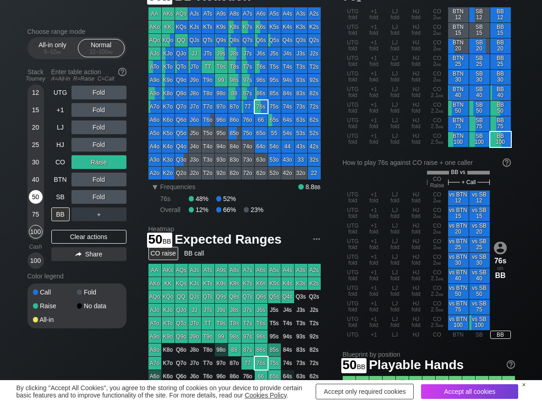
click at [37, 196] on div "50" at bounding box center [36, 197] width 14 height 14
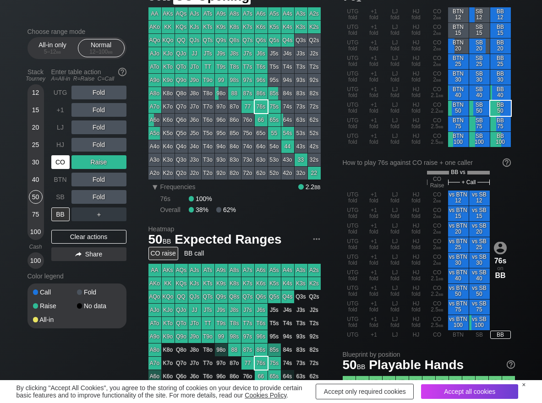
click at [60, 156] on div "CO" at bounding box center [60, 162] width 18 height 14
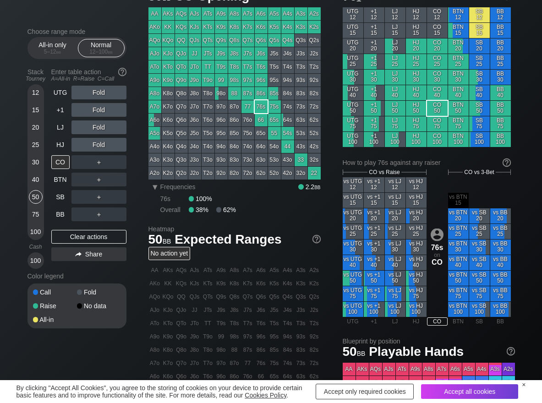
click at [102, 113] on div "Fold" at bounding box center [99, 110] width 55 height 14
click at [97, 110] on div "R ✕" at bounding box center [99, 110] width 18 height 14
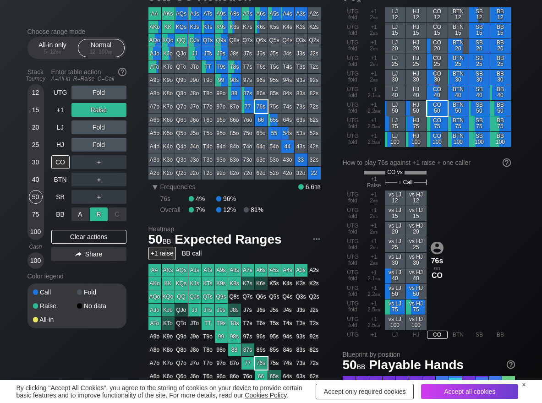
click at [95, 219] on div "R ✕" at bounding box center [99, 215] width 18 height 14
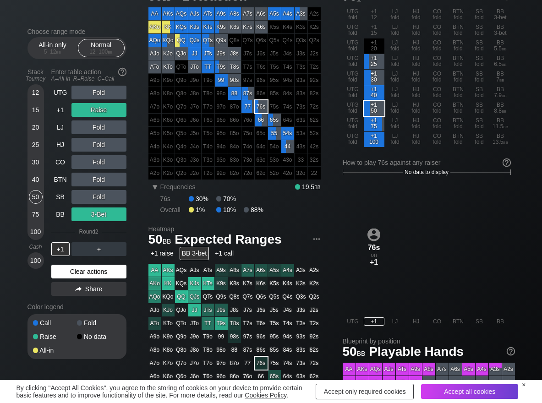
click at [65, 271] on div "Clear actions" at bounding box center [88, 272] width 75 height 14
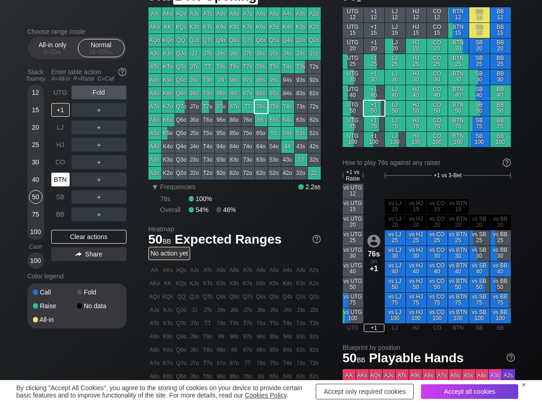
click at [55, 175] on div "BTN" at bounding box center [60, 180] width 18 height 14
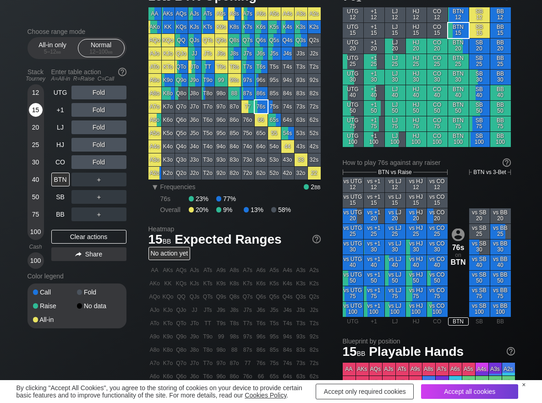
click at [32, 108] on div "15" at bounding box center [36, 110] width 14 height 14
click at [99, 166] on div "R ✕" at bounding box center [99, 162] width 18 height 14
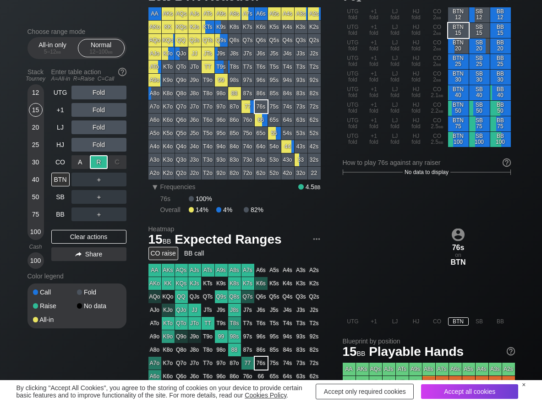
click at [99, 166] on div "R ✕" at bounding box center [99, 162] width 18 height 14
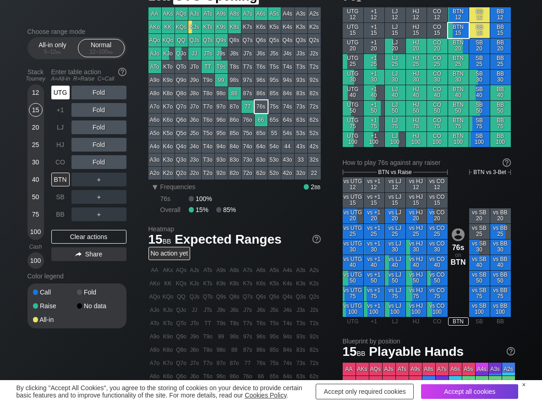
click at [64, 90] on div "UTG" at bounding box center [60, 93] width 18 height 14
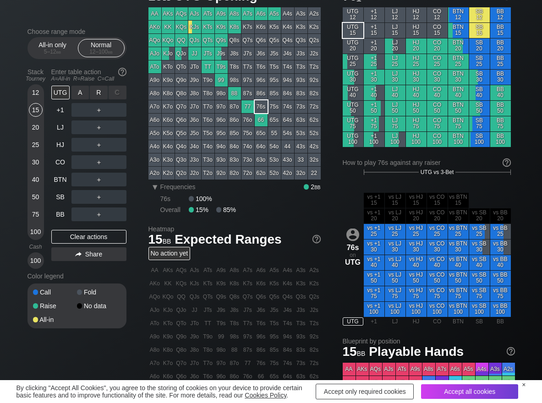
click at [100, 94] on div "R ✕" at bounding box center [99, 93] width 18 height 14
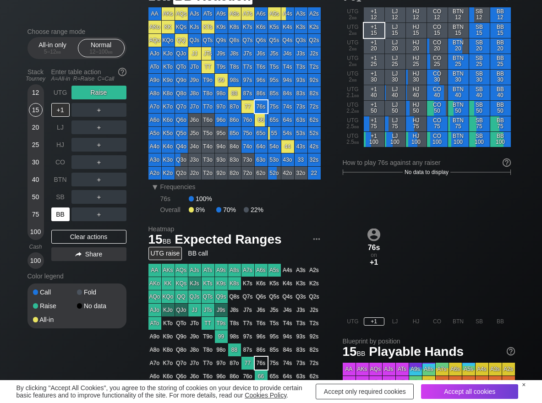
drag, startPoint x: 68, startPoint y: 216, endPoint x: 50, endPoint y: 202, distance: 23.1
click at [67, 216] on div "BB" at bounding box center [60, 215] width 18 height 14
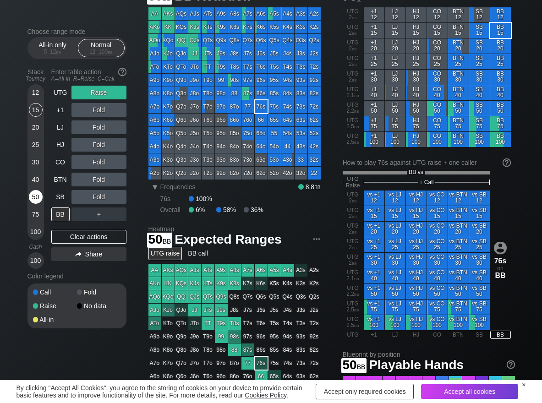
click at [37, 198] on div "50" at bounding box center [36, 197] width 14 height 14
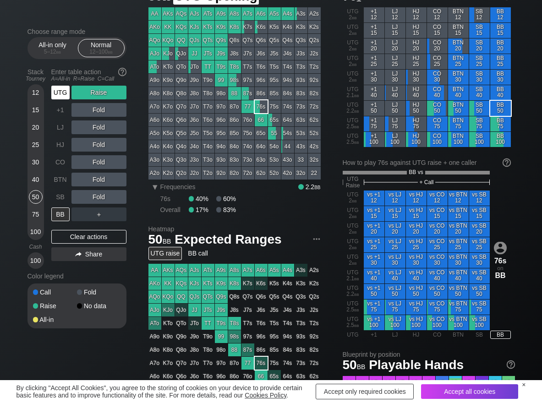
drag, startPoint x: 56, startPoint y: 93, endPoint x: 58, endPoint y: 105, distance: 12.1
click at [56, 93] on div "UTG" at bounding box center [60, 93] width 18 height 14
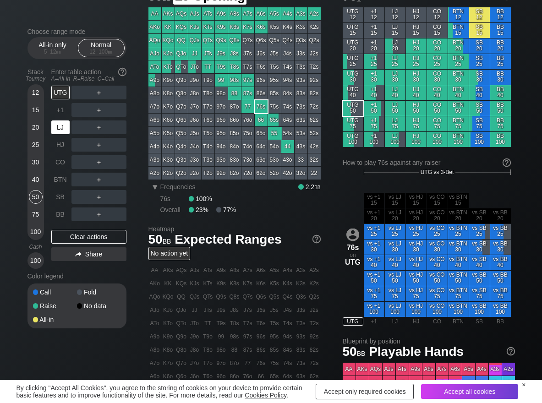
click at [62, 123] on div "LJ" at bounding box center [60, 128] width 18 height 14
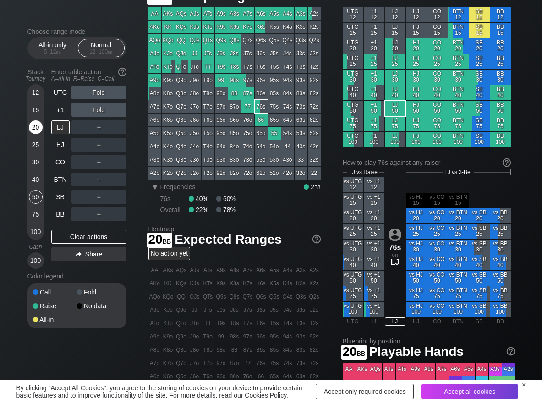
click at [35, 127] on div "20" at bounding box center [36, 128] width 14 height 14
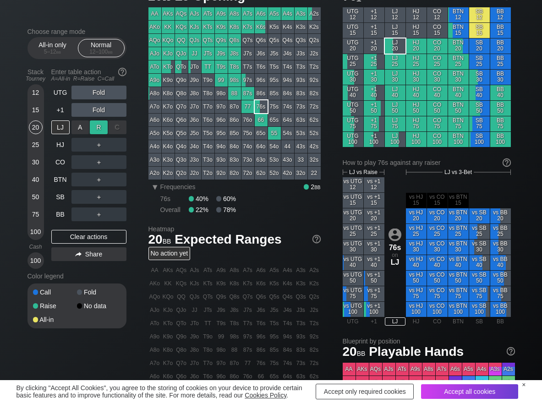
click at [100, 127] on div "R ✕" at bounding box center [99, 128] width 18 height 14
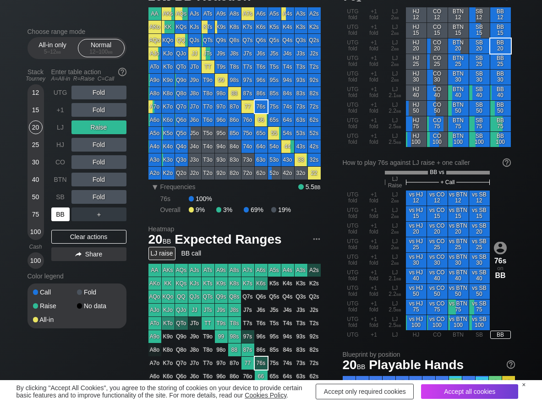
click at [57, 212] on div "BB" at bounding box center [60, 215] width 18 height 14
click at [98, 195] on div "R ✕" at bounding box center [99, 197] width 18 height 14
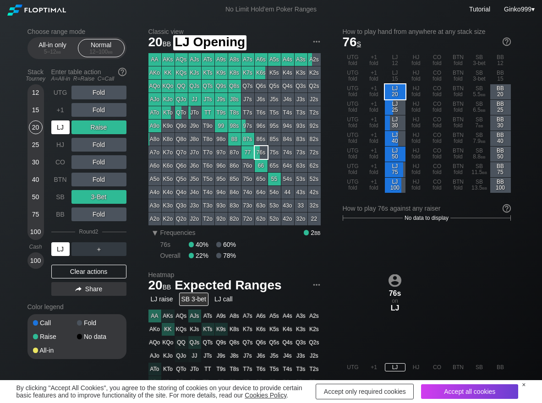
click at [55, 132] on div "LJ" at bounding box center [60, 128] width 18 height 14
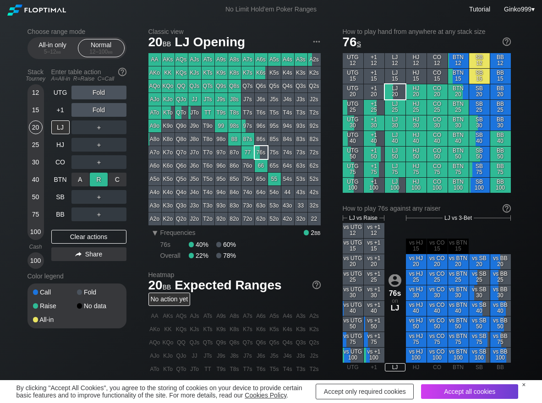
click at [94, 182] on div "R ✕" at bounding box center [99, 180] width 18 height 14
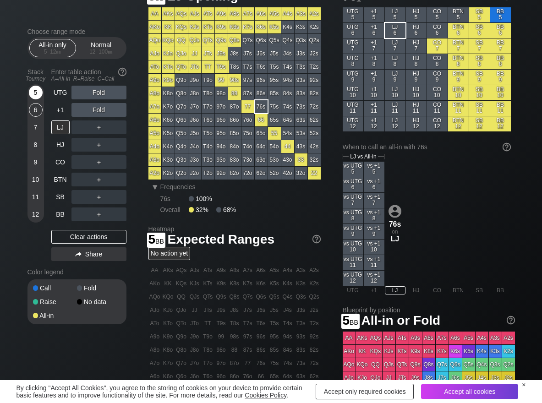
click at [35, 94] on div "5" at bounding box center [36, 93] width 14 height 14
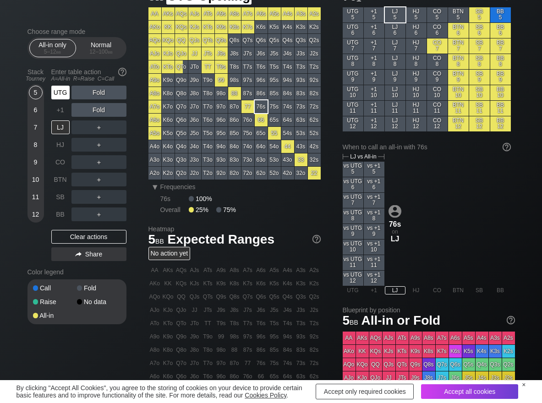
click at [64, 91] on div "UTG" at bounding box center [60, 93] width 18 height 14
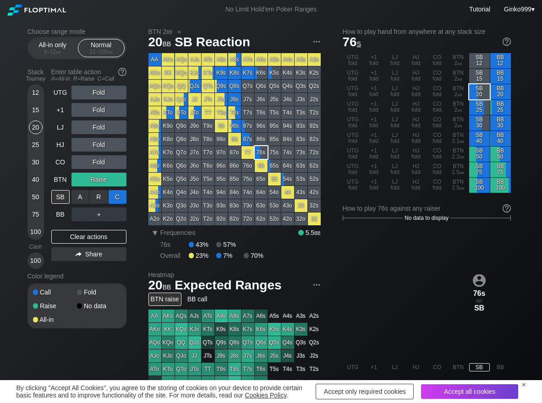
click at [116, 198] on div "C ✕" at bounding box center [118, 197] width 18 height 14
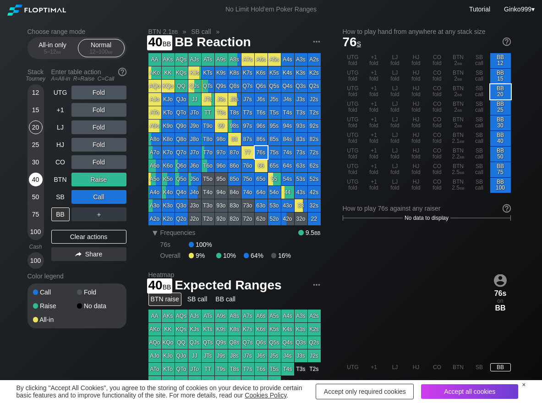
click at [34, 186] on div "40" at bounding box center [36, 180] width 14 height 14
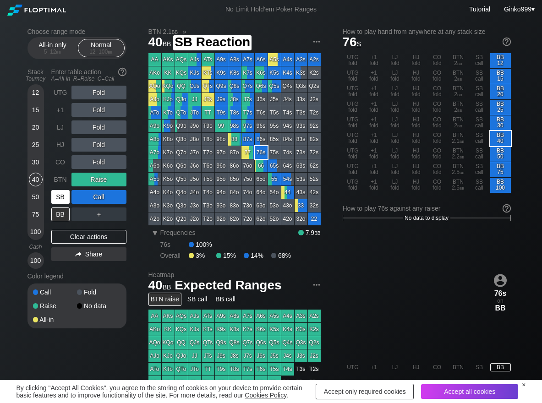
scroll to position [46, 0]
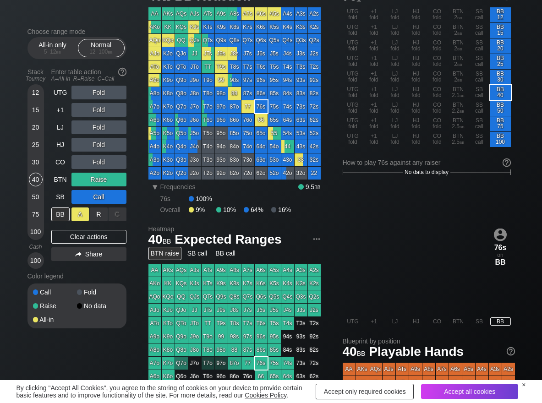
click at [73, 216] on div "A ✕" at bounding box center [81, 215] width 18 height 14
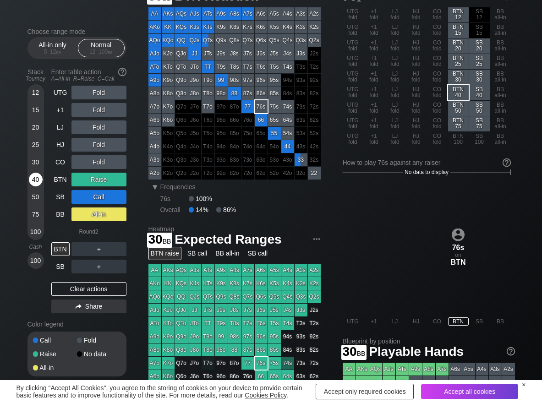
drag, startPoint x: 35, startPoint y: 160, endPoint x: 36, endPoint y: 173, distance: 12.9
click at [35, 162] on div "30" at bounding box center [36, 162] width 14 height 14
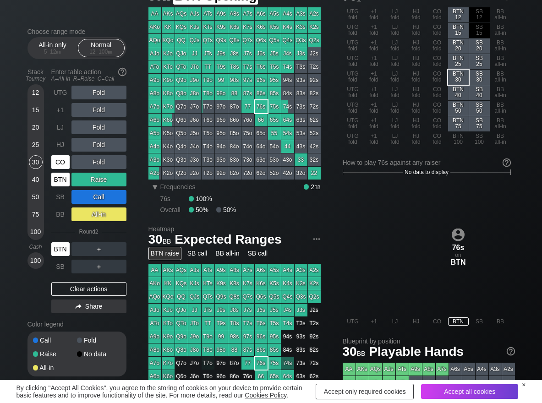
click at [61, 171] on div "UTG Fold +1 Fold LJ Fold HJ Fold CO Fold BTN Raise SB Call BB All-in Round 2 BT…" at bounding box center [88, 180] width 75 height 188
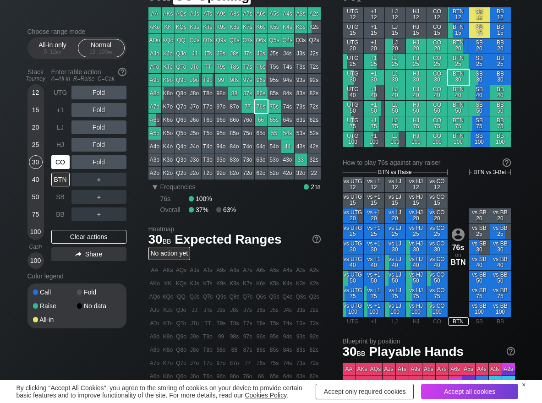
click at [60, 166] on div "CO" at bounding box center [60, 162] width 18 height 14
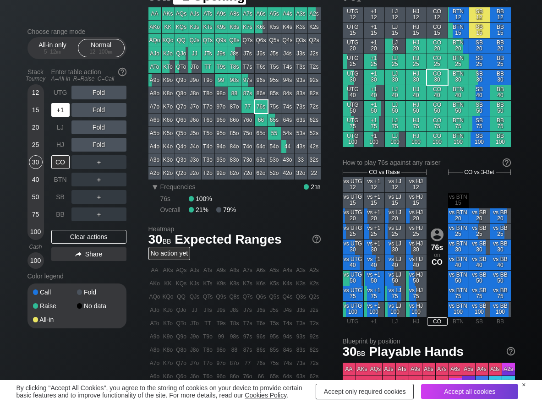
click at [62, 110] on div "+1" at bounding box center [60, 110] width 18 height 14
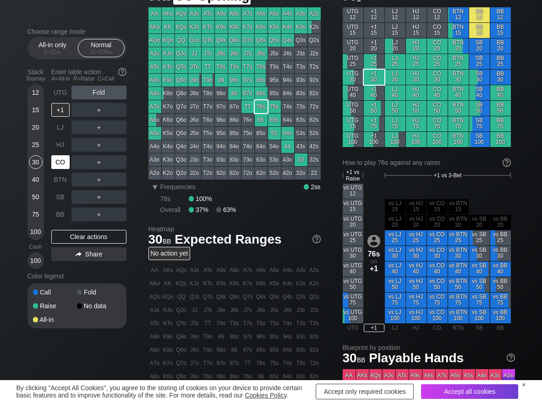
click at [67, 160] on div "CO" at bounding box center [60, 162] width 18 height 14
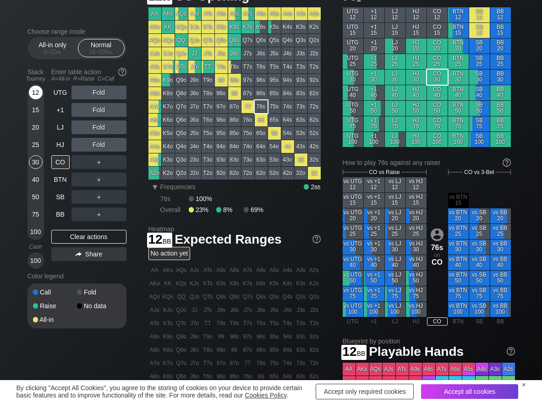
click at [31, 96] on div "12" at bounding box center [36, 93] width 14 height 14
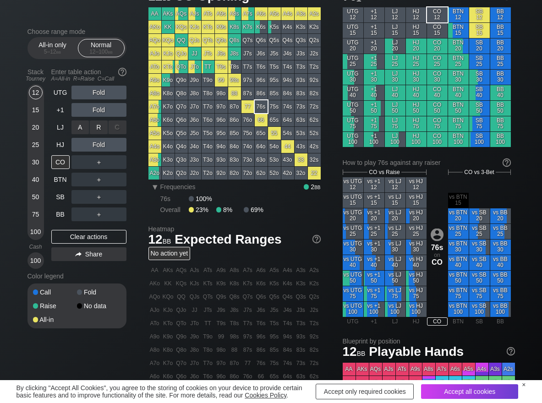
click at [96, 128] on div "R ✕" at bounding box center [99, 128] width 18 height 14
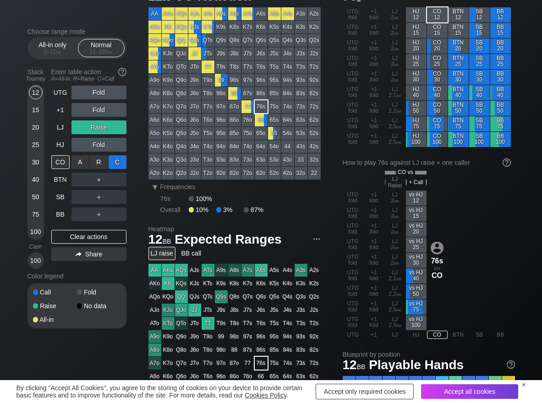
click at [112, 162] on div "C ✕" at bounding box center [118, 162] width 18 height 14
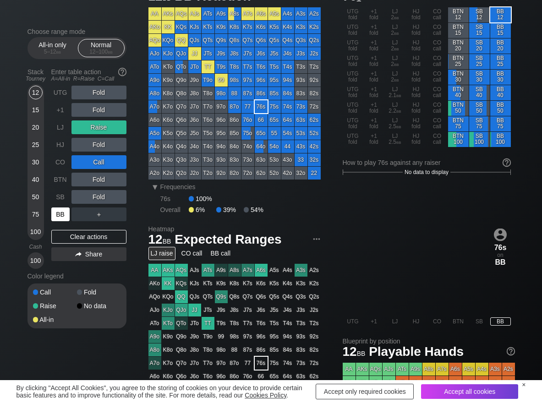
click at [56, 213] on div "BB" at bounding box center [60, 215] width 18 height 14
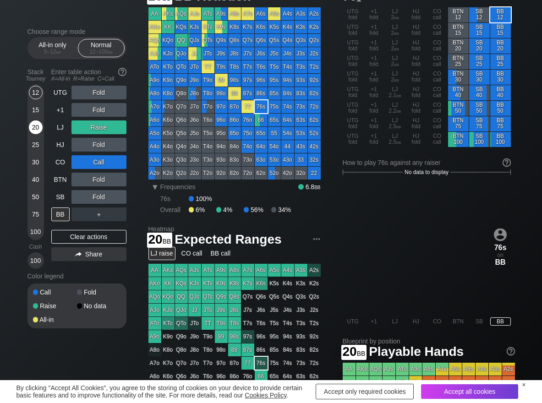
click at [32, 128] on div "20" at bounding box center [36, 128] width 14 height 14
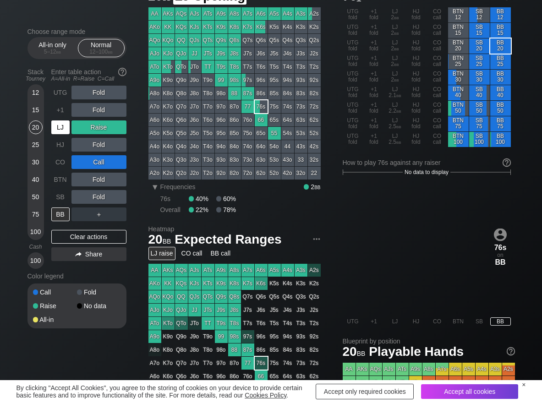
click at [59, 127] on div "LJ" at bounding box center [60, 128] width 18 height 14
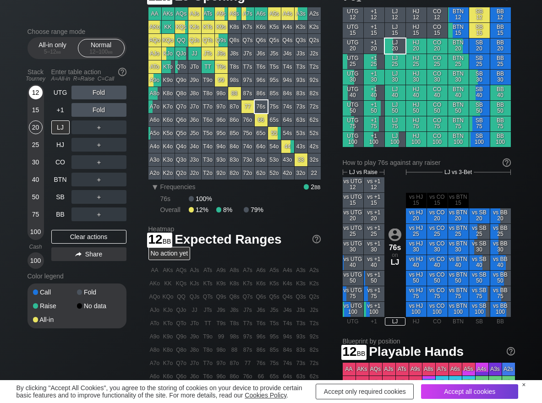
click at [36, 90] on div "12" at bounding box center [36, 93] width 14 height 14
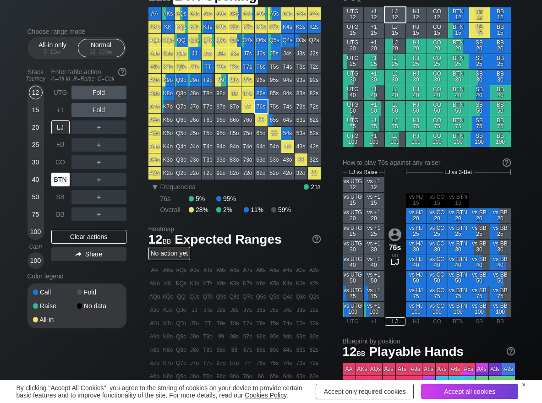
click at [58, 185] on div "BTN" at bounding box center [60, 180] width 18 height 14
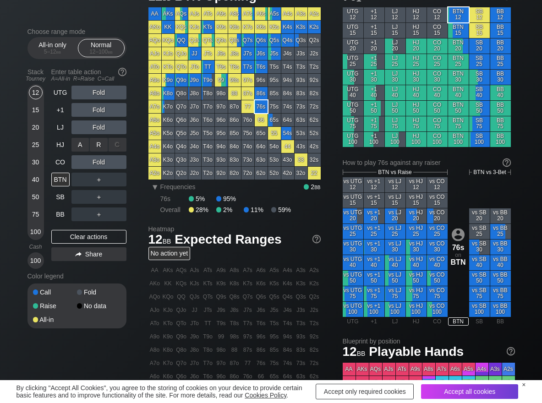
click at [77, 151] on div "A ✕" at bounding box center [81, 145] width 18 height 14
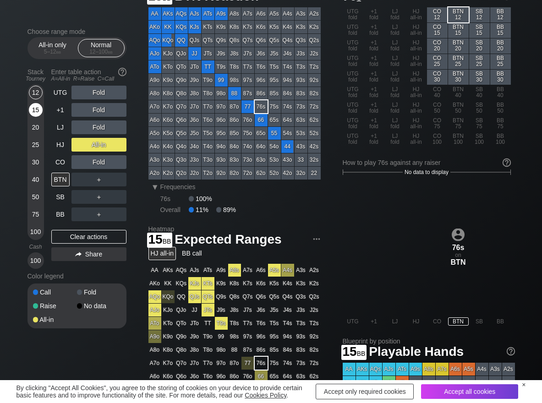
click at [35, 105] on div "15" at bounding box center [36, 110] width 14 height 14
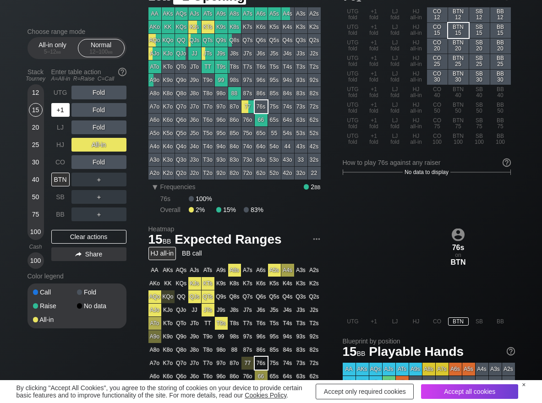
click at [58, 110] on div "+1" at bounding box center [60, 110] width 18 height 14
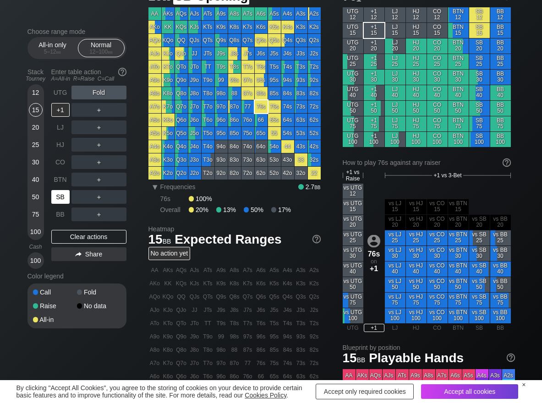
click at [65, 200] on div "SB" at bounding box center [60, 197] width 18 height 14
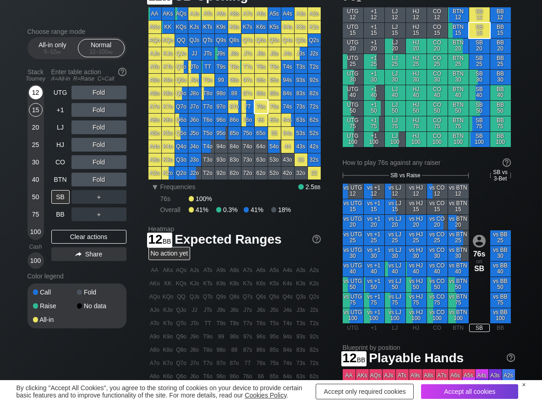
click at [36, 92] on div "12" at bounding box center [36, 93] width 14 height 14
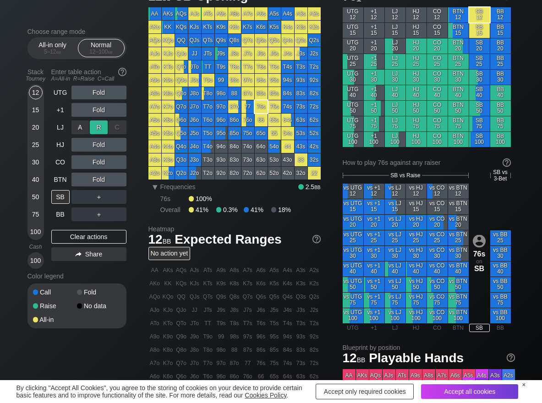
click at [105, 129] on div "R ✕" at bounding box center [99, 128] width 18 height 14
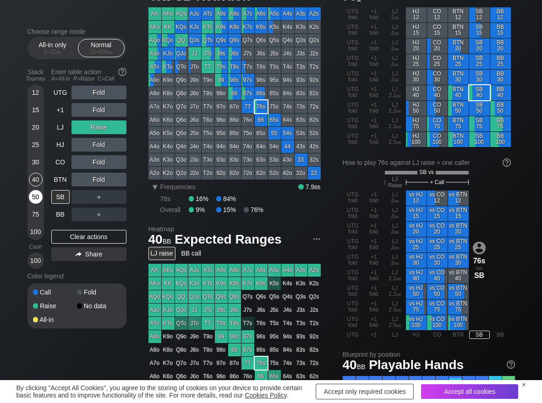
drag, startPoint x: 37, startPoint y: 179, endPoint x: 40, endPoint y: 192, distance: 13.3
click at [37, 179] on div "40" at bounding box center [36, 180] width 14 height 14
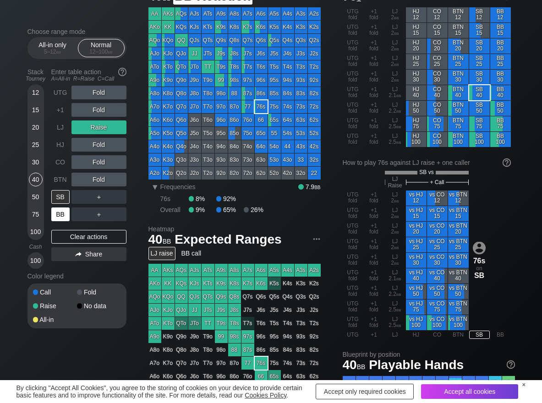
click at [56, 216] on div "BB" at bounding box center [60, 215] width 18 height 14
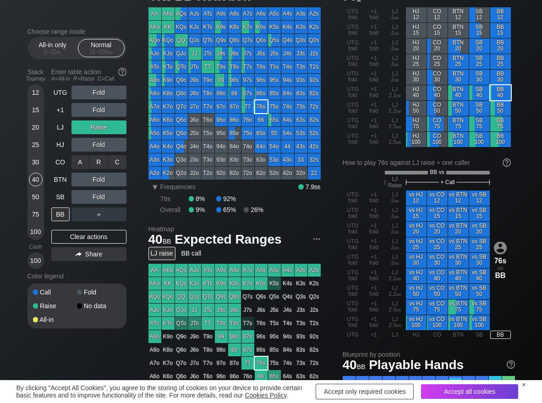
click at [95, 164] on div "R ✕" at bounding box center [99, 162] width 18 height 14
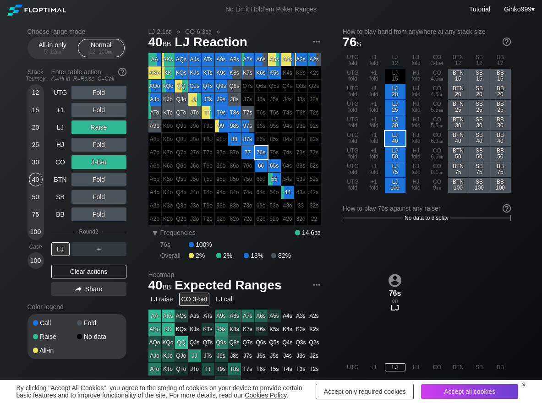
scroll to position [46, 0]
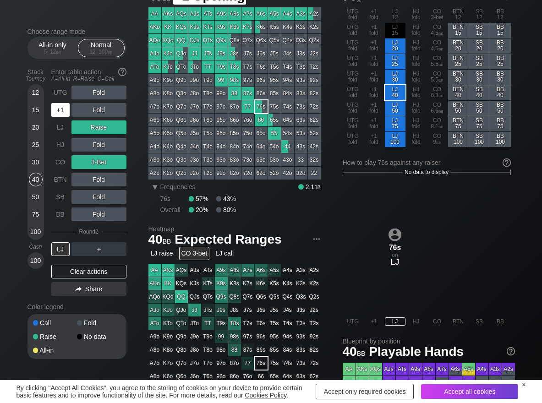
click at [56, 116] on div "+1" at bounding box center [60, 110] width 18 height 14
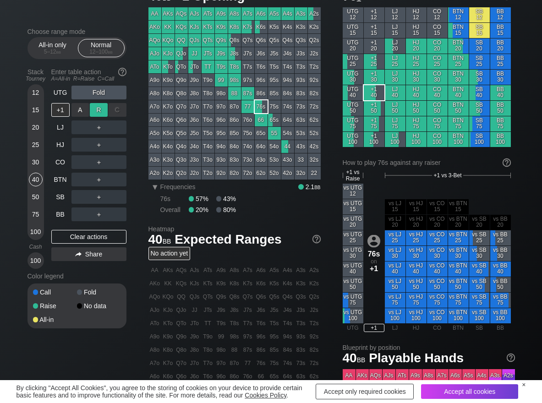
click at [103, 105] on div "R ✕" at bounding box center [99, 110] width 18 height 14
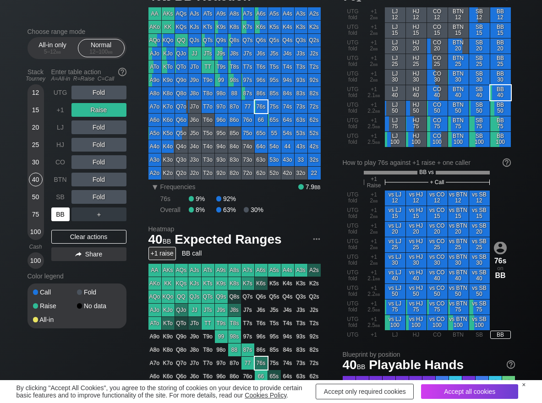
click at [66, 215] on div "BB" at bounding box center [60, 215] width 18 height 14
click at [102, 127] on div "R ✕" at bounding box center [99, 128] width 18 height 14
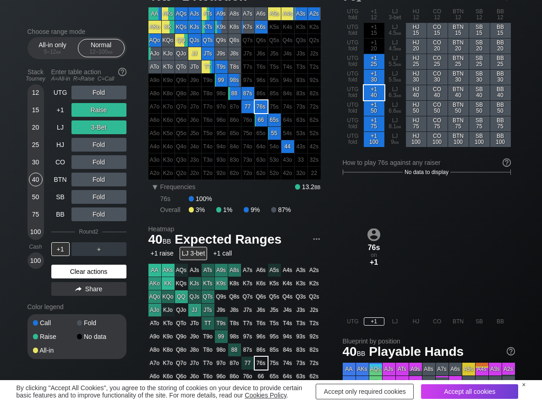
click at [64, 270] on div "Clear actions" at bounding box center [88, 272] width 75 height 14
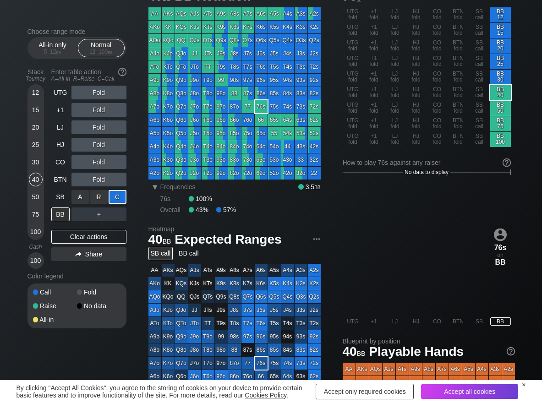
click at [116, 202] on div "C ✕" at bounding box center [118, 197] width 18 height 14
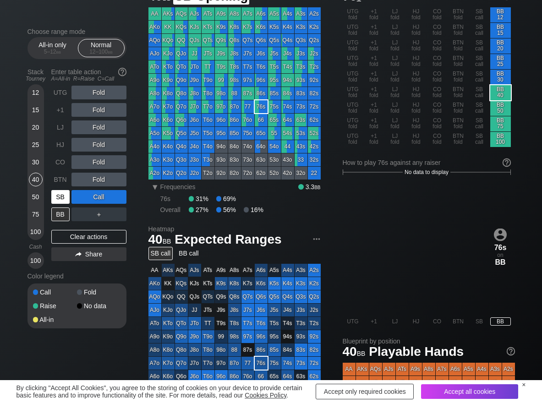
click at [65, 197] on div "SB" at bounding box center [60, 197] width 18 height 14
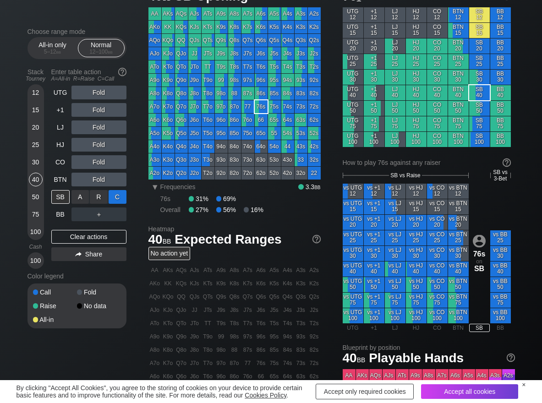
click at [123, 197] on div "C ✕" at bounding box center [118, 197] width 18 height 14
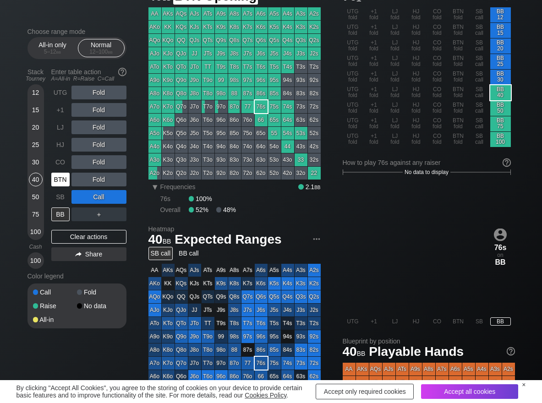
click at [60, 181] on div "BTN" at bounding box center [60, 180] width 18 height 14
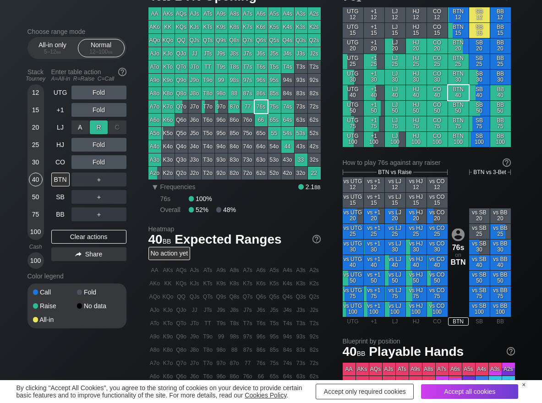
click at [96, 133] on div "R ✕" at bounding box center [99, 128] width 18 height 14
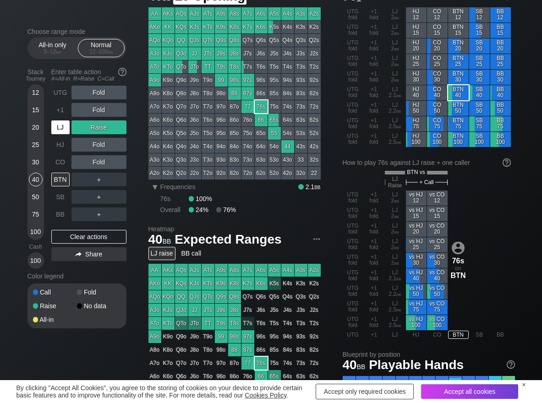
click at [58, 128] on div "LJ" at bounding box center [60, 128] width 18 height 14
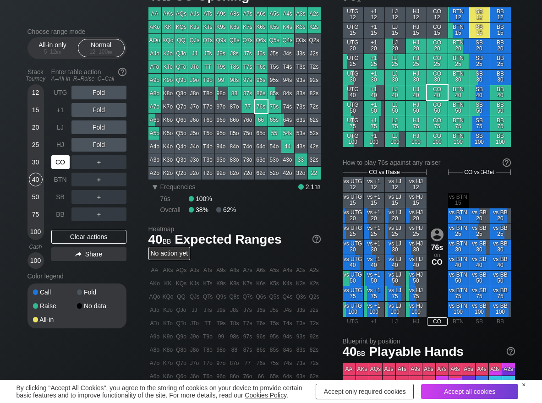
click at [64, 159] on div "CO" at bounding box center [60, 162] width 18 height 14
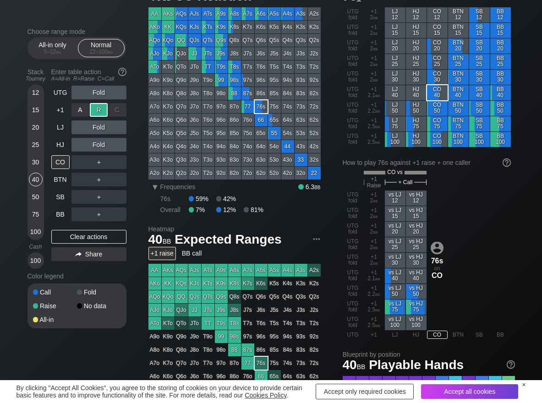
click at [101, 114] on div "R ✕" at bounding box center [99, 110] width 18 height 14
click at [68, 237] on div "Clear actions" at bounding box center [88, 237] width 75 height 14
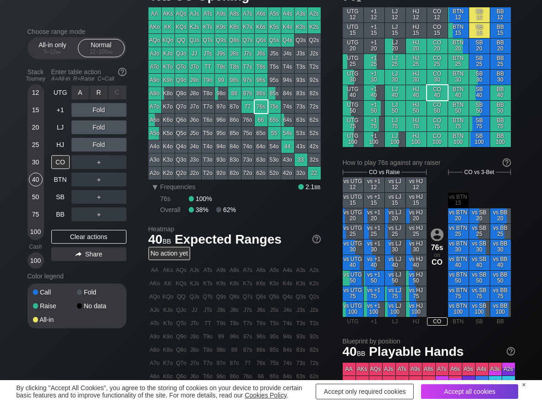
click at [102, 90] on div "R ✕" at bounding box center [99, 93] width 18 height 14
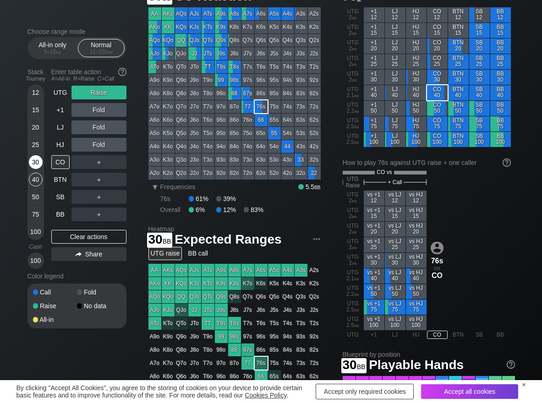
click at [33, 167] on div "30" at bounding box center [36, 162] width 14 height 14
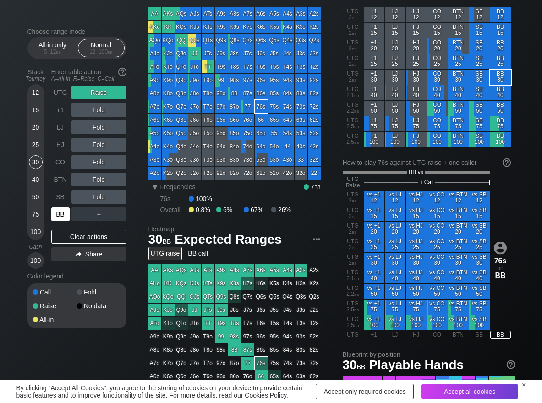
click at [62, 219] on div "BB" at bounding box center [60, 215] width 18 height 14
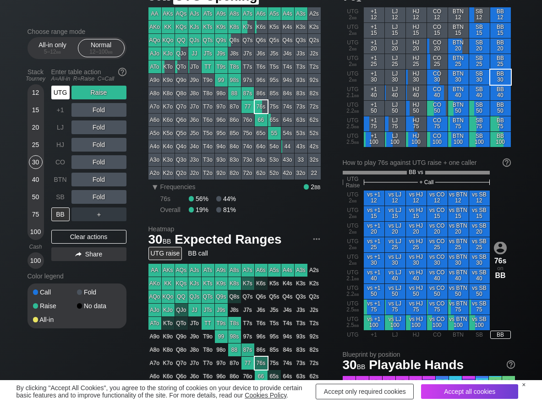
click at [54, 88] on div "UTG" at bounding box center [60, 93] width 18 height 14
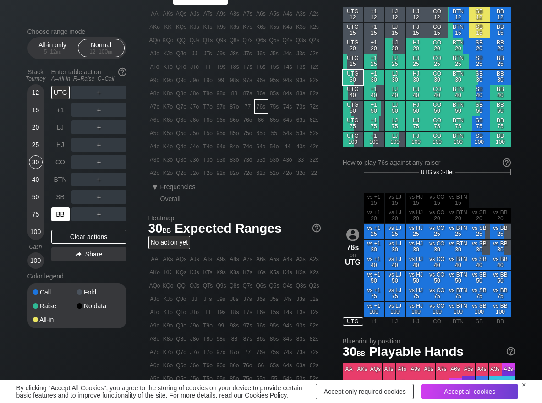
click at [59, 207] on div "BB" at bounding box center [61, 214] width 20 height 17
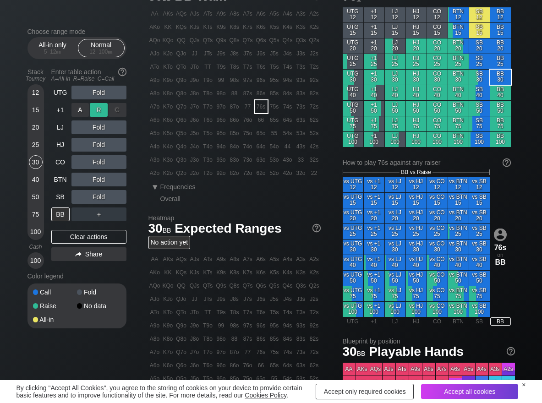
click at [98, 114] on div "R ✕" at bounding box center [99, 110] width 18 height 14
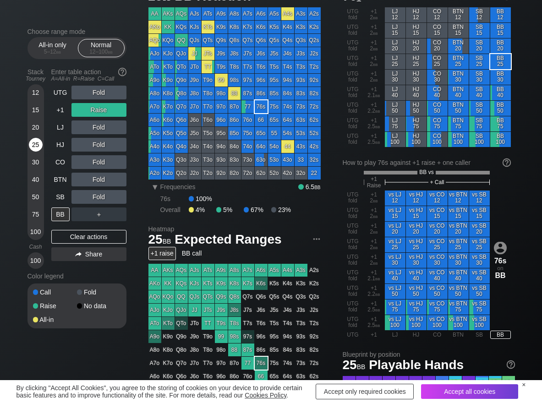
click at [35, 146] on div "25" at bounding box center [36, 145] width 14 height 14
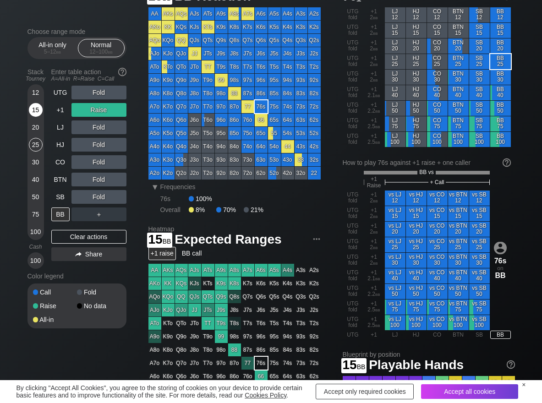
click at [33, 105] on div "15" at bounding box center [36, 110] width 14 height 14
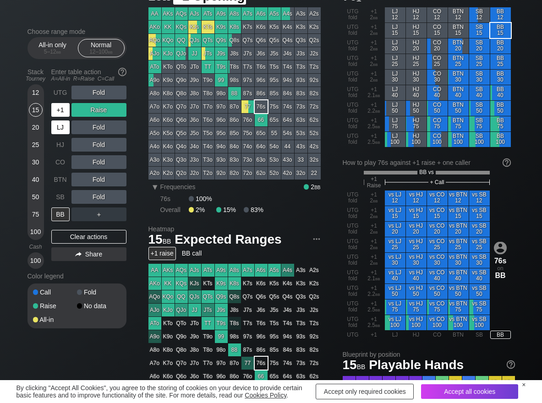
click at [58, 111] on div "+1" at bounding box center [60, 110] width 18 height 14
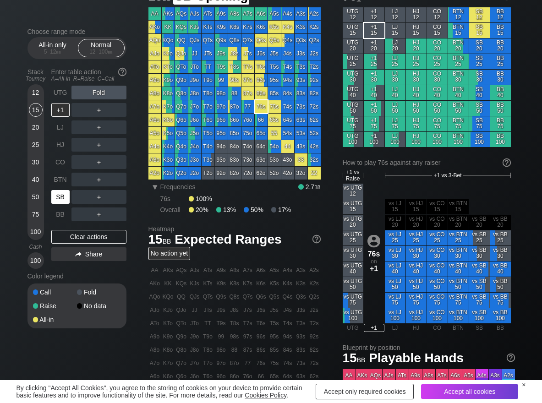
click at [55, 199] on div "SB" at bounding box center [60, 197] width 18 height 14
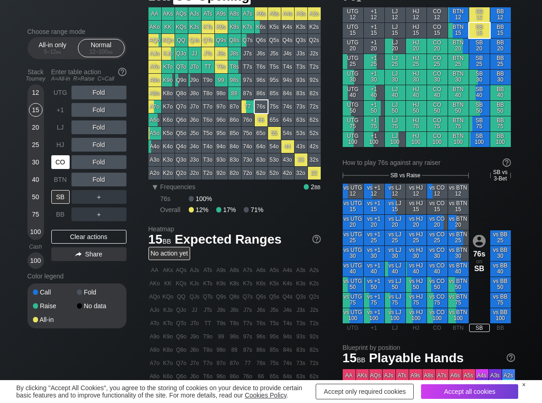
click at [56, 158] on div "CO" at bounding box center [60, 162] width 18 height 14
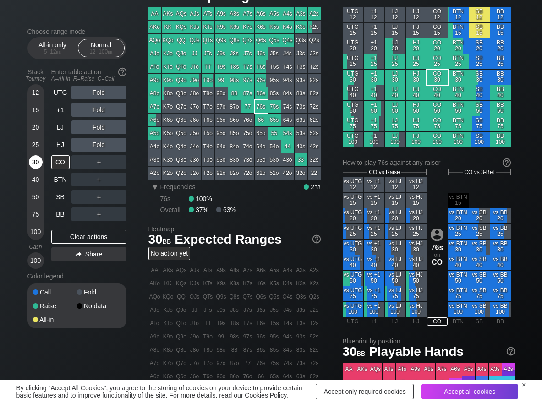
click at [32, 165] on div "30" at bounding box center [36, 162] width 14 height 14
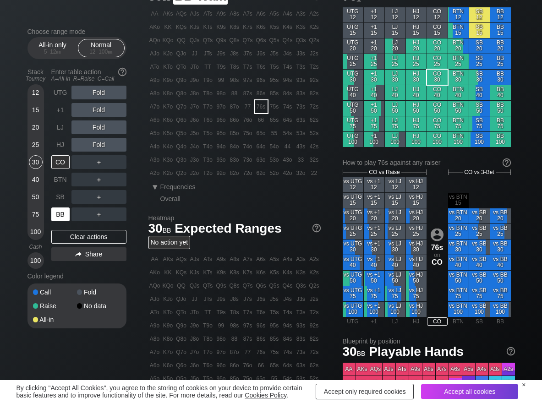
click at [57, 211] on div "BB" at bounding box center [60, 215] width 18 height 14
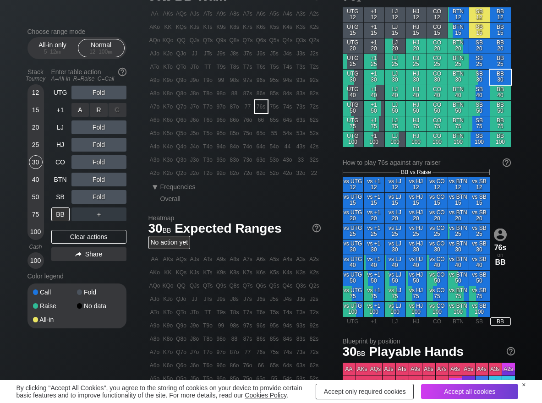
click at [96, 112] on div "R ✕" at bounding box center [99, 110] width 18 height 14
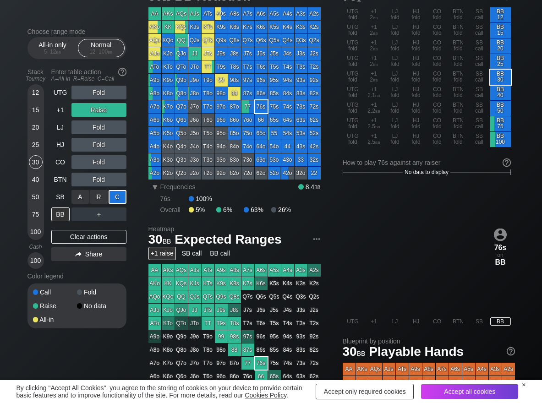
click at [124, 196] on div "C ✕" at bounding box center [118, 197] width 18 height 14
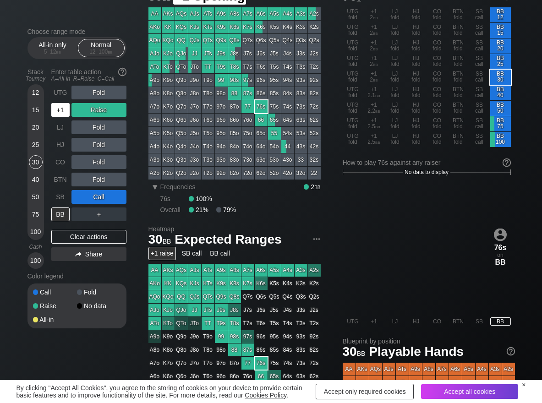
click at [68, 111] on div "+1" at bounding box center [60, 110] width 18 height 14
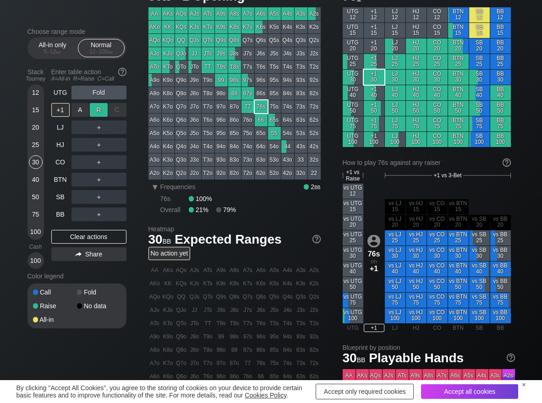
click at [97, 109] on div "R ✕" at bounding box center [99, 110] width 18 height 14
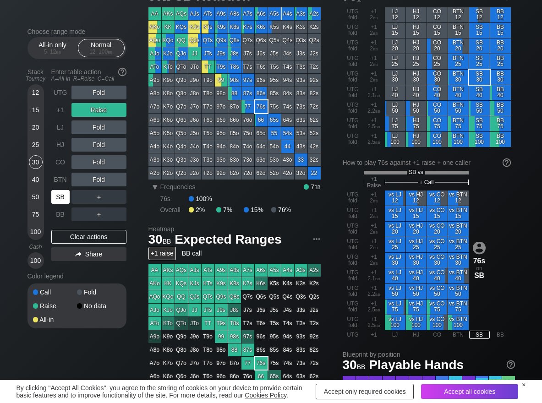
click at [59, 193] on div "SB" at bounding box center [60, 197] width 18 height 14
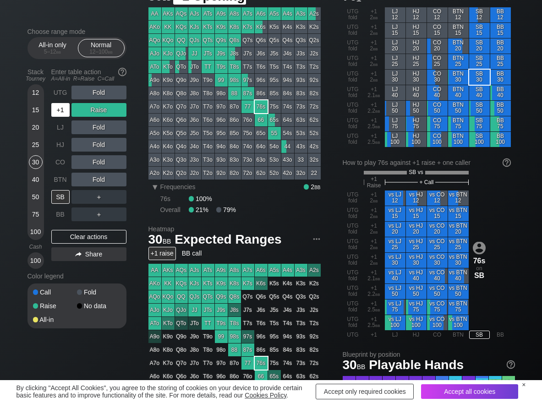
click at [57, 113] on div "+1" at bounding box center [60, 110] width 18 height 14
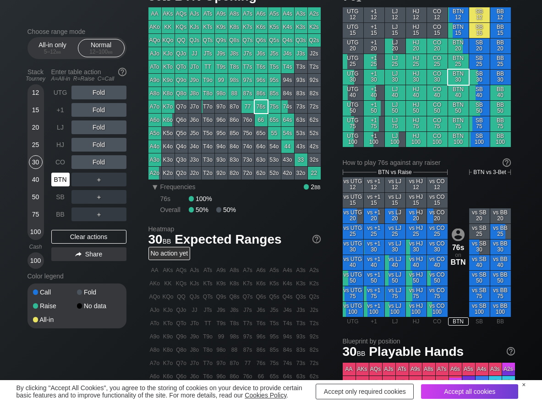
click at [55, 176] on div "BTN" at bounding box center [60, 180] width 18 height 14
click at [97, 146] on div "R ✕" at bounding box center [99, 145] width 18 height 14
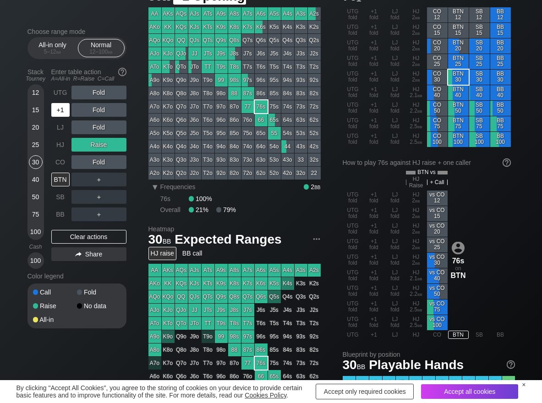
click at [64, 110] on div "+1" at bounding box center [60, 110] width 18 height 14
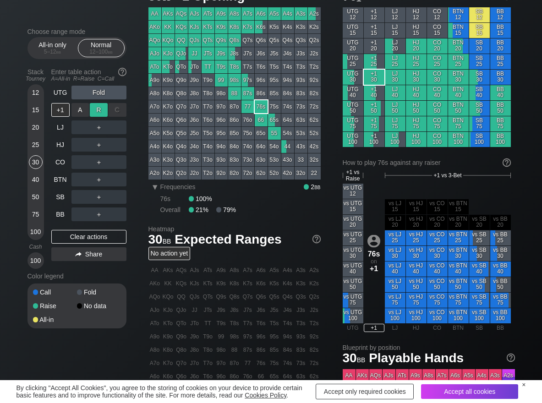
click at [96, 112] on div "R ✕" at bounding box center [99, 110] width 18 height 14
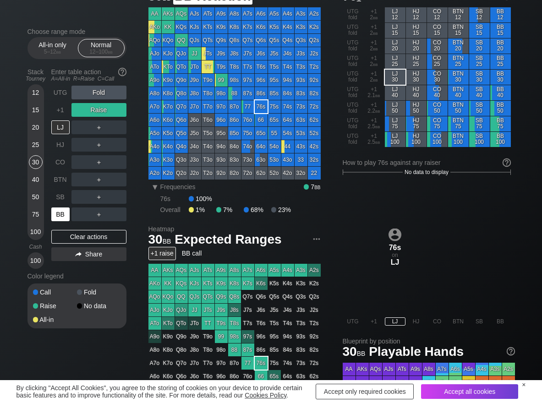
click at [56, 215] on div "BB" at bounding box center [60, 215] width 18 height 14
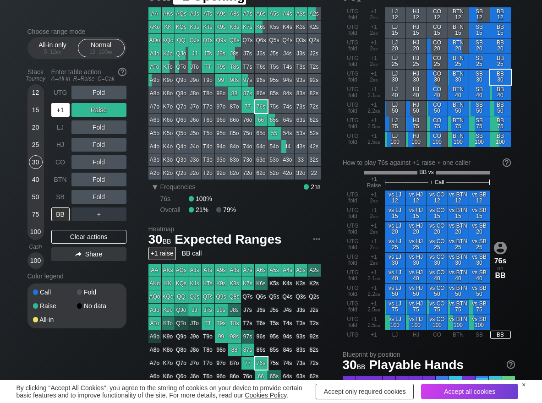
drag, startPoint x: 58, startPoint y: 110, endPoint x: 58, endPoint y: 117, distance: 7.8
click at [59, 110] on div "+1" at bounding box center [60, 110] width 18 height 14
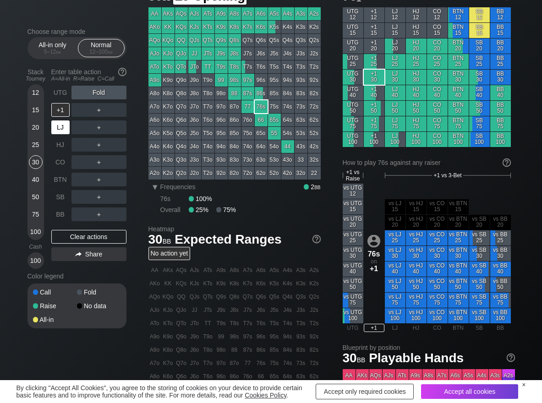
click at [57, 122] on div "LJ" at bounding box center [60, 128] width 18 height 14
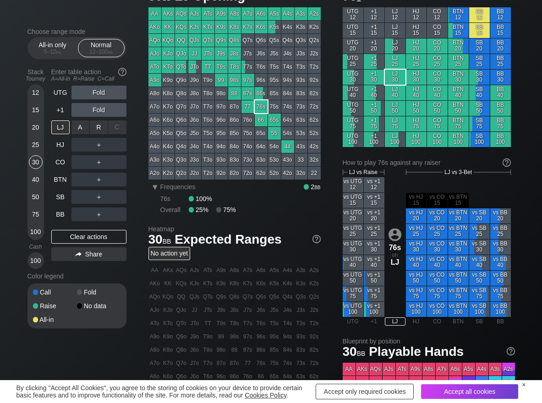
click at [91, 128] on div "R ✕" at bounding box center [99, 128] width 18 height 14
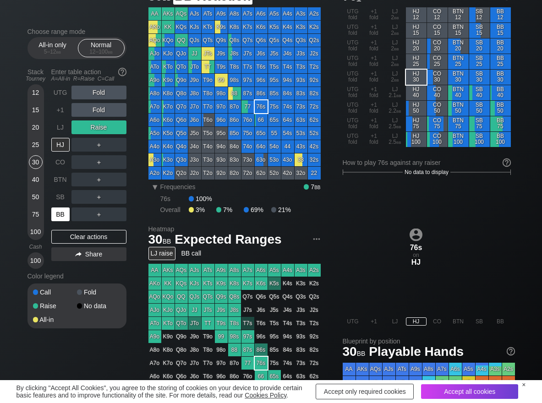
click at [64, 215] on div "BB" at bounding box center [60, 215] width 18 height 14
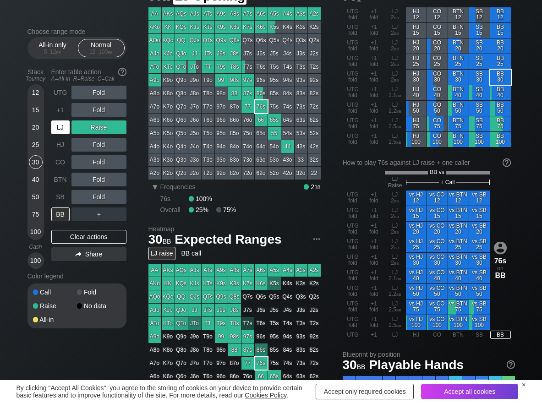
click at [55, 127] on div "LJ" at bounding box center [60, 128] width 18 height 14
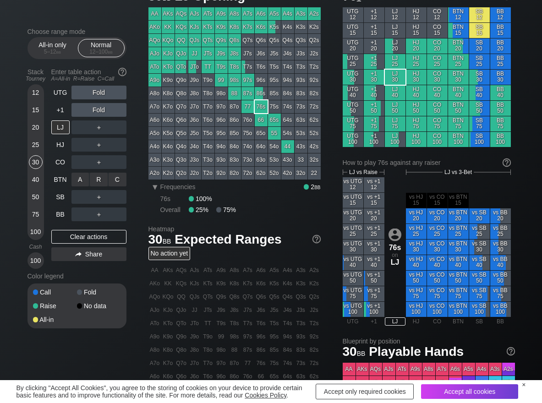
click at [94, 176] on div "R ✕" at bounding box center [99, 180] width 18 height 14
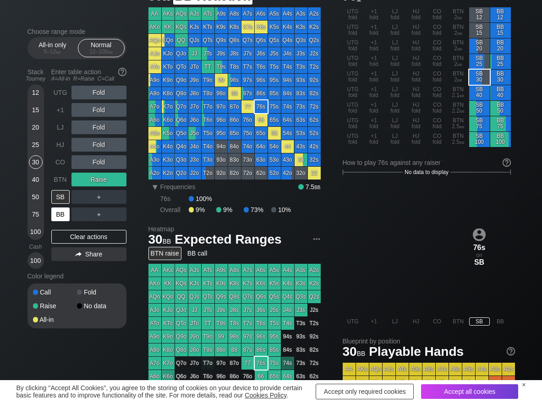
click at [57, 207] on div "BB" at bounding box center [61, 214] width 20 height 17
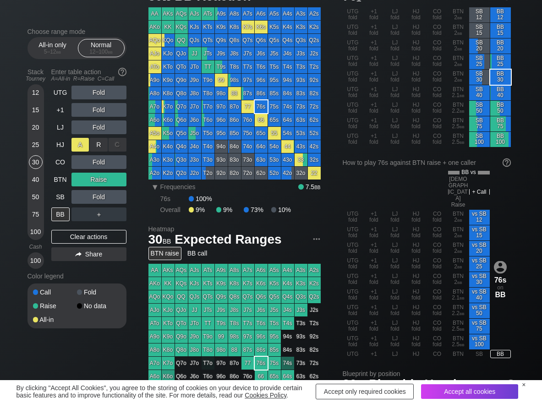
click at [72, 148] on div "A ✕" at bounding box center [81, 145] width 18 height 14
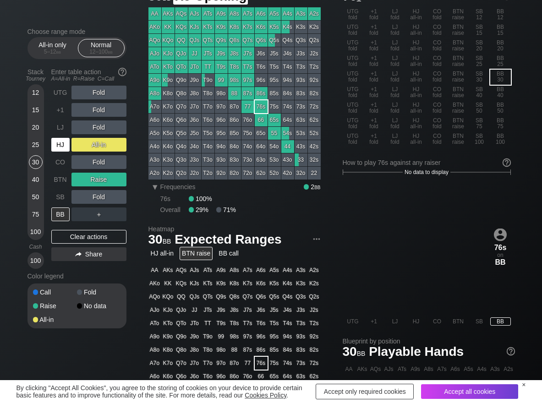
click at [64, 146] on div "HJ" at bounding box center [60, 145] width 18 height 14
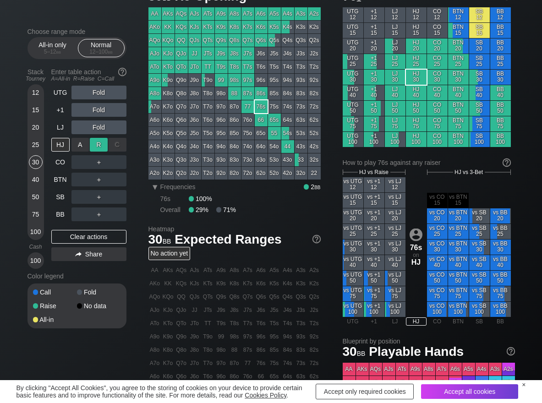
click at [105, 143] on div "R ✕" at bounding box center [99, 145] width 18 height 14
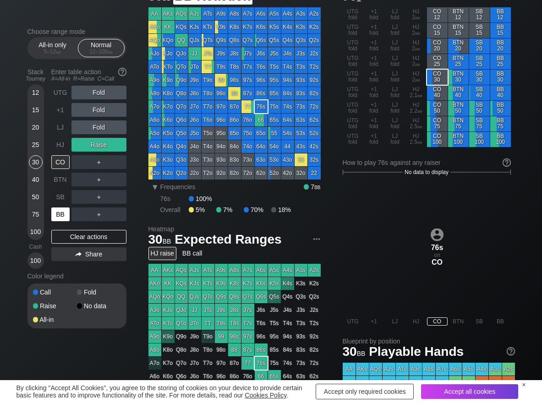
click at [67, 219] on div "BB" at bounding box center [60, 215] width 18 height 14
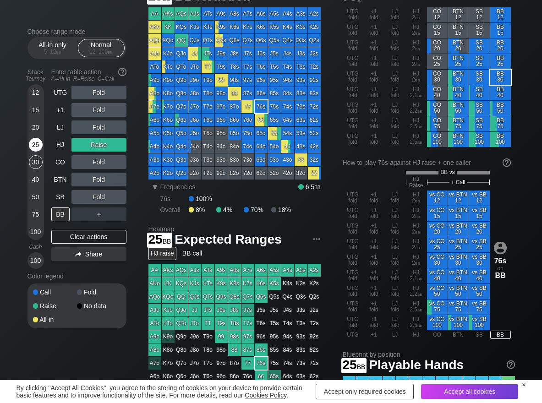
click at [33, 146] on div "25" at bounding box center [36, 145] width 14 height 14
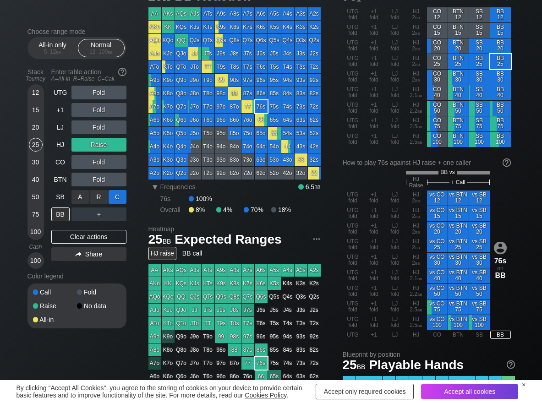
click at [116, 197] on div "C ✕" at bounding box center [118, 197] width 18 height 14
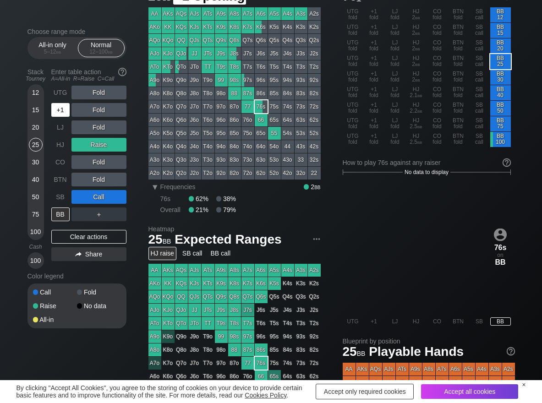
click at [62, 109] on div "+1" at bounding box center [60, 110] width 18 height 14
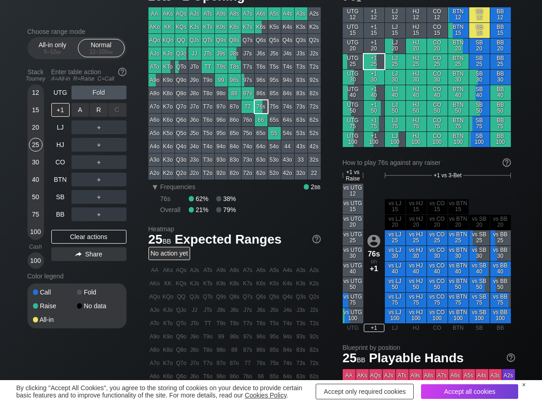
click at [99, 109] on div "R ✕" at bounding box center [99, 110] width 18 height 14
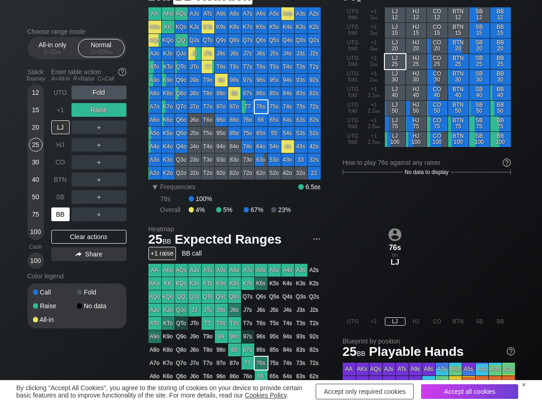
click at [63, 213] on div "BB" at bounding box center [60, 215] width 18 height 14
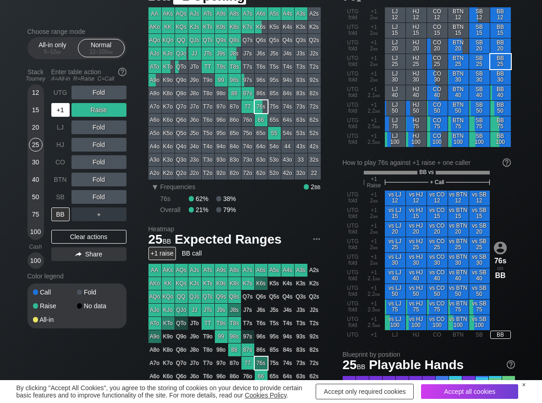
click at [63, 108] on div "+1" at bounding box center [60, 110] width 18 height 14
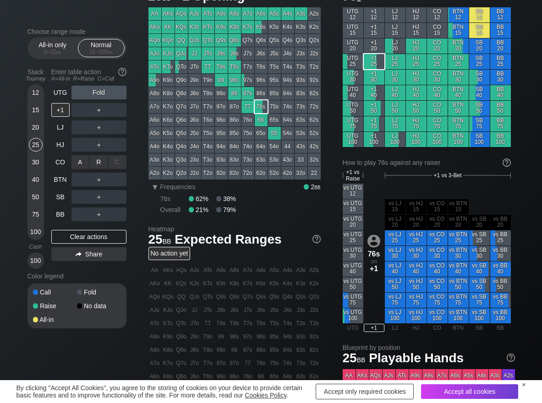
click at [97, 162] on div "R ✕" at bounding box center [99, 162] width 18 height 14
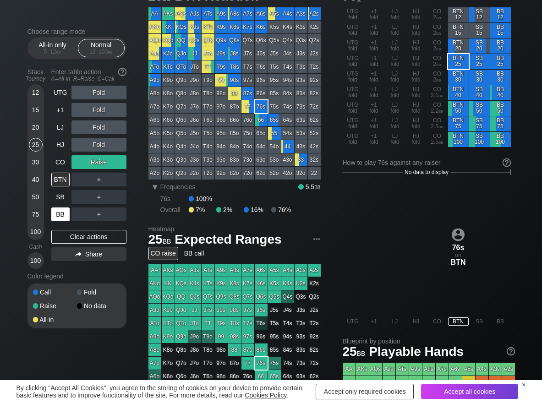
click at [59, 214] on div "BB" at bounding box center [60, 215] width 18 height 14
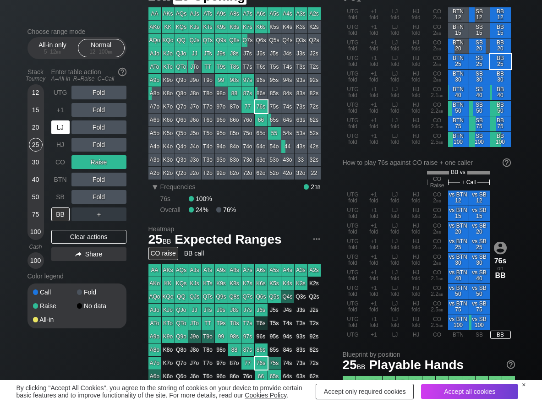
click at [66, 126] on div "LJ" at bounding box center [60, 128] width 18 height 14
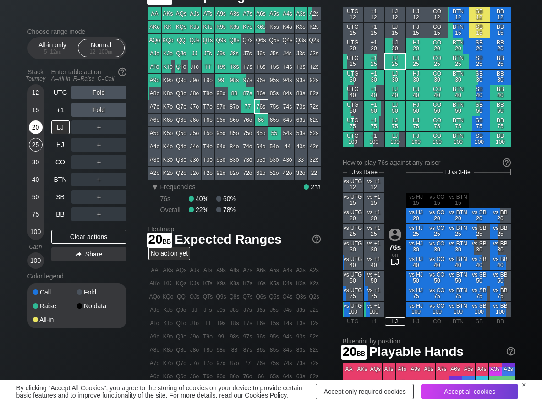
click at [31, 130] on div "20" at bounding box center [36, 128] width 14 height 14
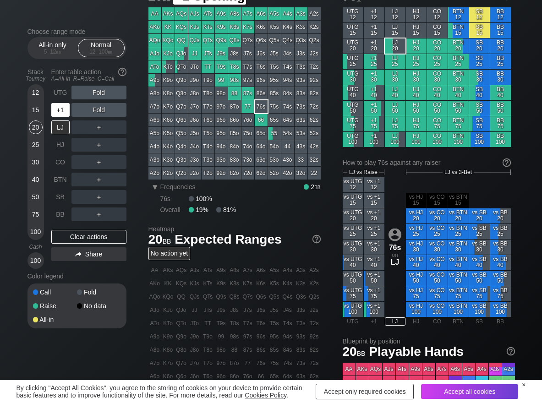
click at [61, 111] on div "+1" at bounding box center [60, 110] width 18 height 14
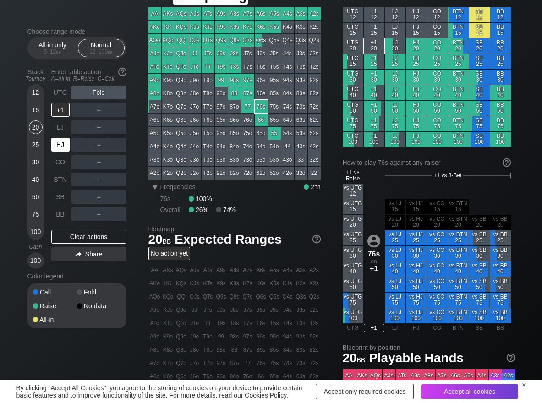
click at [67, 153] on div "HJ" at bounding box center [61, 144] width 20 height 17
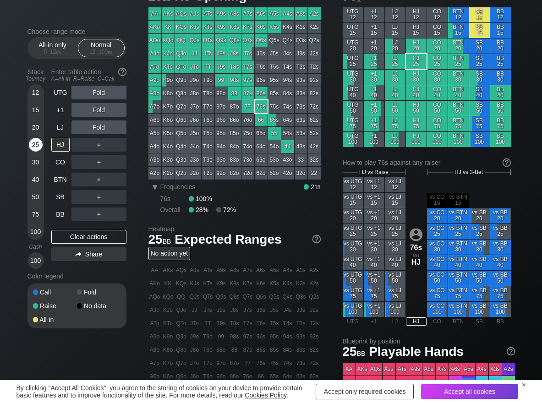
click at [32, 147] on div "25" at bounding box center [36, 145] width 14 height 14
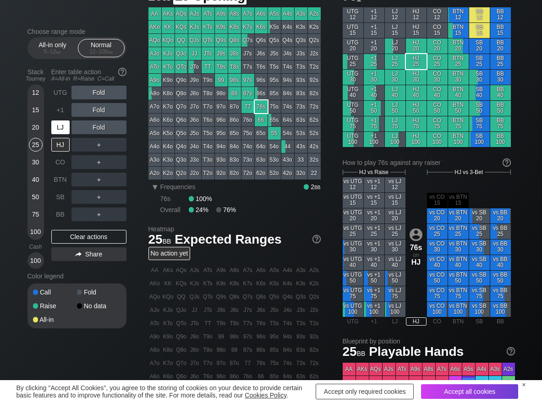
click at [61, 127] on div "LJ" at bounding box center [60, 128] width 18 height 14
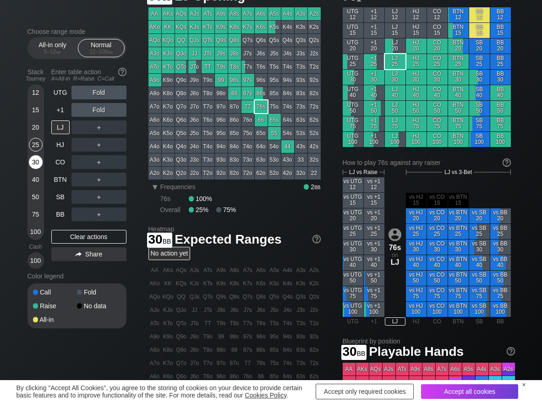
click at [40, 165] on div "30" at bounding box center [36, 162] width 14 height 14
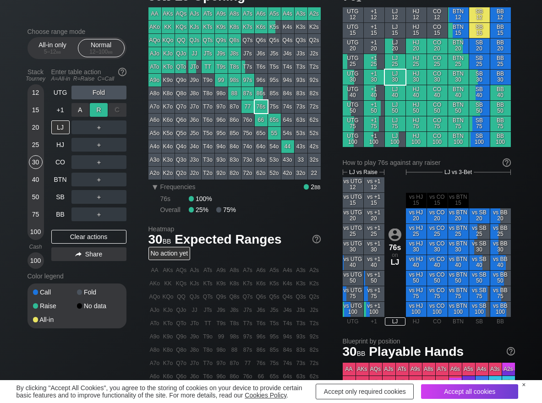
drag, startPoint x: 96, startPoint y: 108, endPoint x: 93, endPoint y: 113, distance: 6.2
click at [96, 107] on div "R ✕" at bounding box center [99, 110] width 18 height 14
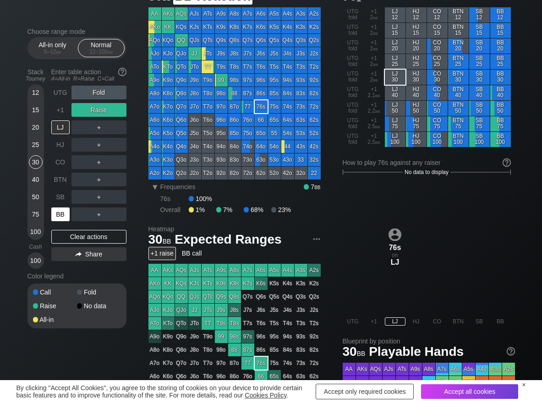
click at [64, 212] on div "BB" at bounding box center [60, 215] width 18 height 14
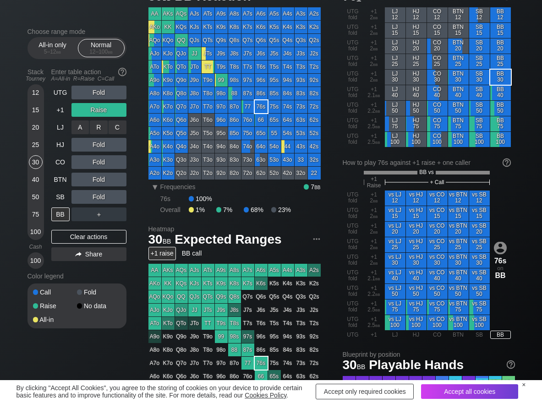
drag, startPoint x: 126, startPoint y: 127, endPoint x: 108, endPoint y: 125, distance: 18.5
click at [116, 125] on div "C ✕" at bounding box center [118, 128] width 18 height 14
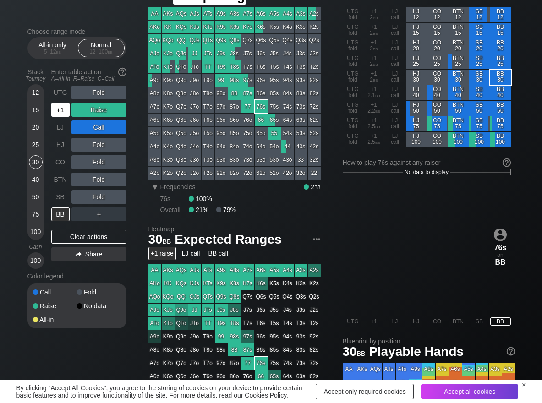
click at [54, 116] on div "+1" at bounding box center [60, 110] width 18 height 14
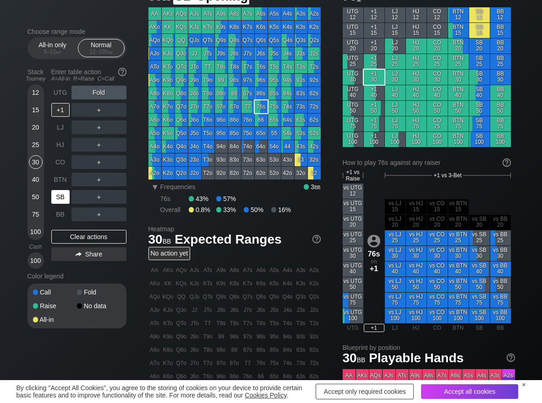
click at [68, 198] on div "SB" at bounding box center [60, 197] width 18 height 14
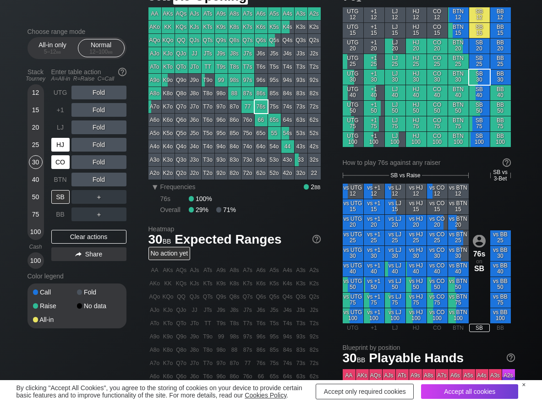
click at [61, 163] on div "CO" at bounding box center [60, 162] width 18 height 14
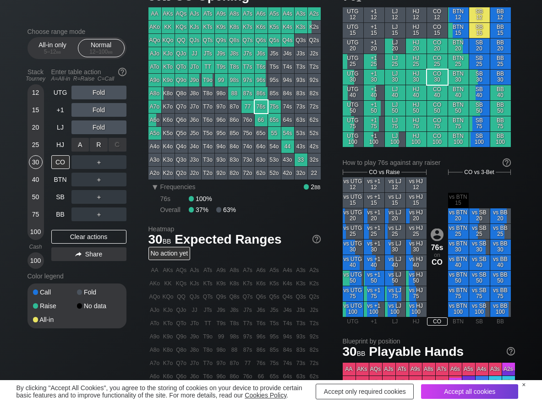
click at [95, 143] on div "R ✕" at bounding box center [99, 145] width 18 height 14
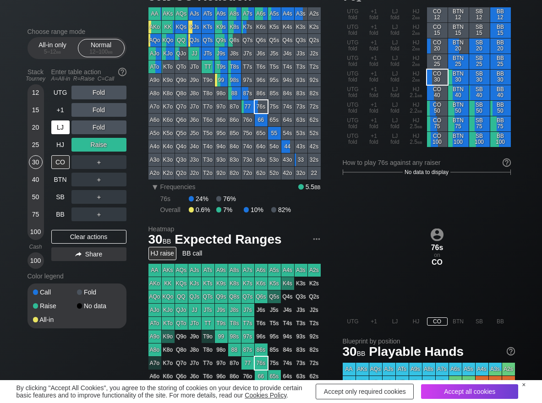
drag, startPoint x: 63, startPoint y: 125, endPoint x: 100, endPoint y: 116, distance: 37.8
click at [64, 126] on div "LJ" at bounding box center [60, 128] width 18 height 14
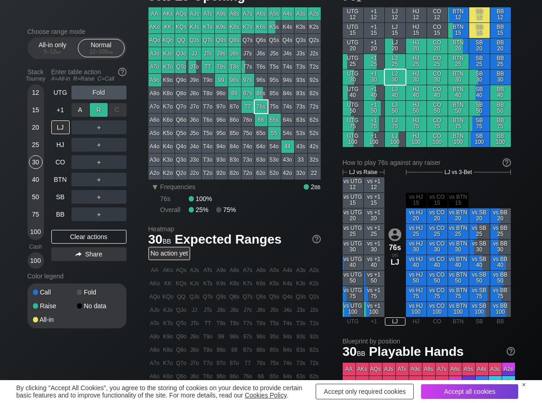
click at [99, 112] on div "R ✕" at bounding box center [99, 110] width 18 height 14
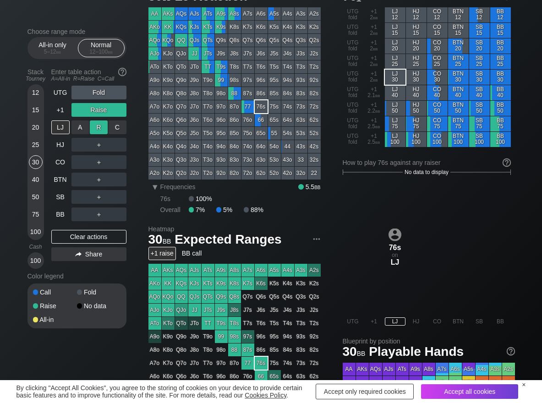
click at [103, 124] on div "R ✕" at bounding box center [99, 128] width 18 height 14
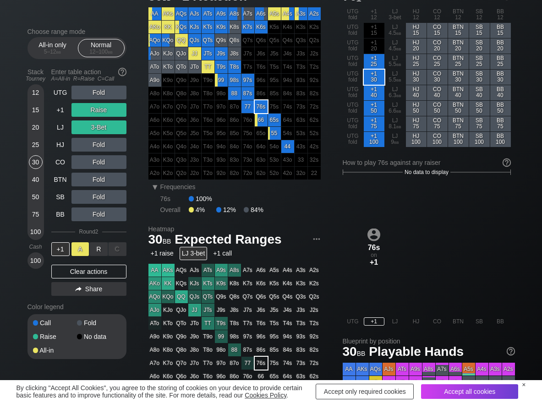
click at [82, 253] on div "A ✕" at bounding box center [81, 249] width 18 height 14
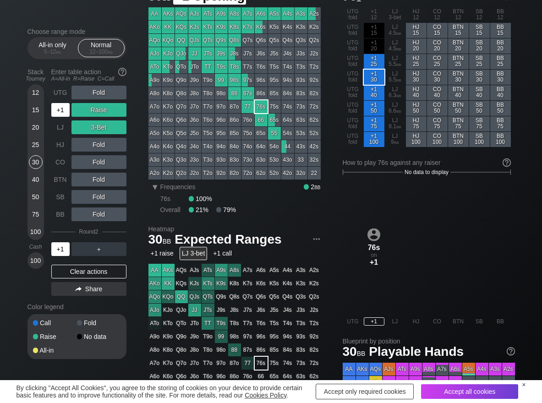
click at [62, 117] on div "+1" at bounding box center [61, 109] width 20 height 17
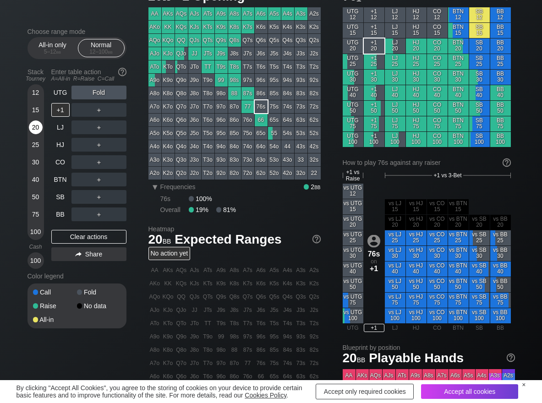
click at [33, 135] on div "20" at bounding box center [36, 129] width 14 height 17
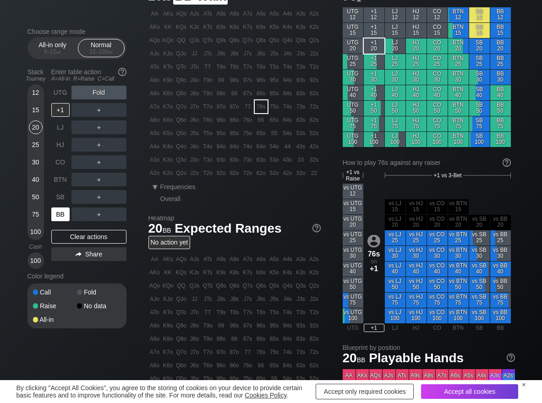
click at [56, 218] on div "BB" at bounding box center [60, 215] width 18 height 14
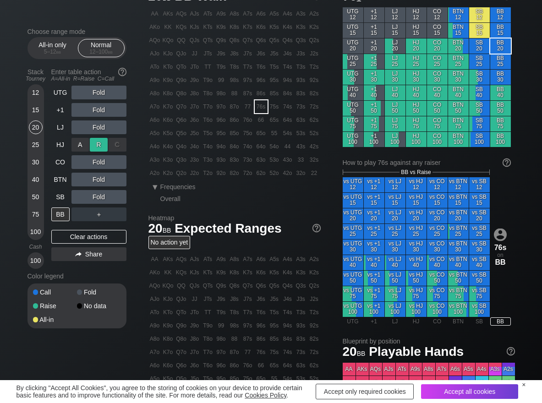
click at [97, 143] on div "R ✕" at bounding box center [99, 145] width 18 height 14
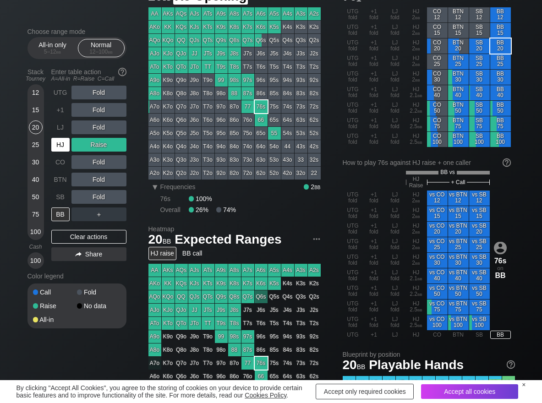
drag, startPoint x: 65, startPoint y: 143, endPoint x: 56, endPoint y: 148, distance: 10.2
click at [64, 143] on div "HJ" at bounding box center [60, 145] width 18 height 14
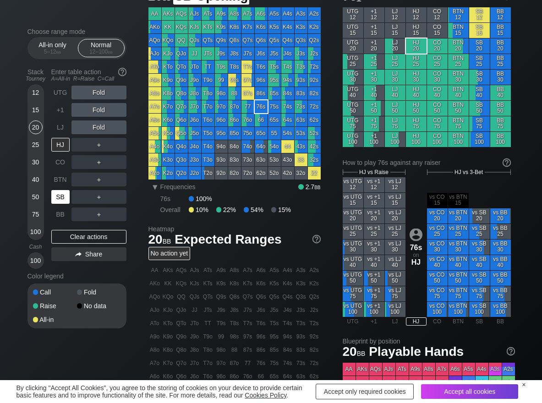
click at [61, 196] on div "SB" at bounding box center [60, 197] width 18 height 14
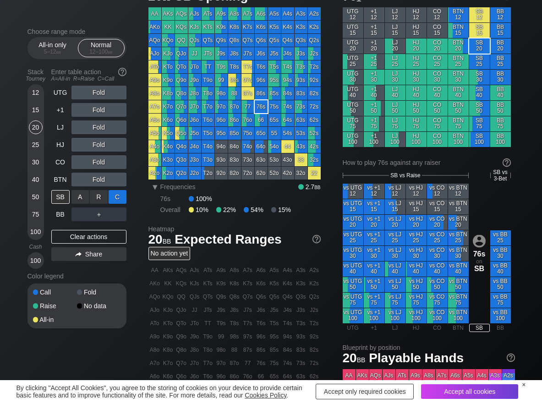
click at [118, 199] on div "C ✕" at bounding box center [118, 197] width 18 height 14
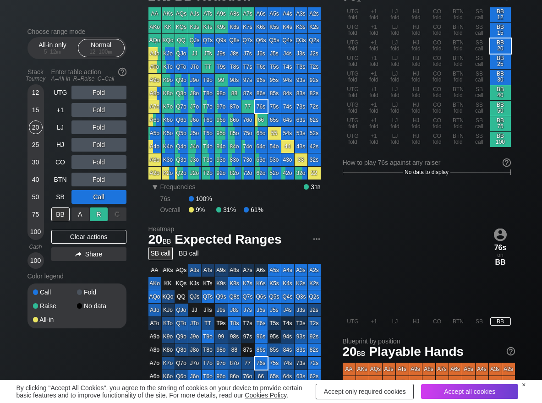
click at [102, 215] on div "R ✕" at bounding box center [99, 215] width 18 height 14
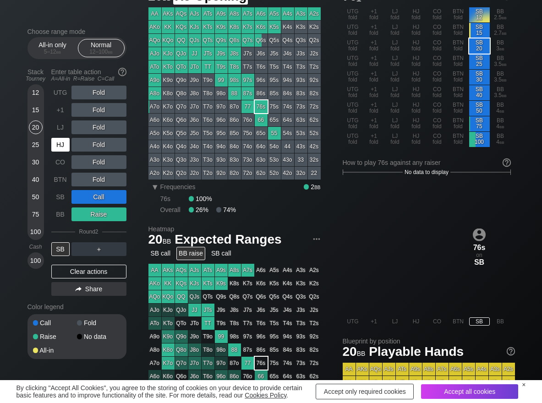
drag, startPoint x: 56, startPoint y: 145, endPoint x: 74, endPoint y: 144, distance: 18.3
click at [57, 144] on div "HJ" at bounding box center [60, 145] width 18 height 14
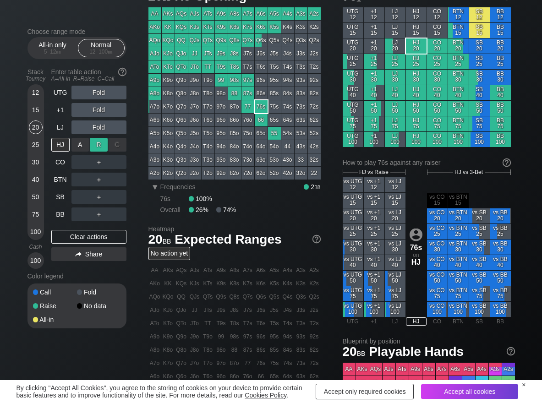
drag, startPoint x: 103, startPoint y: 145, endPoint x: 99, endPoint y: 150, distance: 6.4
click at [102, 146] on div "R ✕" at bounding box center [99, 145] width 18 height 14
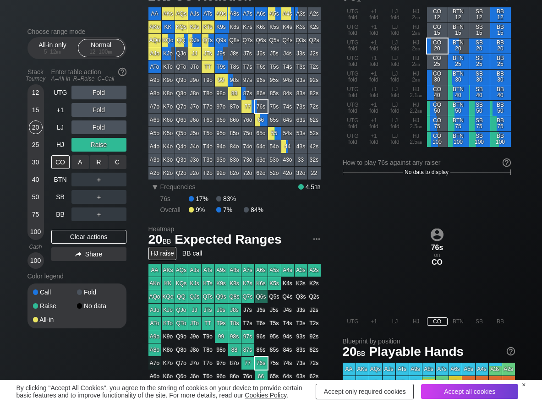
click at [100, 157] on div "R ✕" at bounding box center [99, 162] width 18 height 14
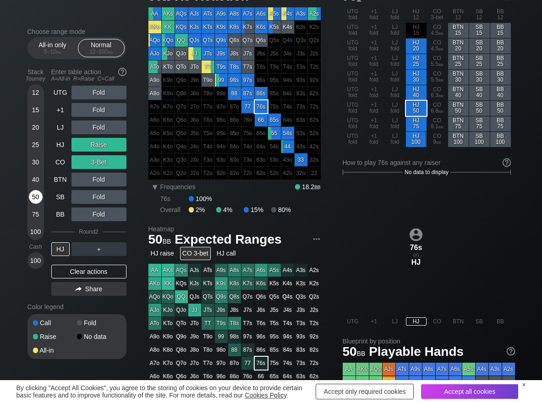
click at [33, 190] on div "50" at bounding box center [36, 197] width 14 height 14
click at [77, 251] on div "A ✕" at bounding box center [81, 249] width 18 height 14
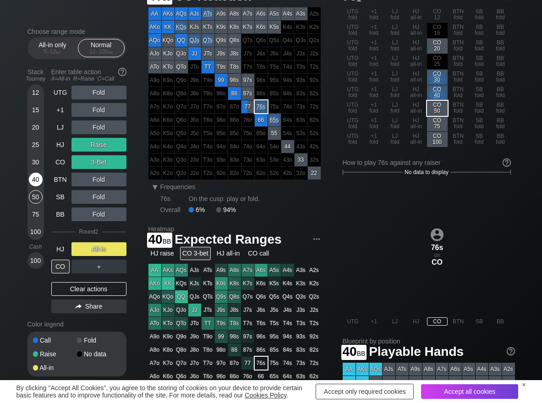
click at [36, 178] on div "40" at bounding box center [36, 180] width 14 height 14
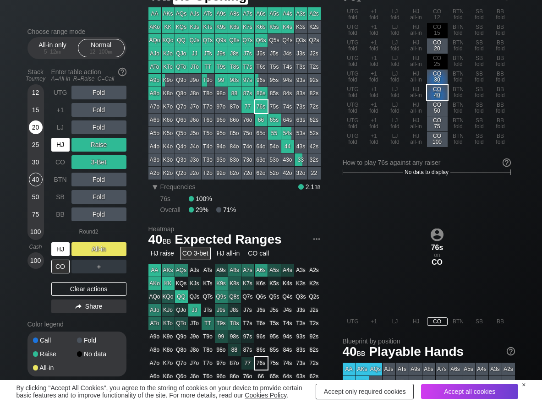
click at [56, 146] on div "HJ" at bounding box center [60, 145] width 18 height 14
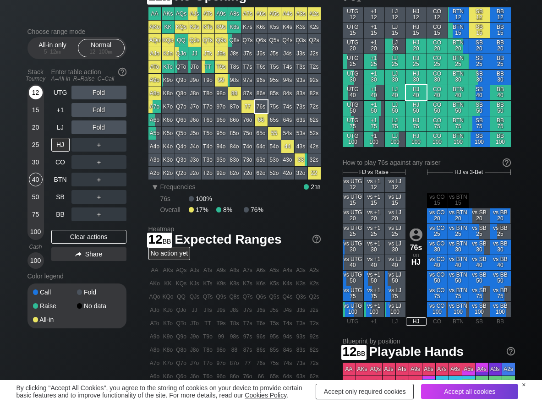
click at [35, 91] on div "12" at bounding box center [36, 93] width 14 height 14
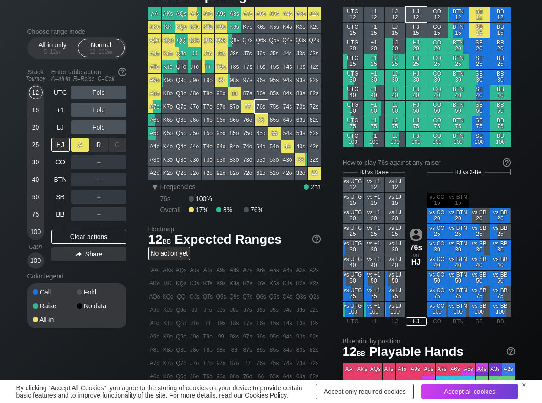
click at [80, 144] on div "A ✕" at bounding box center [81, 145] width 18 height 14
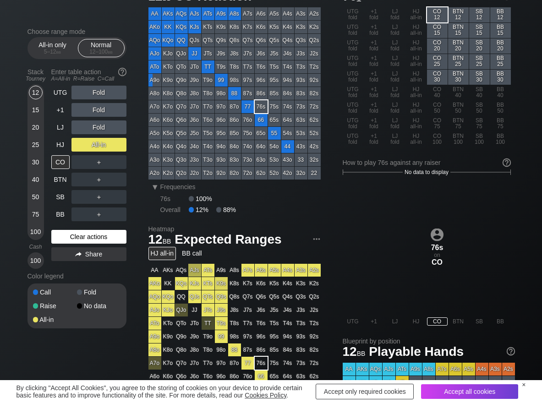
click at [101, 231] on div "Clear actions" at bounding box center [88, 237] width 75 height 14
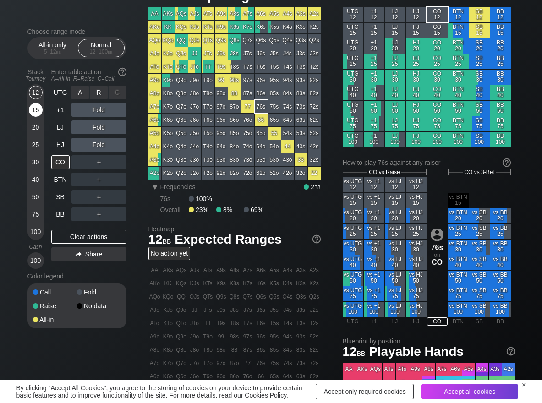
drag, startPoint x: 105, startPoint y: 89, endPoint x: 38, endPoint y: 108, distance: 70.5
click at [104, 90] on div "R ✕" at bounding box center [99, 93] width 18 height 14
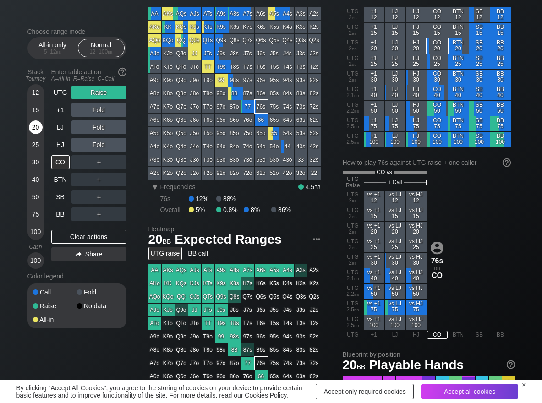
click at [34, 131] on div "20" at bounding box center [36, 128] width 14 height 14
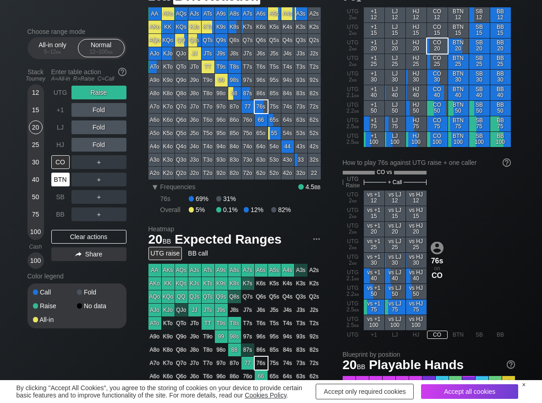
click at [62, 178] on div "BTN" at bounding box center [60, 180] width 18 height 14
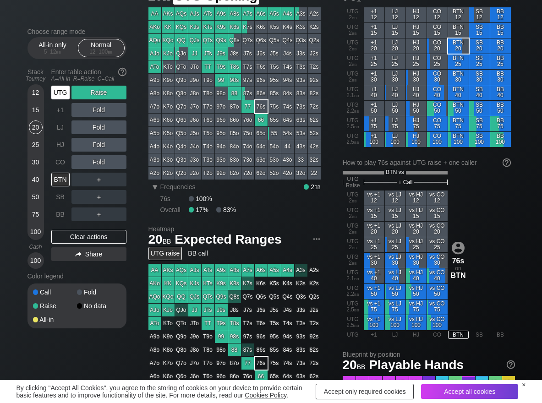
click at [62, 92] on div "UTG" at bounding box center [60, 93] width 18 height 14
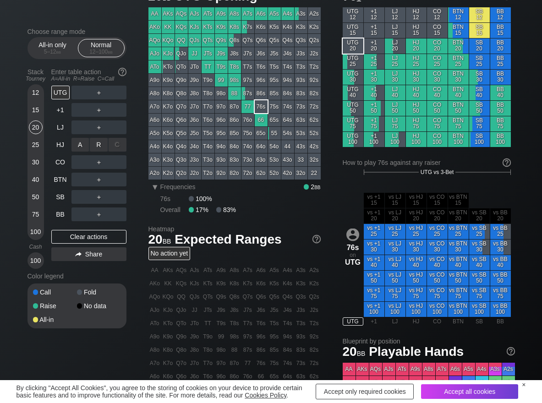
drag, startPoint x: 99, startPoint y: 140, endPoint x: 85, endPoint y: 173, distance: 35.6
click at [98, 143] on div "R ✕" at bounding box center [99, 145] width 18 height 14
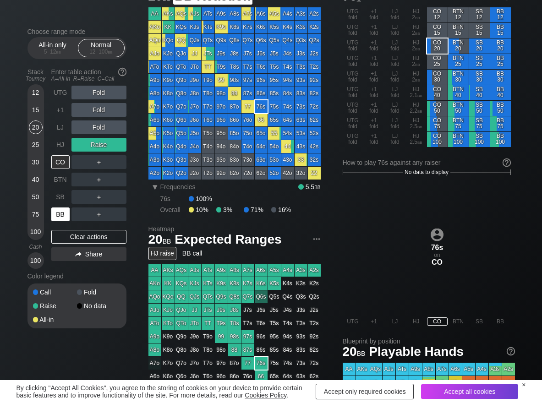
click at [59, 214] on div "BB" at bounding box center [60, 215] width 18 height 14
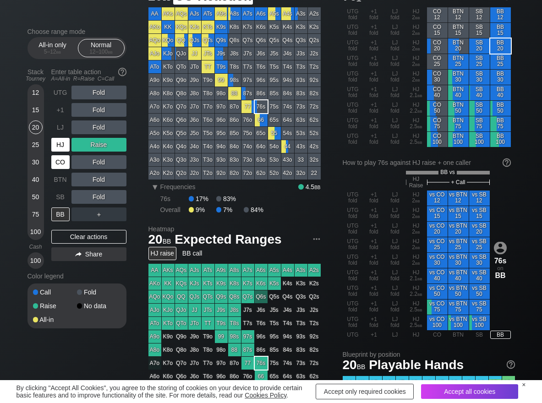
click at [65, 153] on div "HJ" at bounding box center [61, 144] width 20 height 17
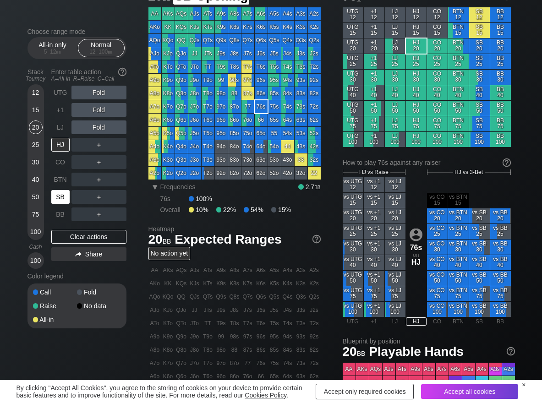
click at [61, 196] on div "SB" at bounding box center [60, 197] width 18 height 14
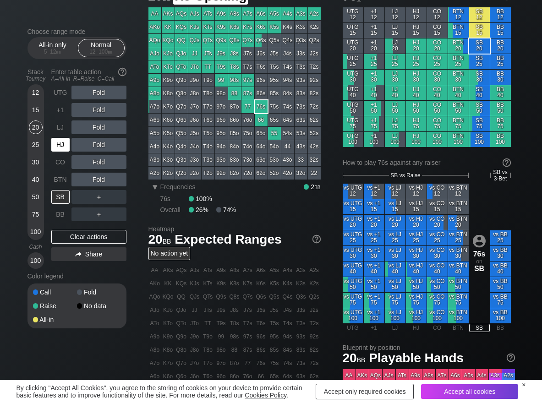
drag, startPoint x: 58, startPoint y: 141, endPoint x: 20, endPoint y: 108, distance: 50.1
click at [56, 141] on div "HJ" at bounding box center [60, 145] width 18 height 14
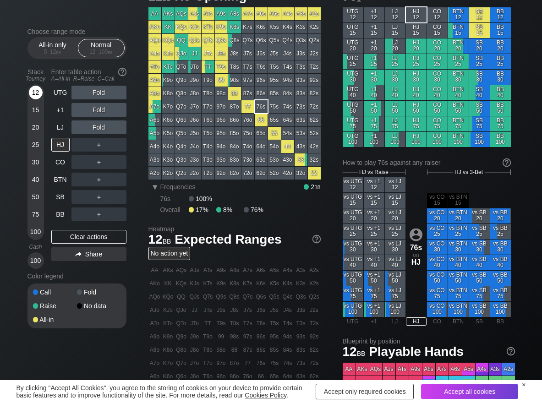
click at [34, 91] on div "12" at bounding box center [36, 93] width 14 height 14
click at [104, 143] on div "R ✕" at bounding box center [99, 145] width 18 height 14
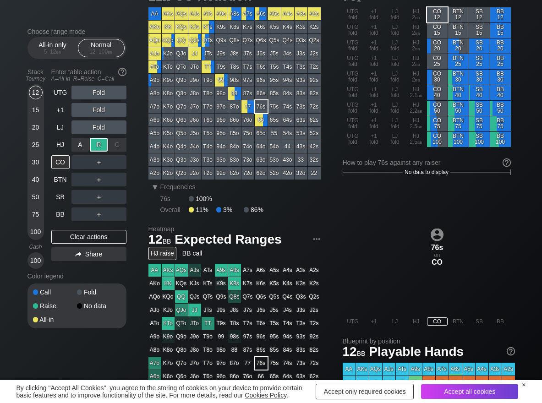
click at [104, 142] on div "R ✕" at bounding box center [99, 145] width 18 height 14
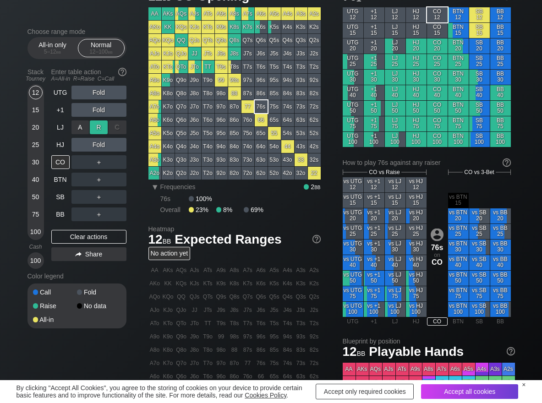
click at [101, 130] on div "R ✕" at bounding box center [99, 128] width 18 height 14
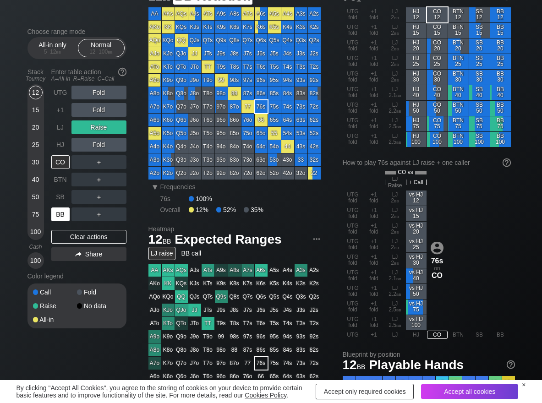
click at [65, 218] on div "BB" at bounding box center [60, 215] width 18 height 14
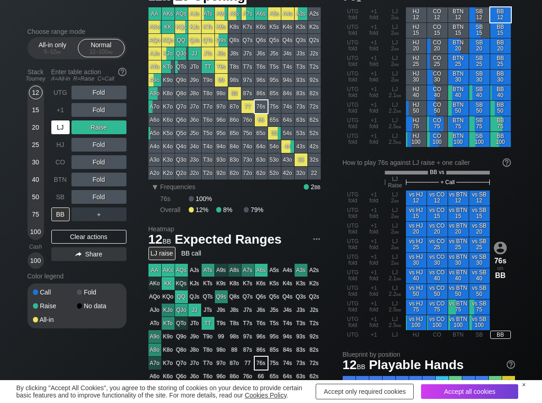
click at [57, 133] on div "LJ" at bounding box center [60, 128] width 18 height 14
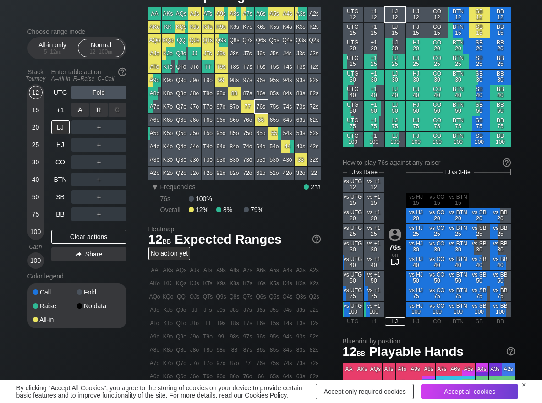
click at [97, 116] on div "R ✕" at bounding box center [99, 110] width 18 height 14
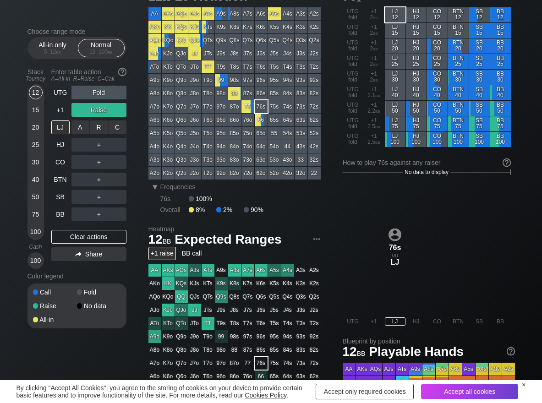
click at [97, 125] on div "R ✕" at bounding box center [99, 128] width 18 height 14
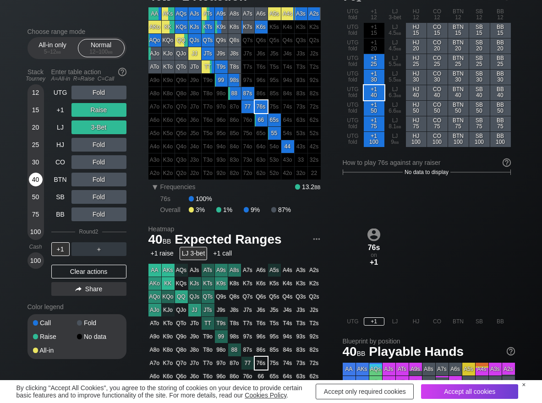
click at [36, 179] on div "40" at bounding box center [36, 180] width 14 height 14
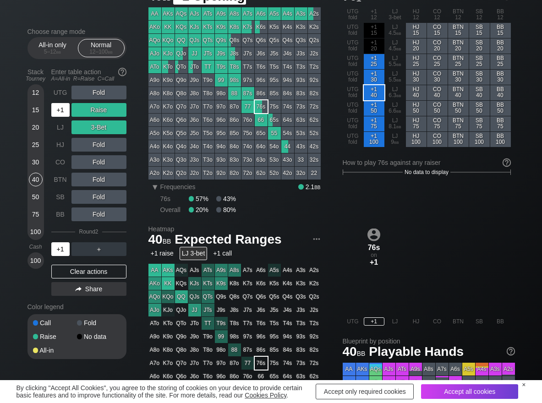
click at [56, 110] on div "+1" at bounding box center [60, 110] width 18 height 14
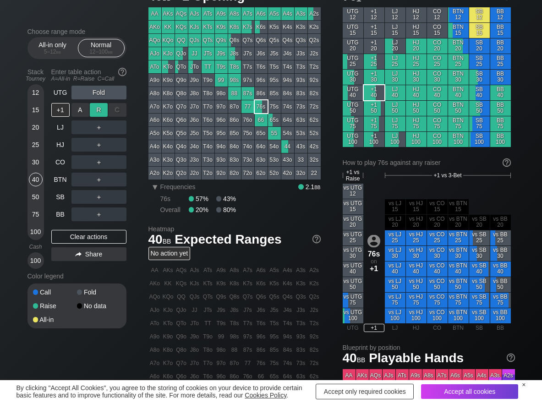
click at [103, 110] on div "R ✕" at bounding box center [99, 110] width 18 height 14
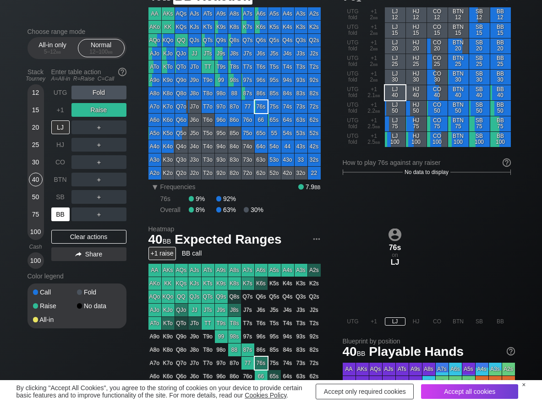
click at [64, 210] on div "BB" at bounding box center [60, 215] width 18 height 14
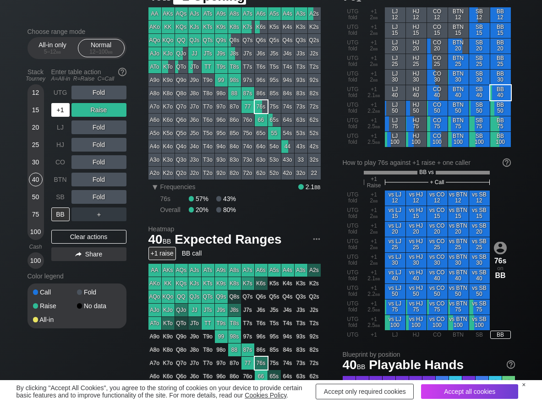
click at [59, 108] on div "+1" at bounding box center [60, 110] width 18 height 14
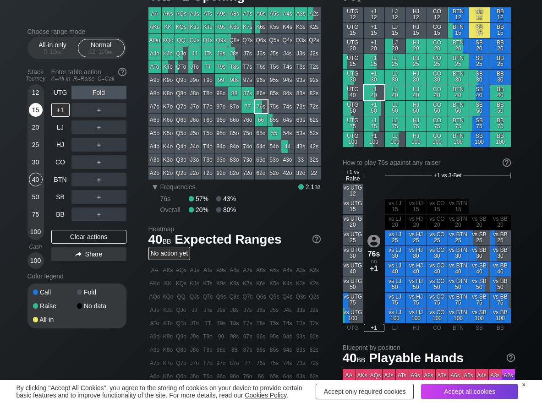
click at [39, 114] on div "15" at bounding box center [36, 110] width 14 height 14
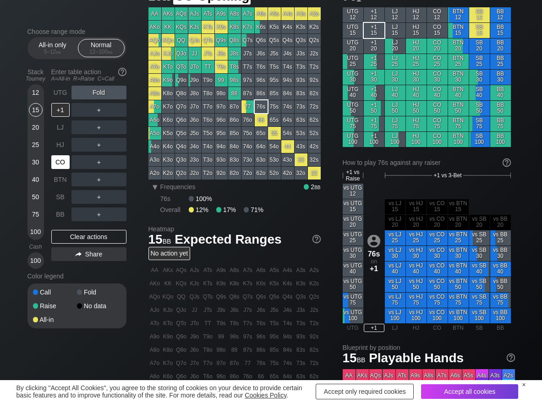
click at [60, 165] on div "CO" at bounding box center [60, 162] width 18 height 14
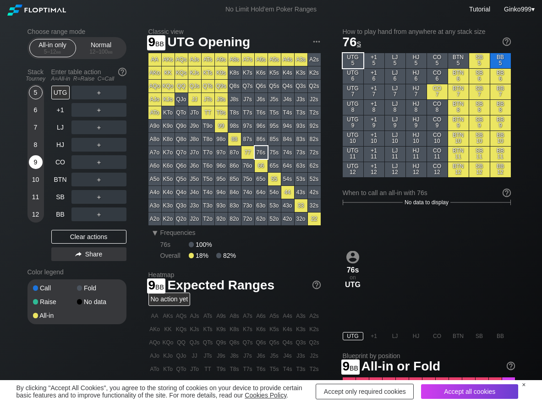
scroll to position [46, 0]
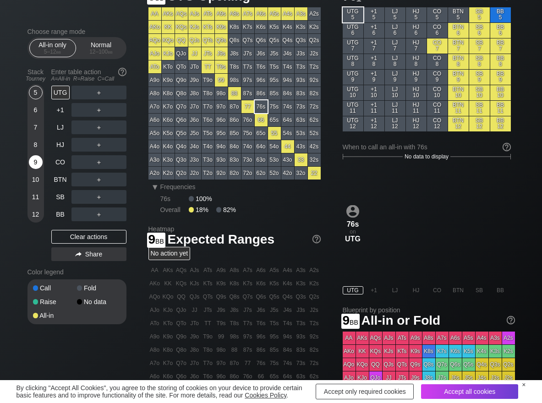
click at [39, 164] on div "9" at bounding box center [36, 162] width 14 height 14
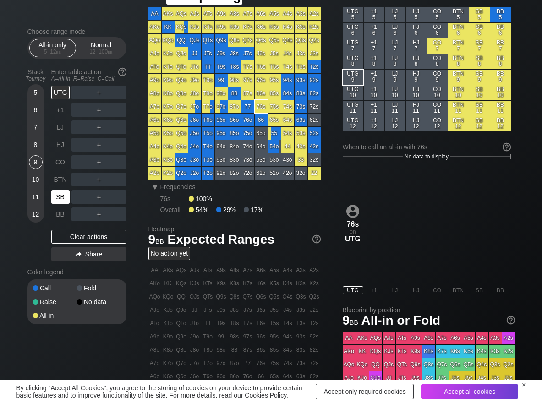
click at [62, 200] on div "SB" at bounding box center [60, 197] width 18 height 14
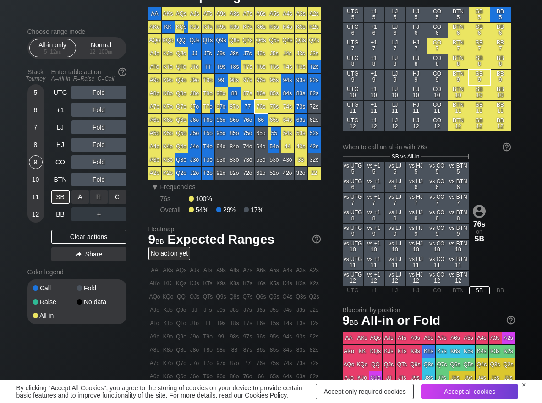
click at [118, 203] on div "C ✕" at bounding box center [118, 197] width 18 height 14
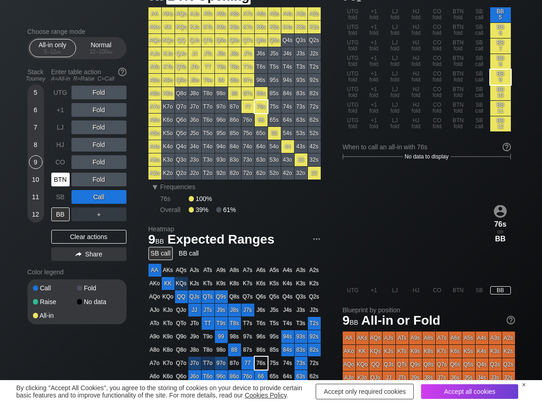
click at [56, 179] on div "BTN" at bounding box center [60, 180] width 18 height 14
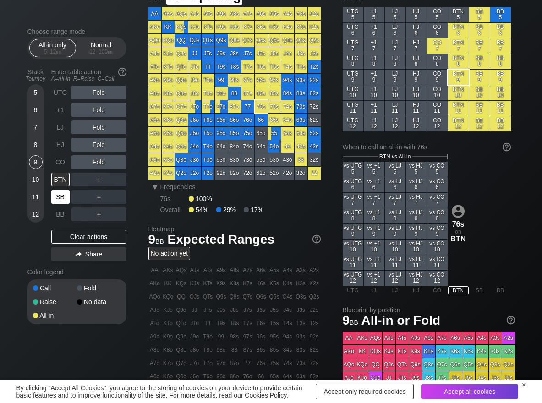
click at [62, 194] on div "SB" at bounding box center [60, 197] width 18 height 14
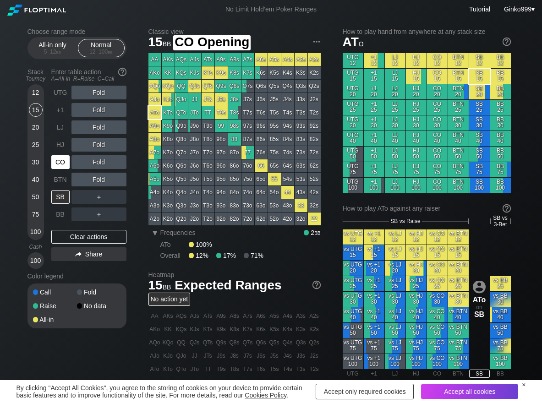
click at [55, 163] on div "CO" at bounding box center [60, 162] width 18 height 14
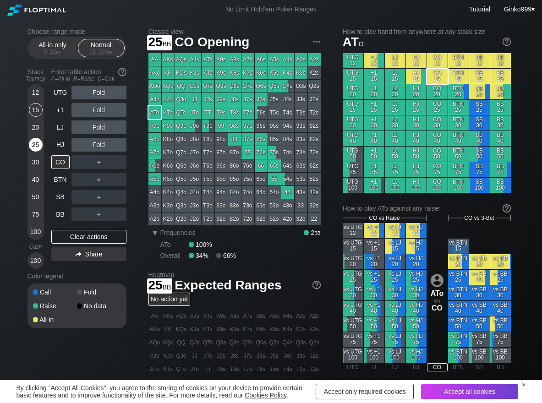
click at [36, 142] on div "25" at bounding box center [36, 145] width 14 height 14
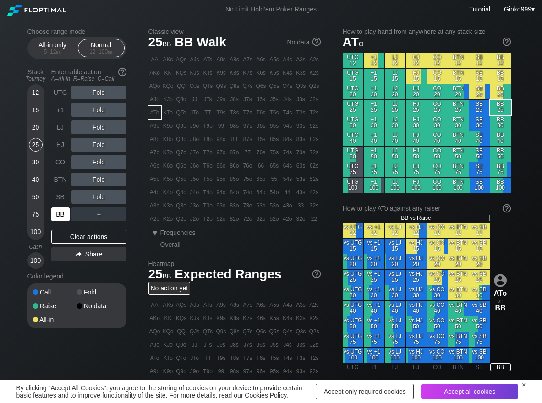
click at [59, 220] on div "BB" at bounding box center [60, 215] width 18 height 14
click at [91, 177] on div "R ✕" at bounding box center [99, 180] width 18 height 14
